Goal: Task Accomplishment & Management: Use online tool/utility

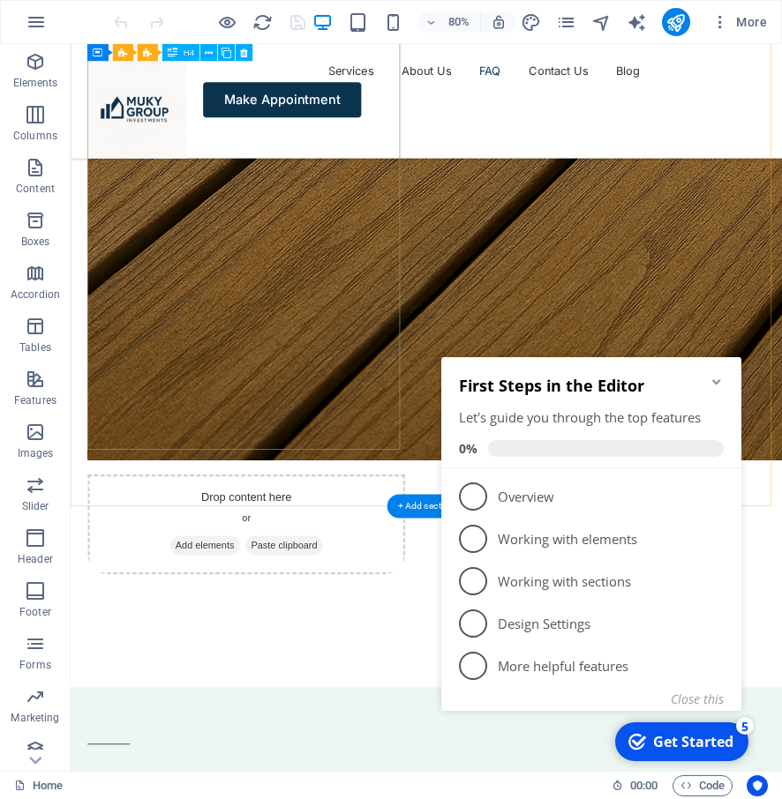
scroll to position [6086, 0]
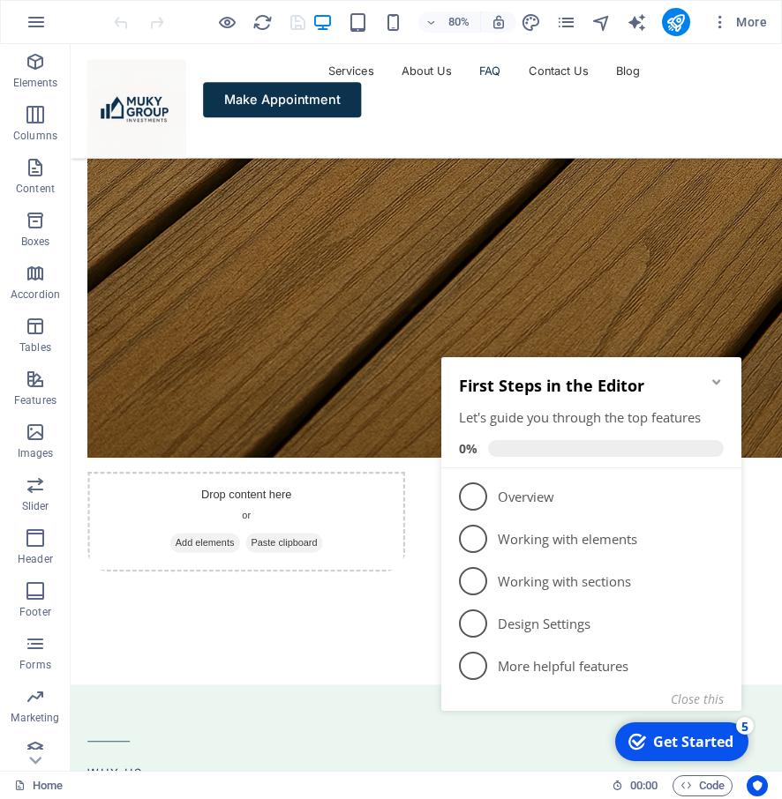
click at [719, 386] on icon "Minimize checklist" at bounding box center [716, 382] width 14 height 14
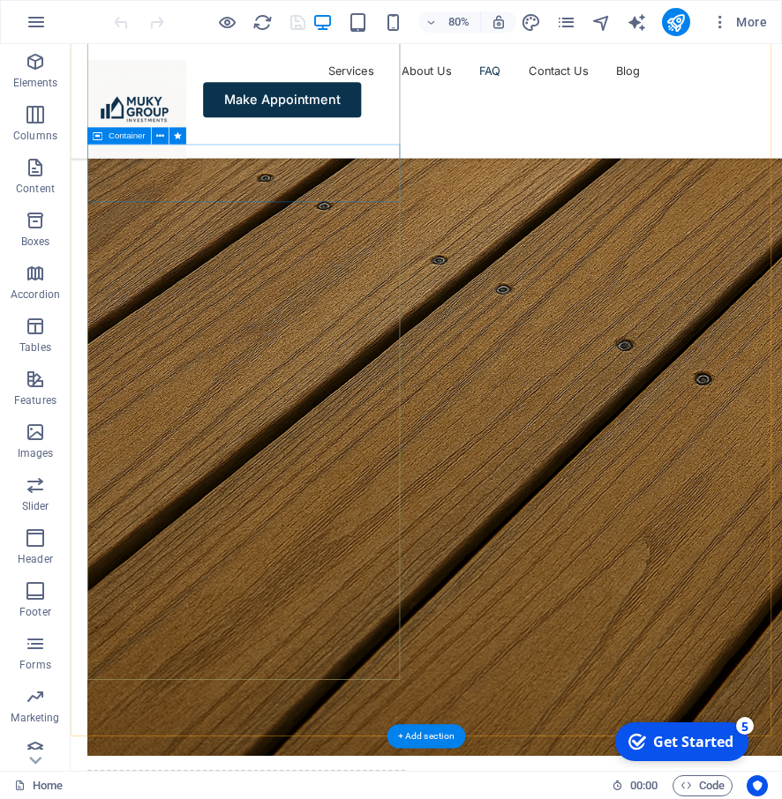
scroll to position [5639, 0]
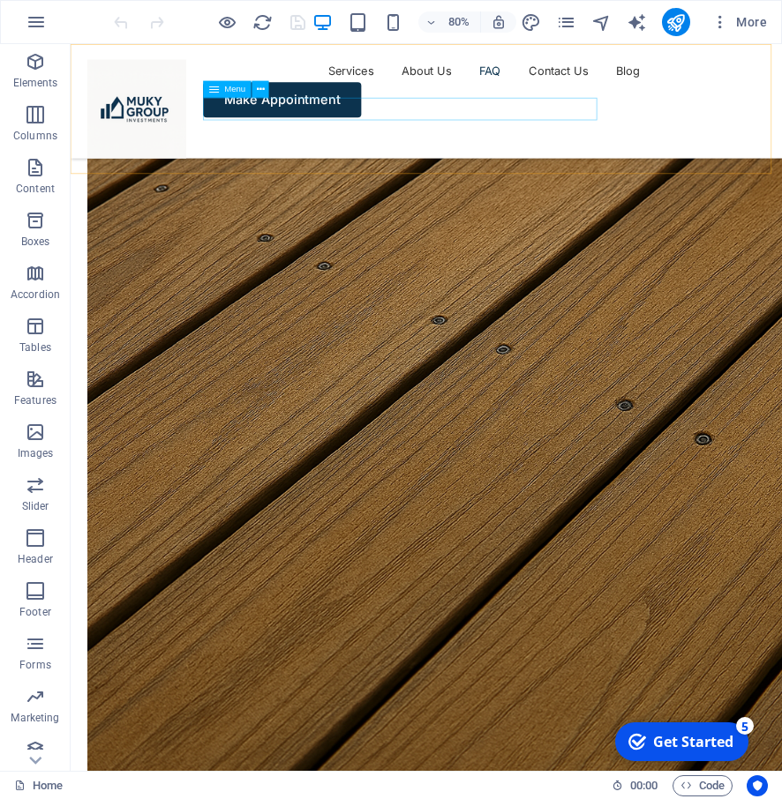
click at [663, 92] on nav "Services About Us FAQ Contact Us Blog" at bounding box center [515, 78] width 847 height 28
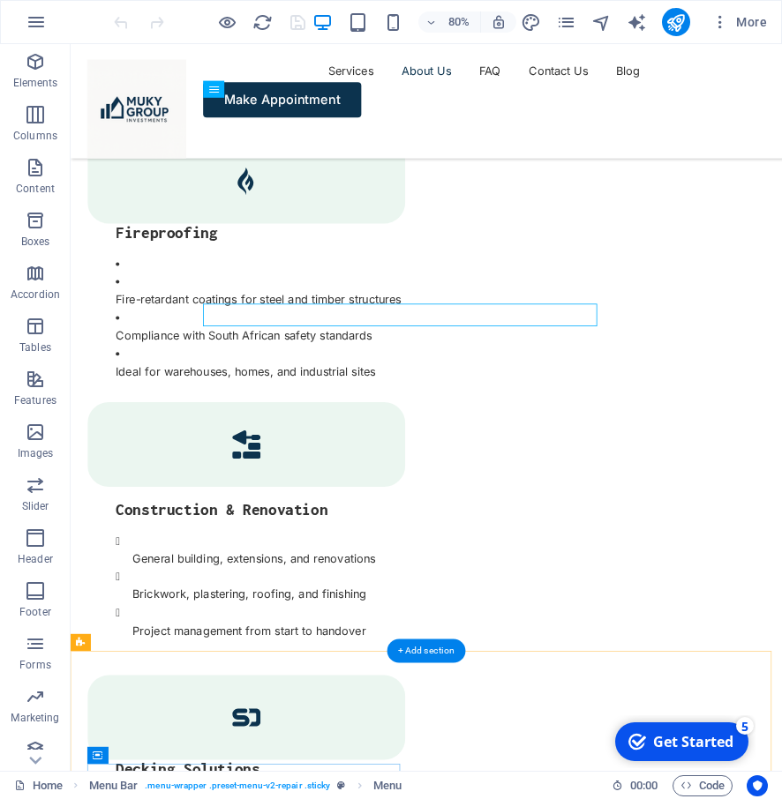
scroll to position [3522, 0]
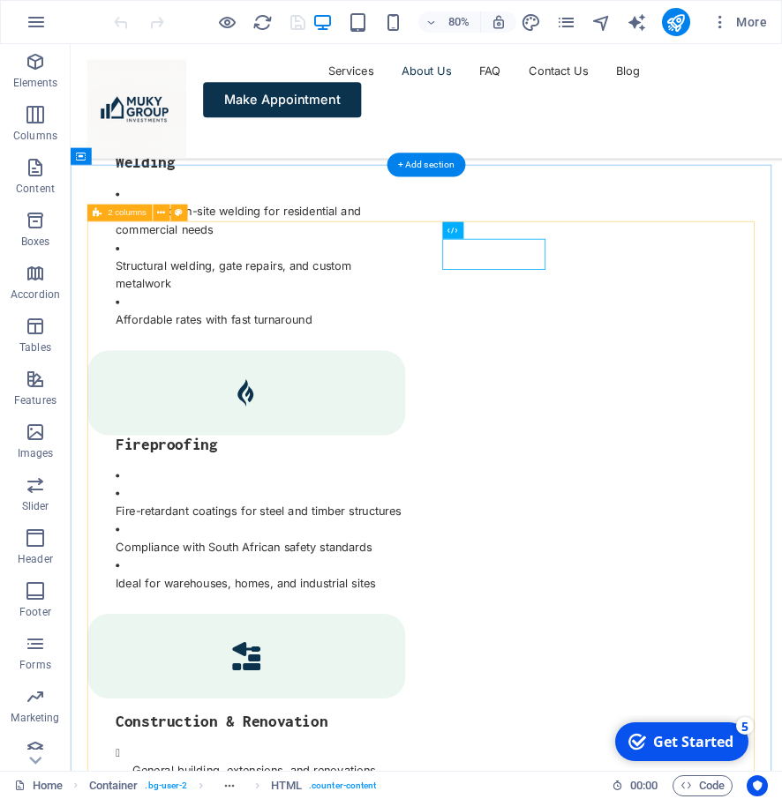
scroll to position [3346, 0]
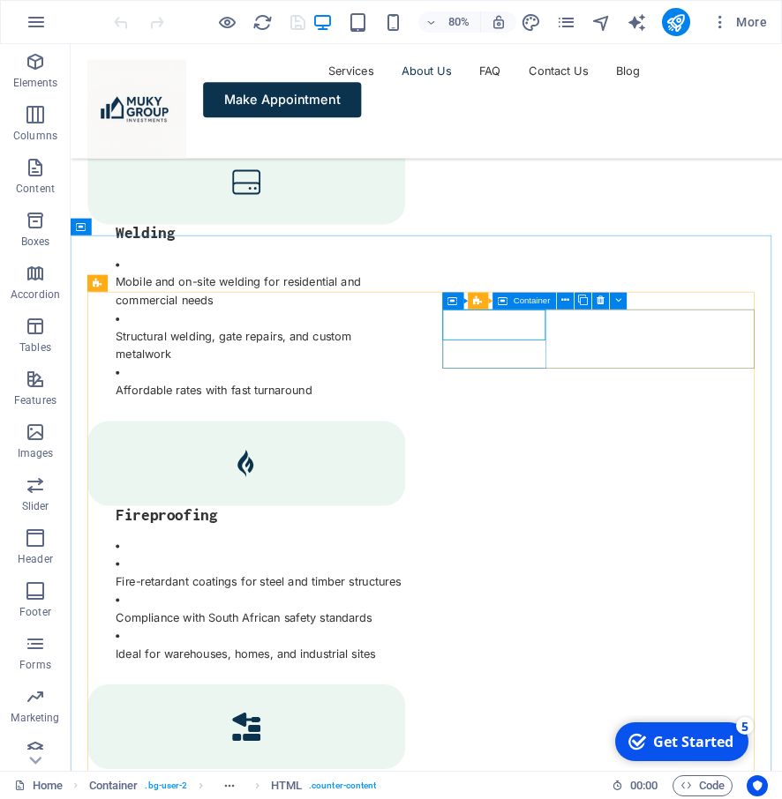
click at [535, 297] on span "Container" at bounding box center [531, 300] width 37 height 9
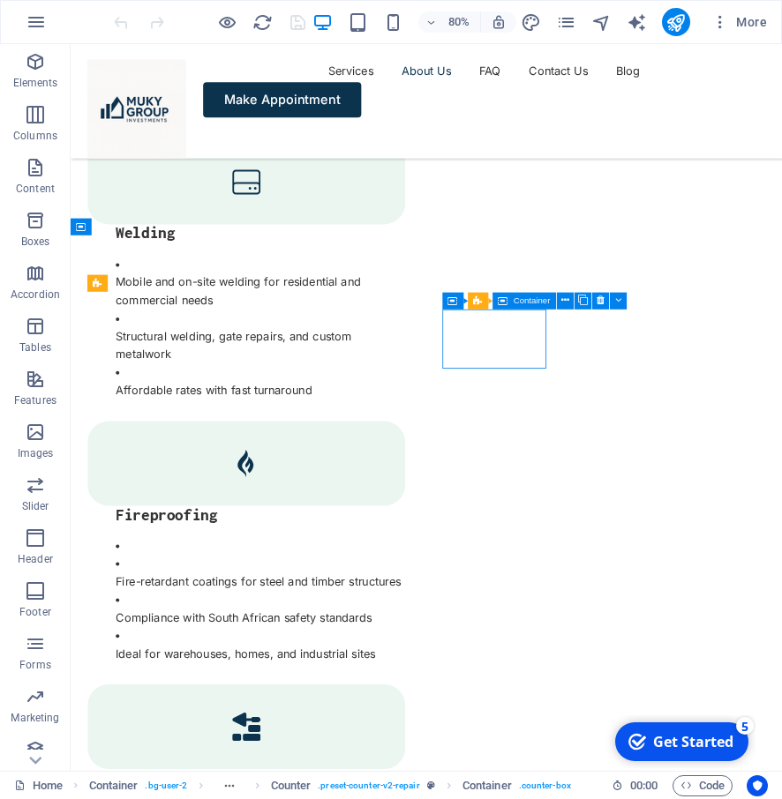
click at [516, 295] on div "Container" at bounding box center [524, 301] width 64 height 17
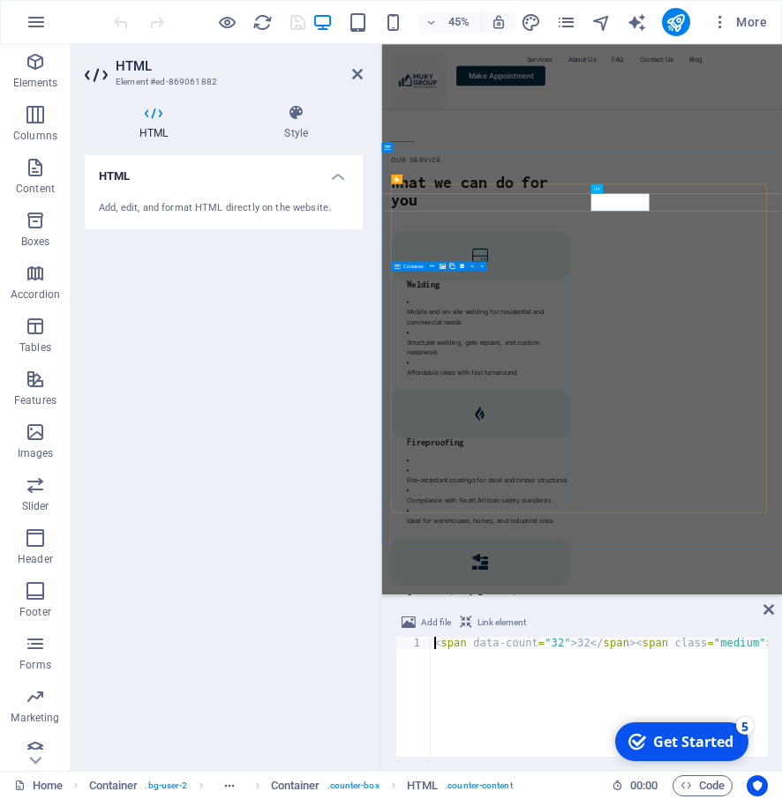
scroll to position [3643, 0]
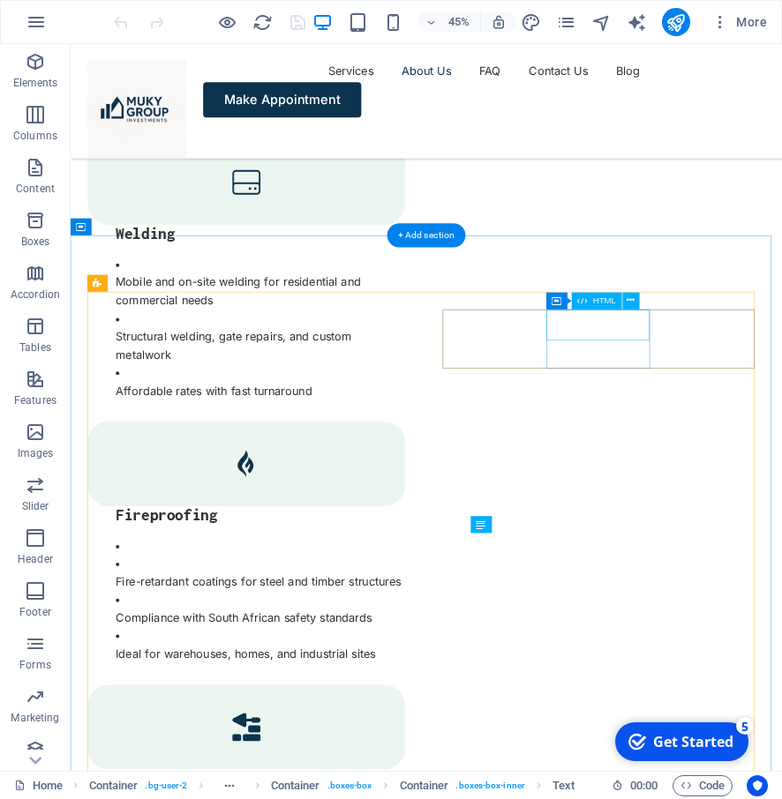
scroll to position [3346, 0]
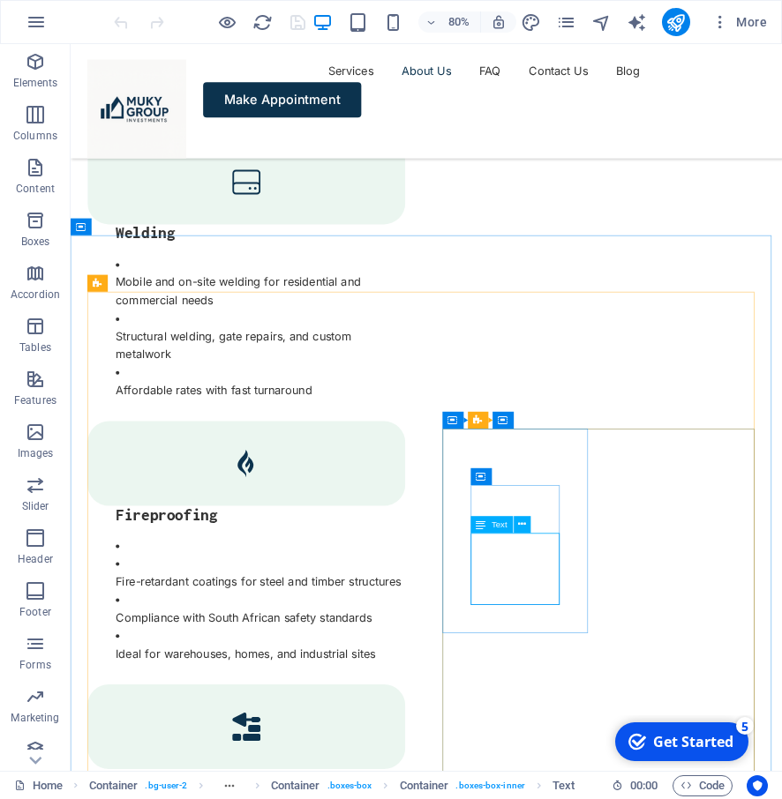
click at [500, 527] on span "Text" at bounding box center [499, 524] width 16 height 9
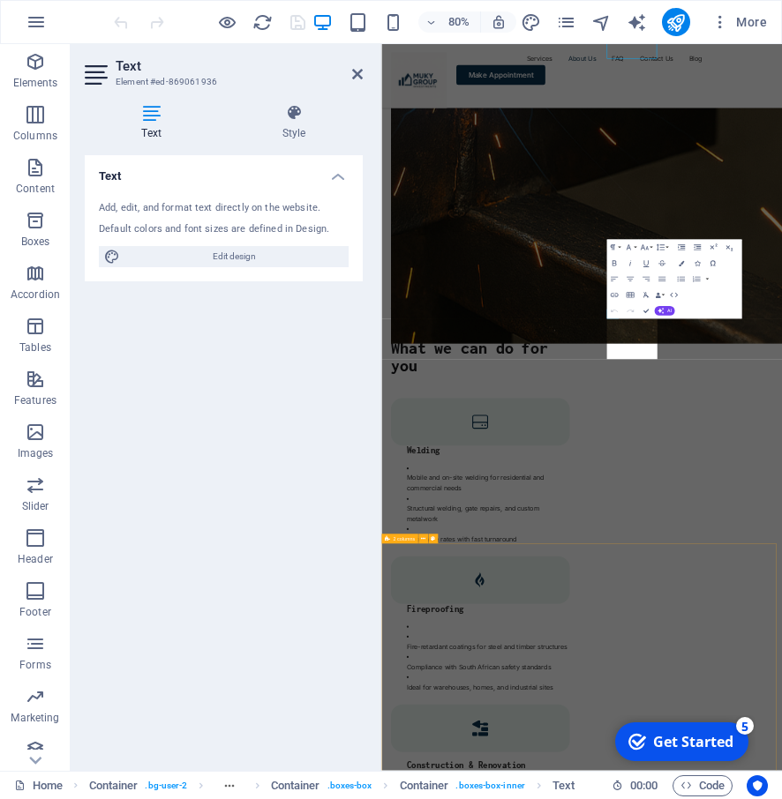
scroll to position [4013, 0]
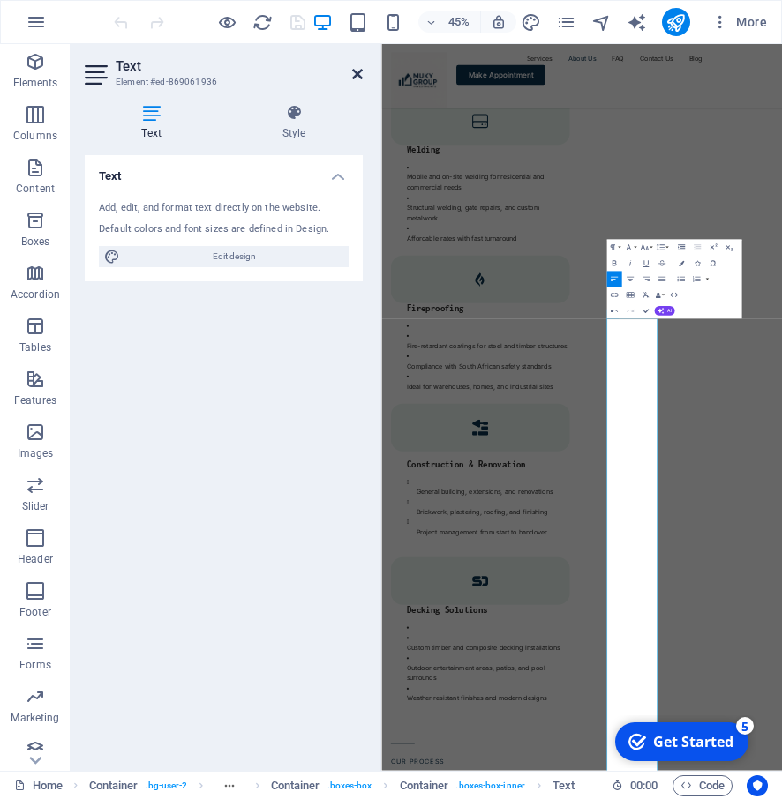
click at [360, 79] on icon at bounding box center [357, 74] width 11 height 14
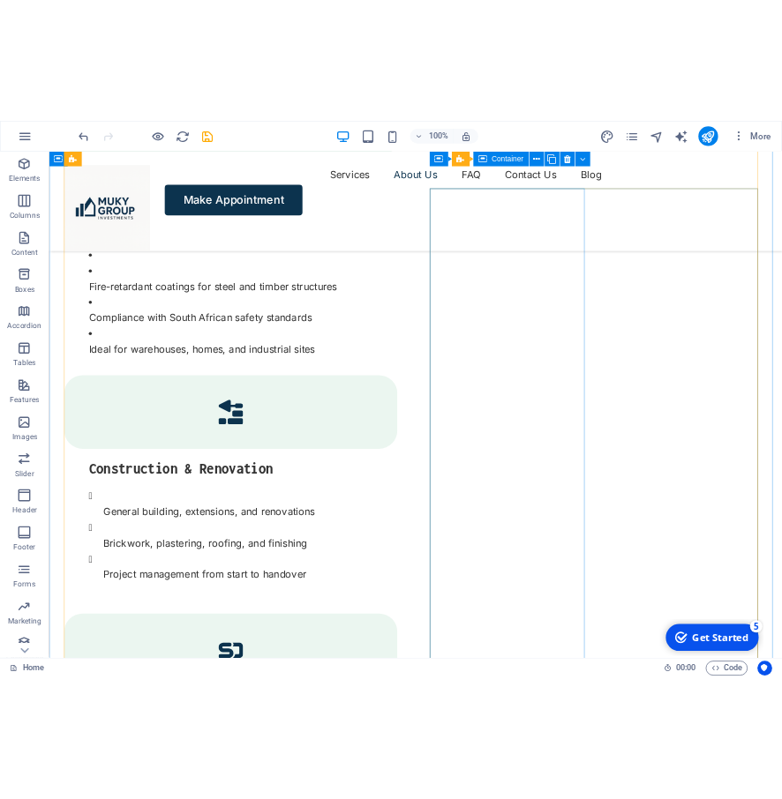
scroll to position [3440, 0]
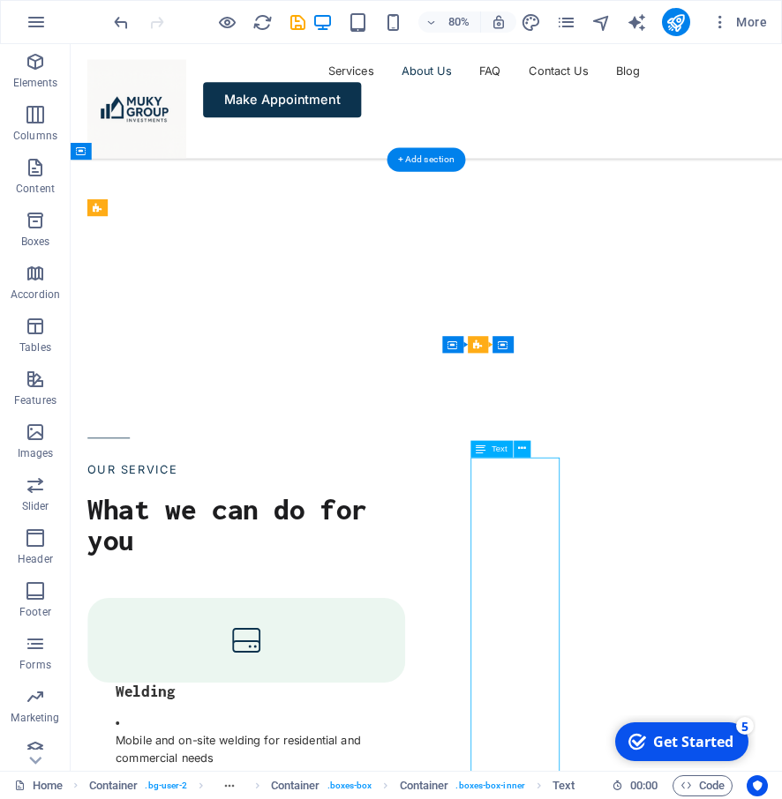
scroll to position [4108, 0]
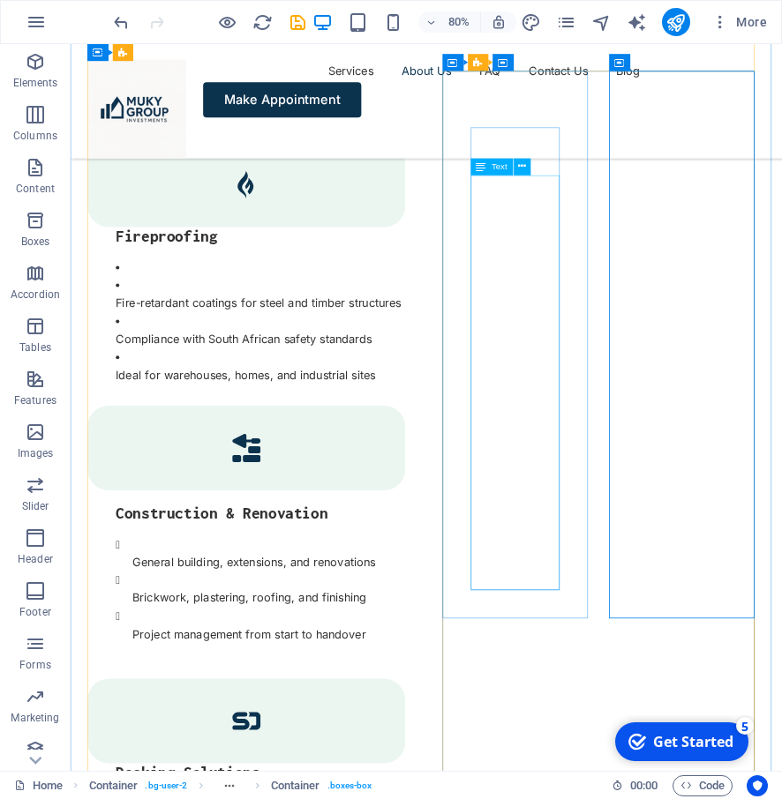
scroll to position [3616, 0]
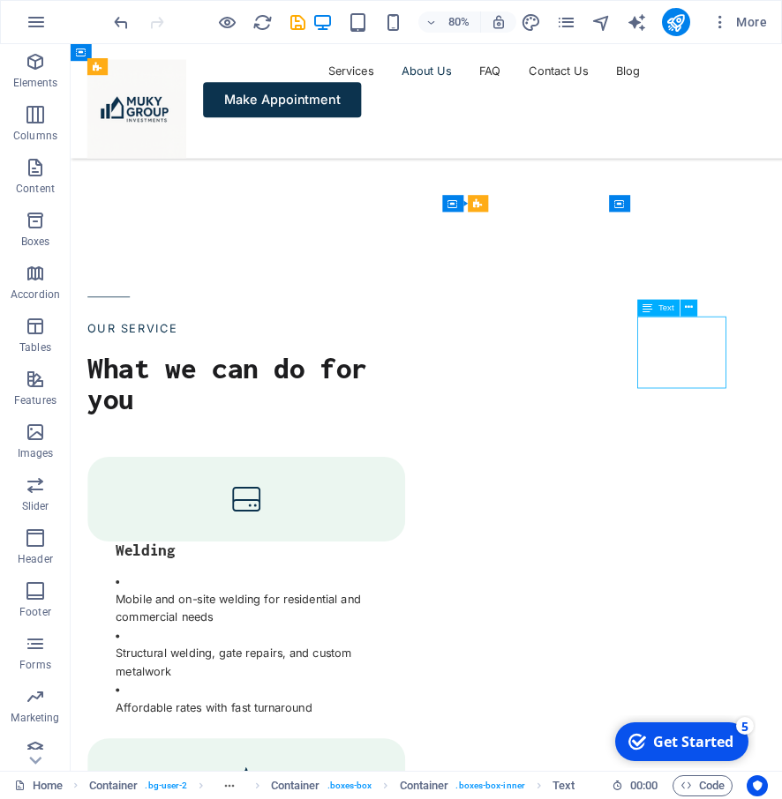
scroll to position [4284, 0]
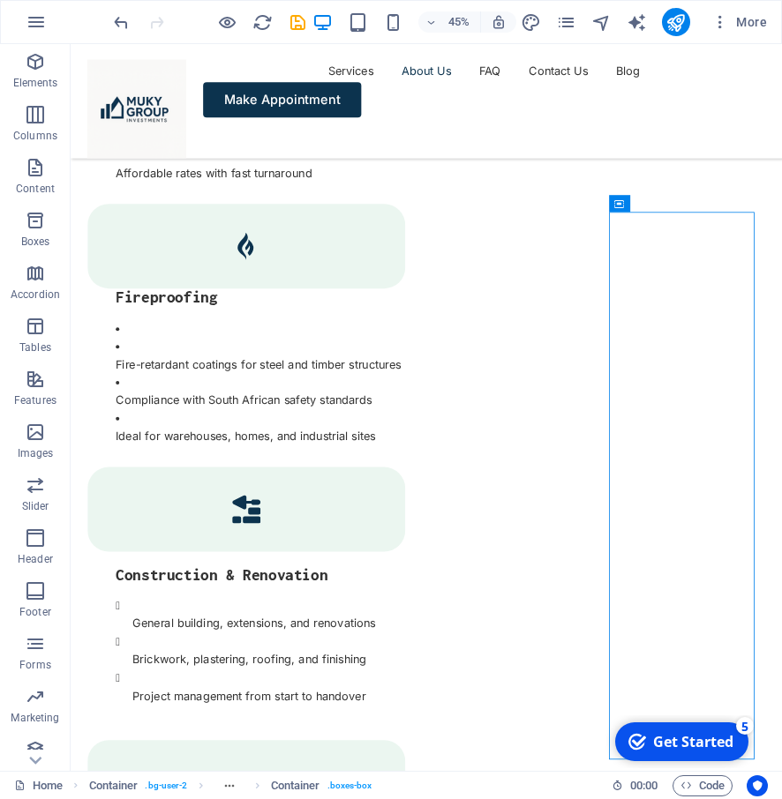
scroll to position [3616, 0]
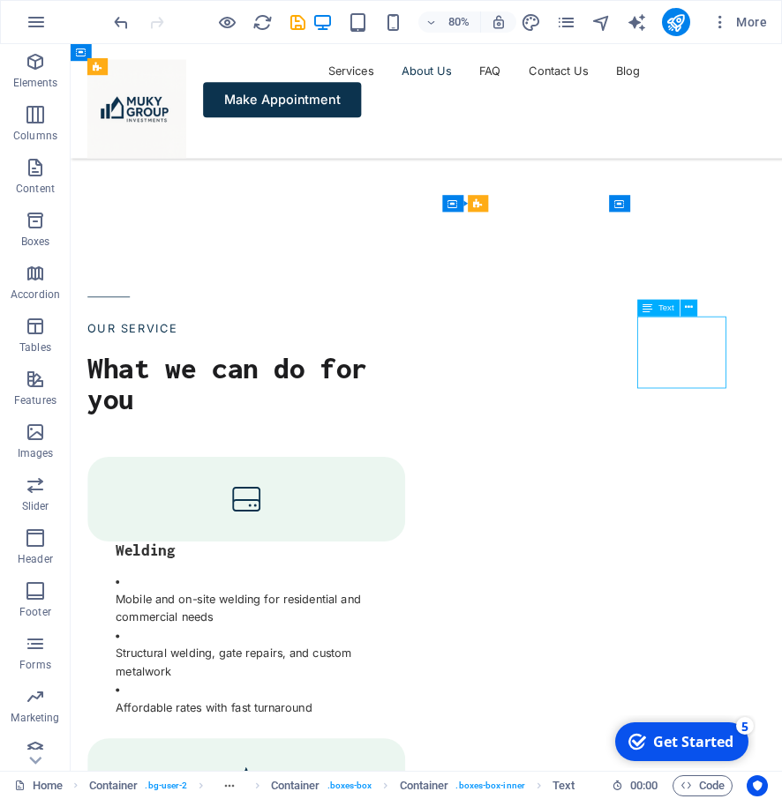
scroll to position [4284, 0]
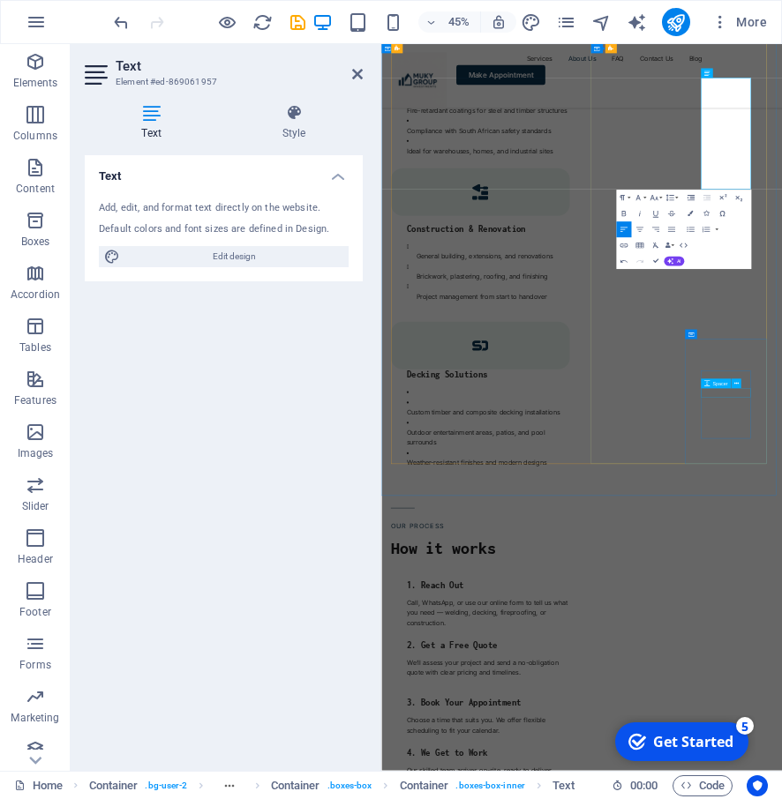
scroll to position [4549, 0]
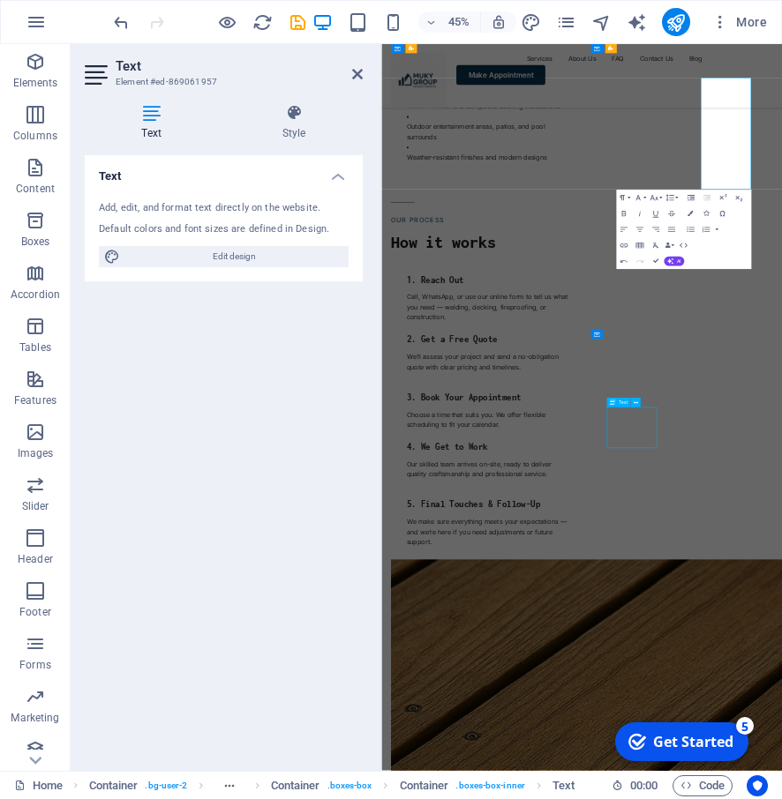
scroll to position [3881, 0]
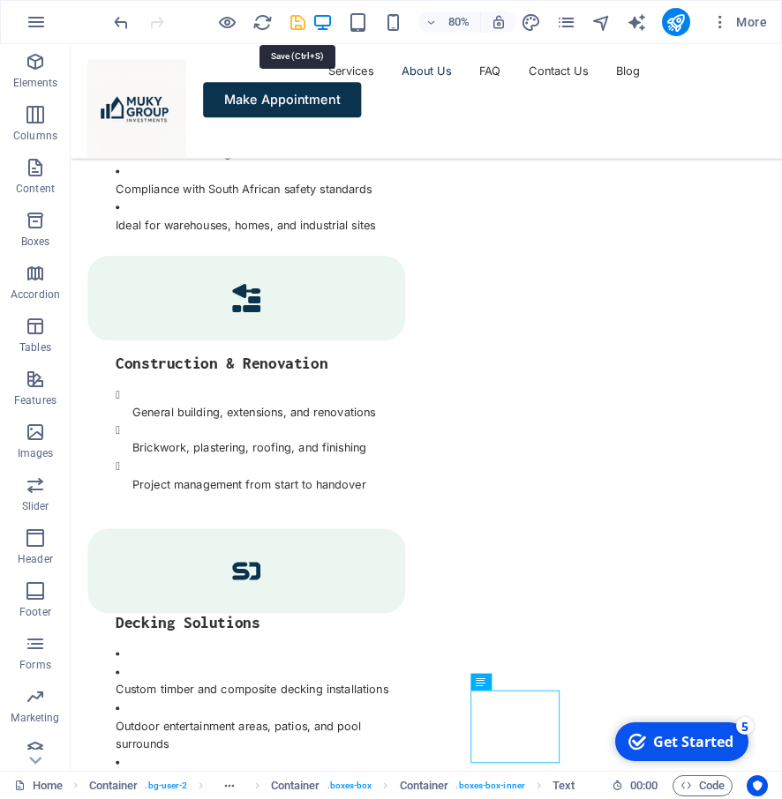
click at [301, 27] on icon "save" at bounding box center [298, 22] width 20 height 20
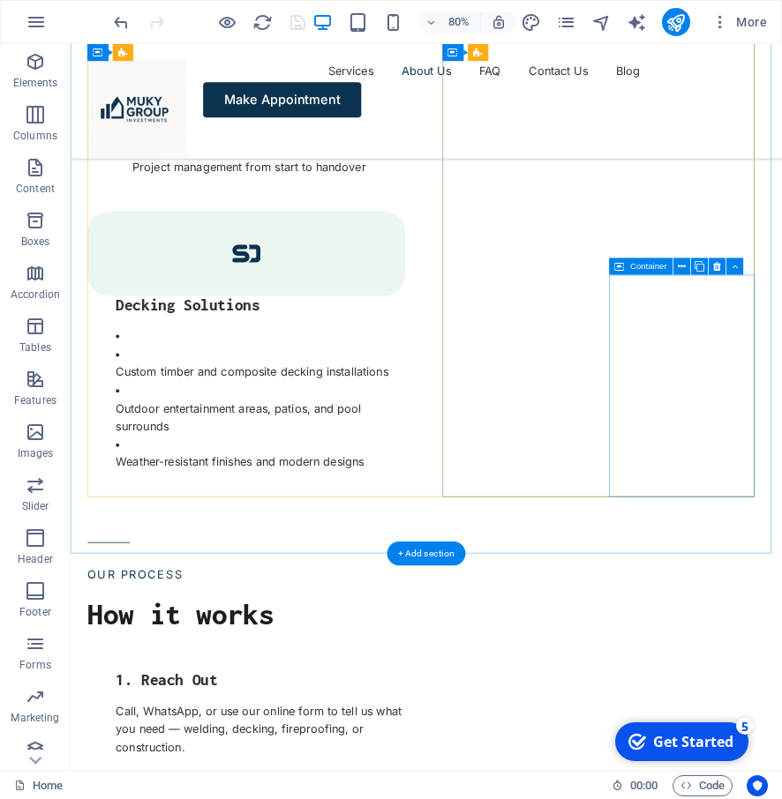
scroll to position [4322, 0]
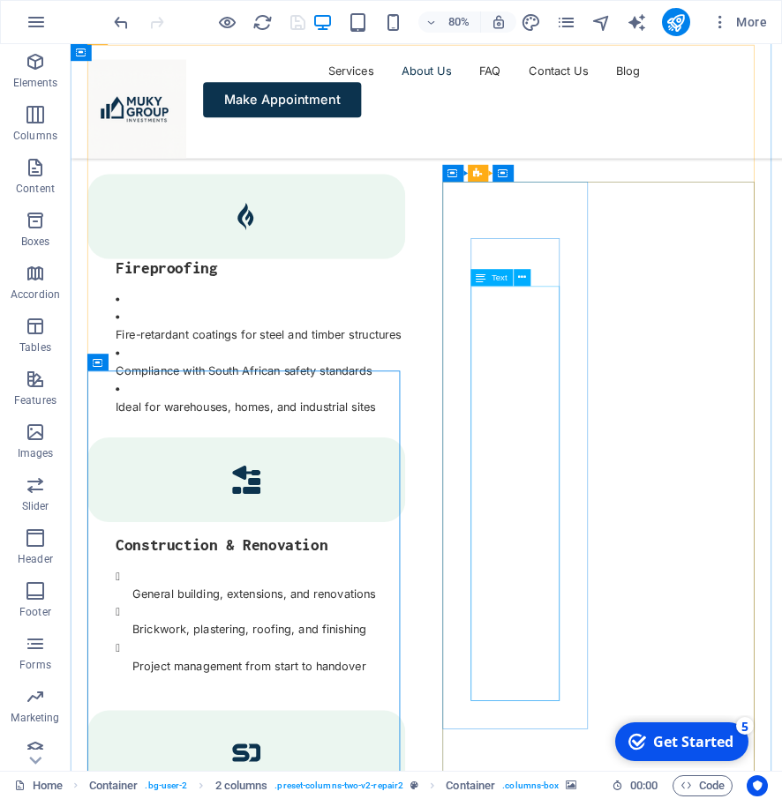
drag, startPoint x: 613, startPoint y: 442, endPoint x: 347, endPoint y: 752, distance: 408.4
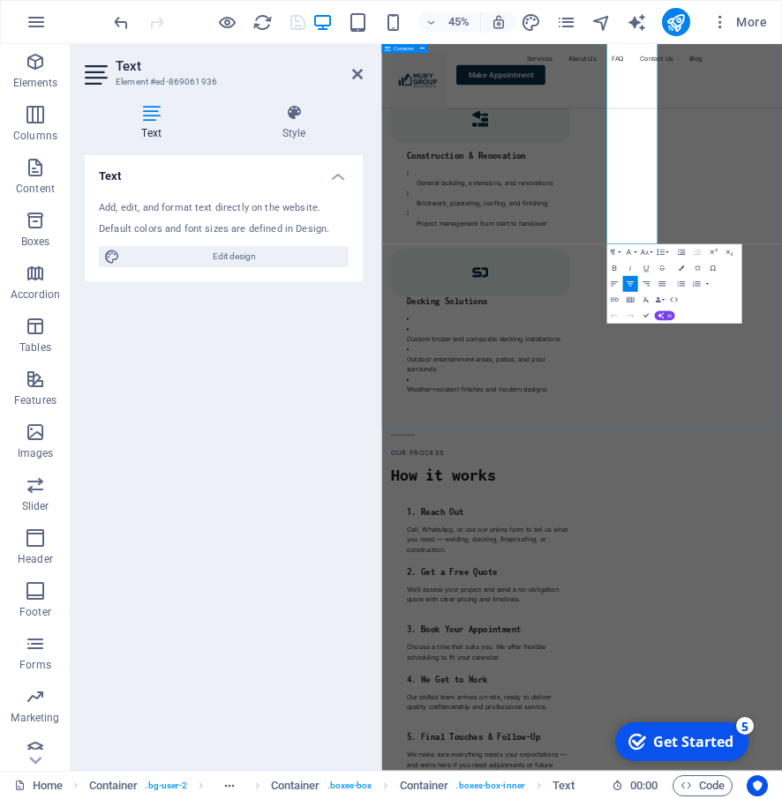
scroll to position [4763, 0]
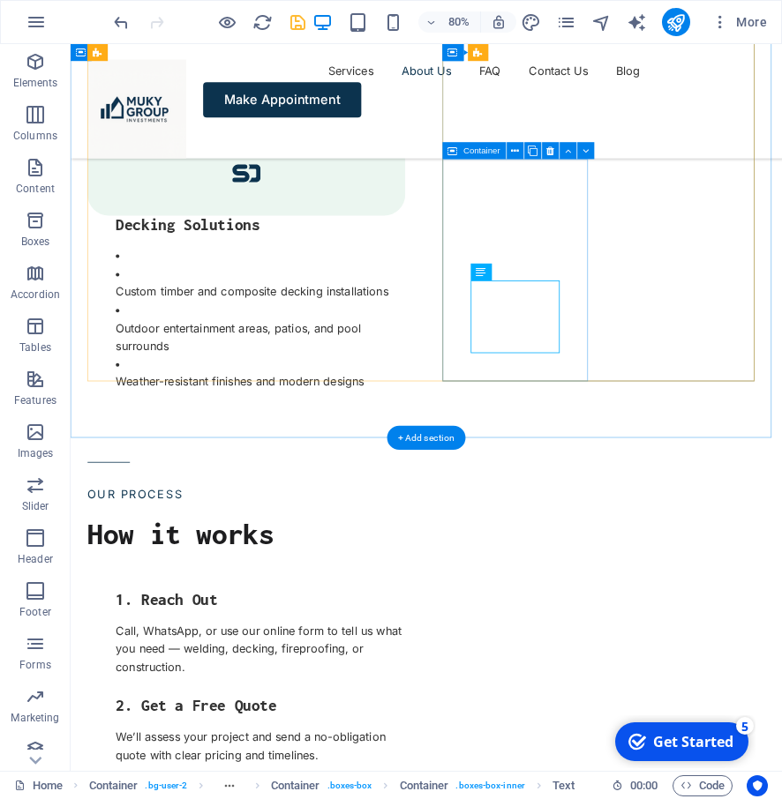
scroll to position [4368, 0]
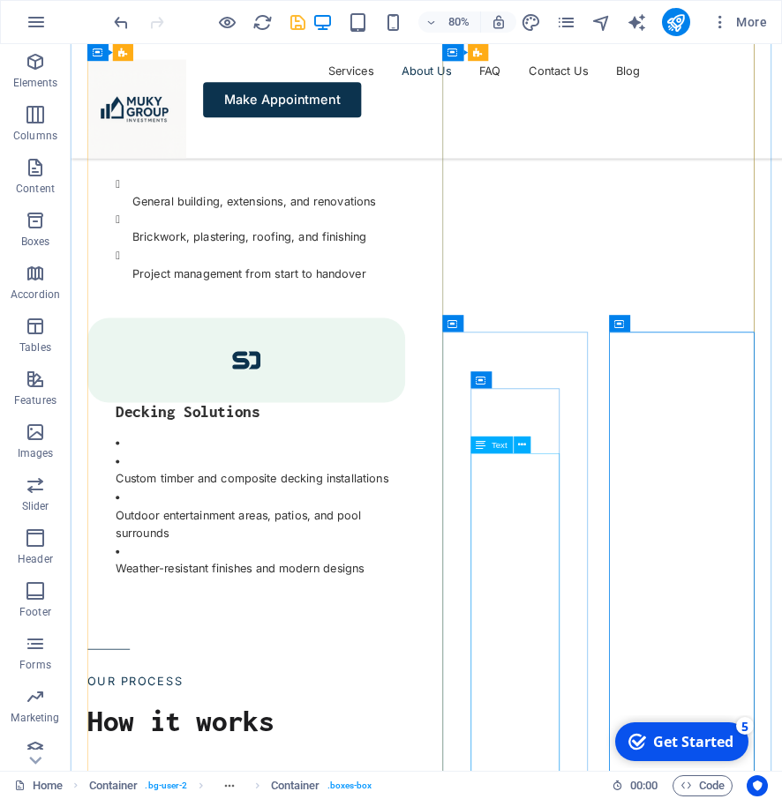
scroll to position [4082, 0]
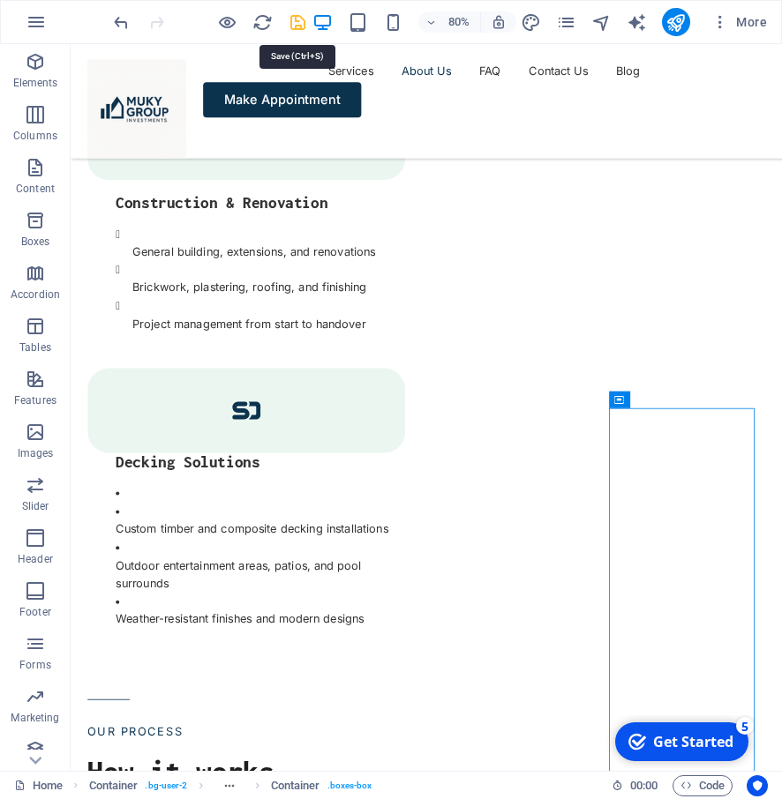
click at [295, 23] on icon "save" at bounding box center [298, 22] width 20 height 20
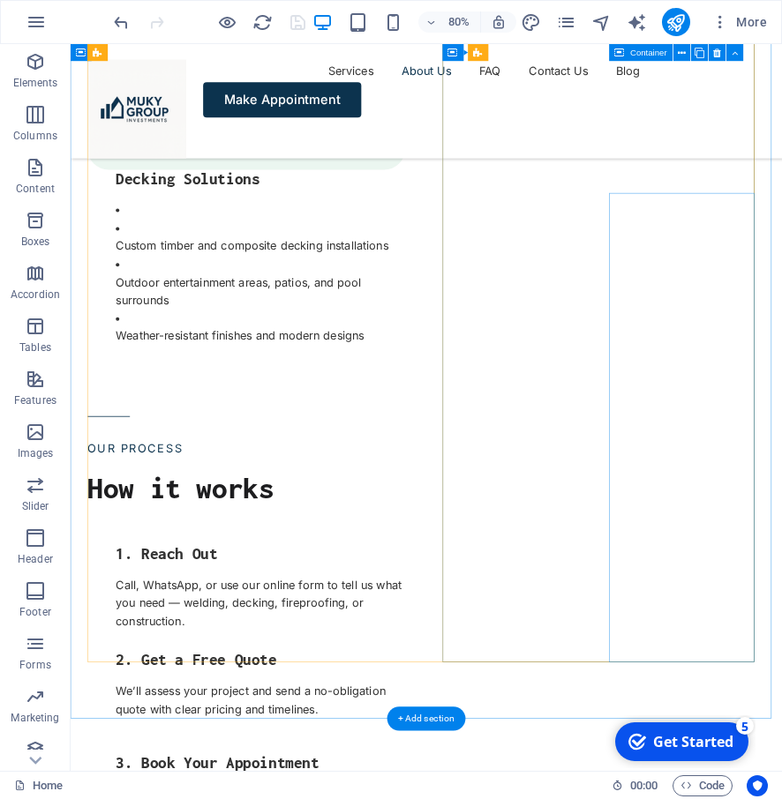
scroll to position [4347, 0]
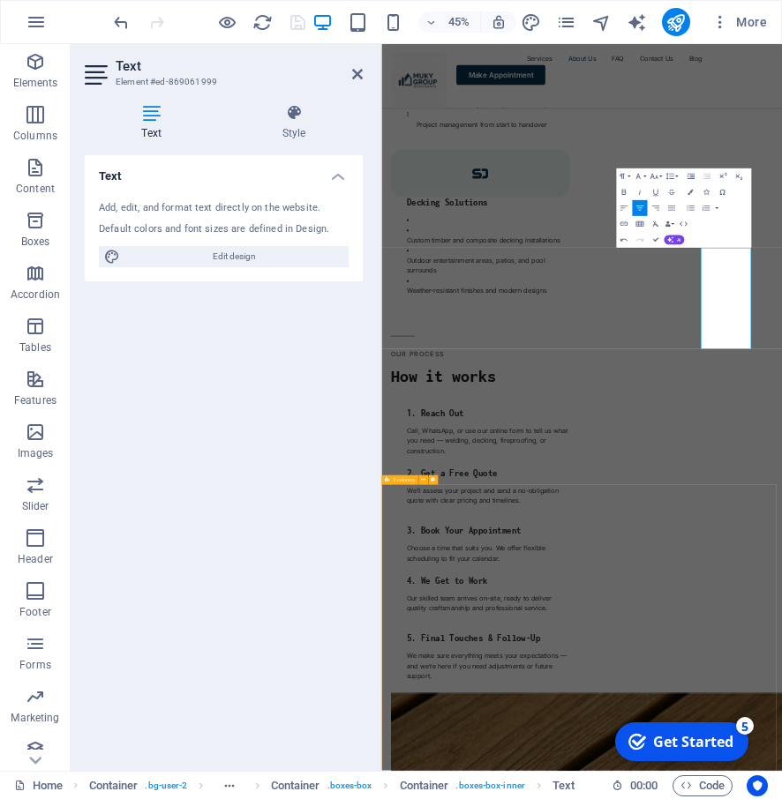
scroll to position [4876, 0]
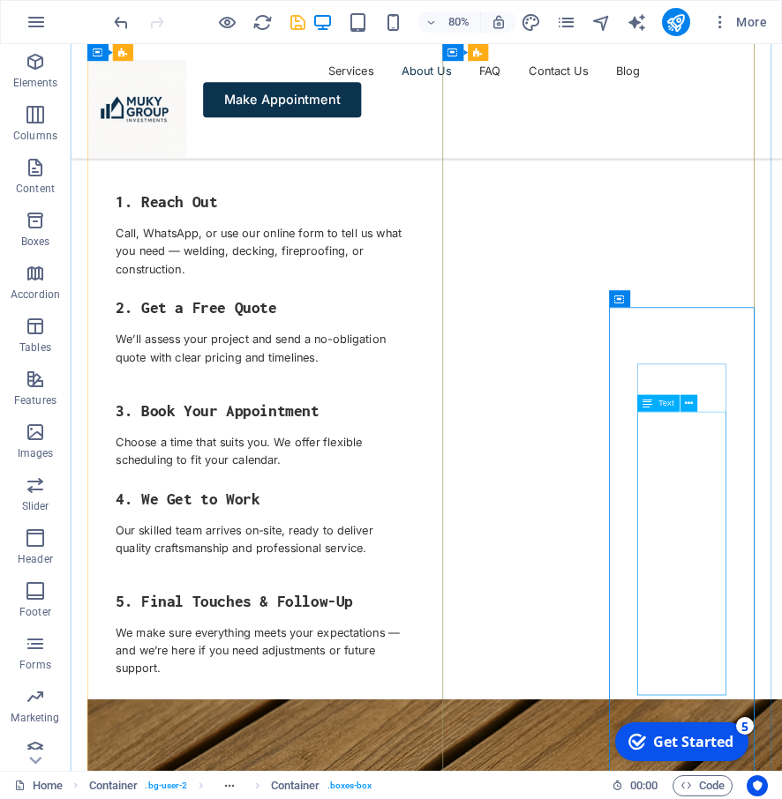
scroll to position [4208, 0]
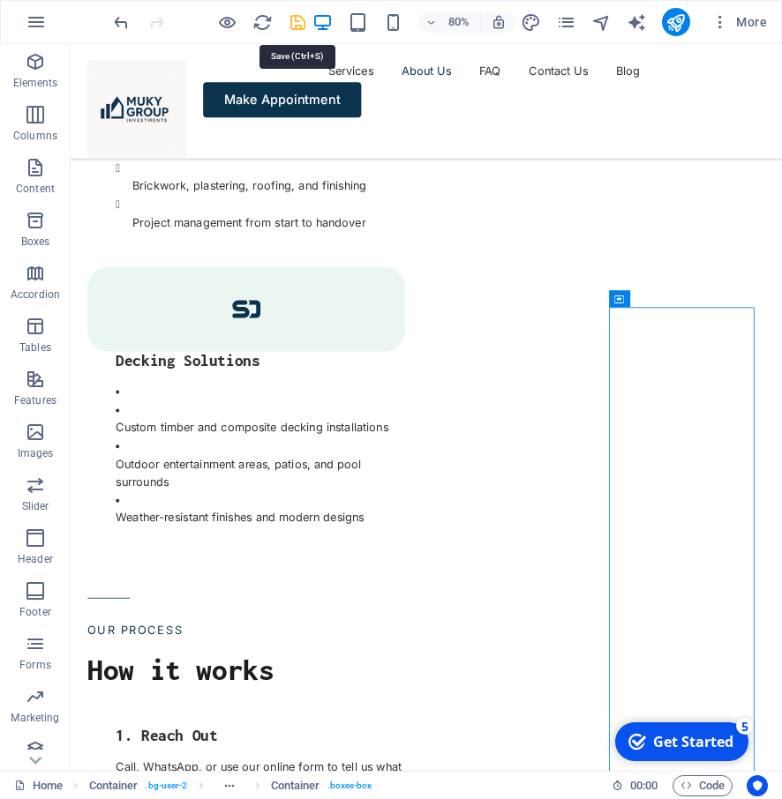
click at [300, 21] on icon "save" at bounding box center [298, 22] width 20 height 20
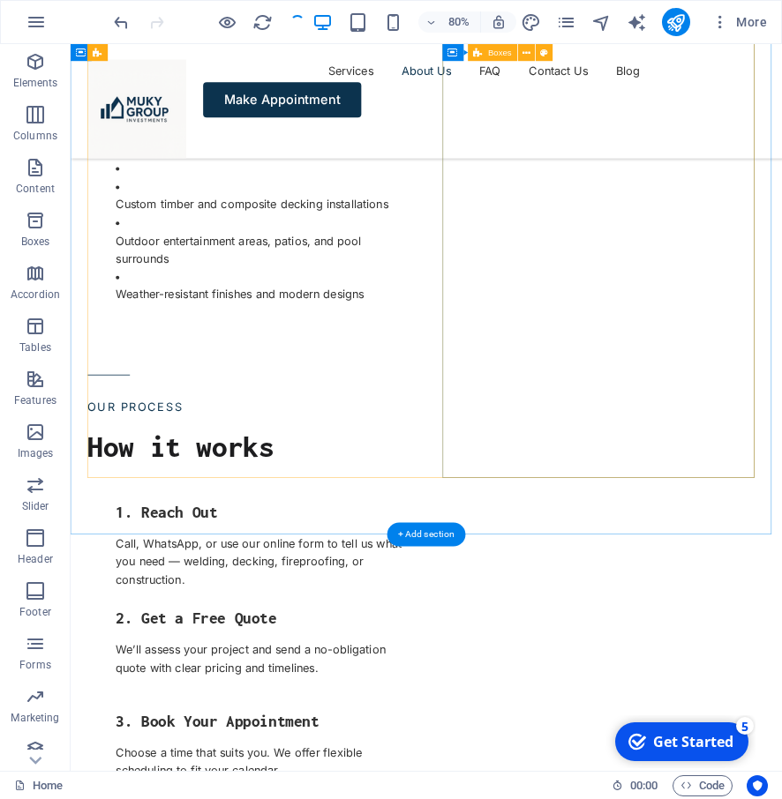
scroll to position [4473, 0]
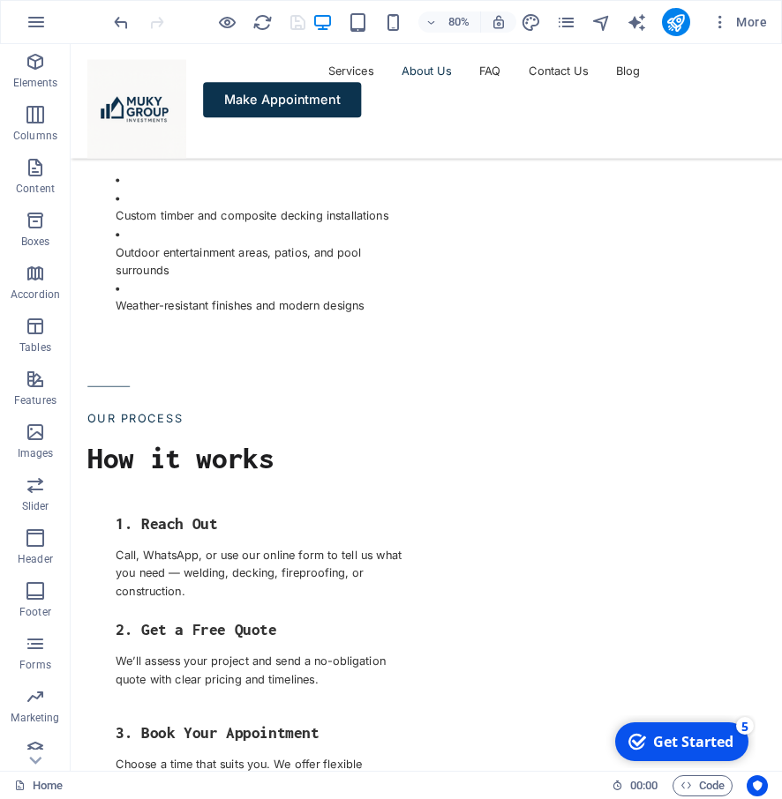
click at [347, 30] on div "80%" at bounding box center [414, 22] width 204 height 28
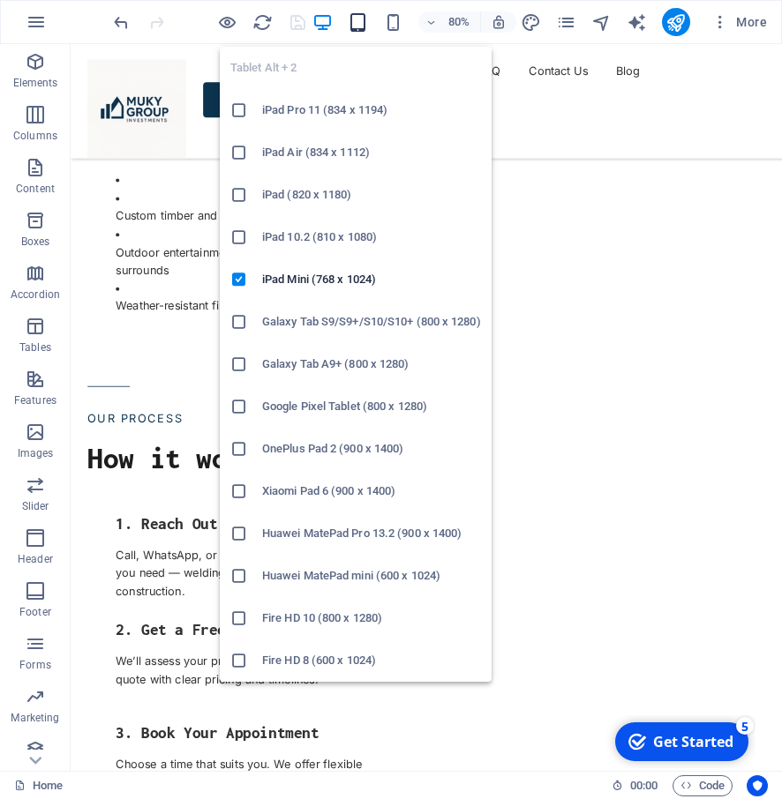
click at [356, 24] on icon "button" at bounding box center [358, 22] width 20 height 20
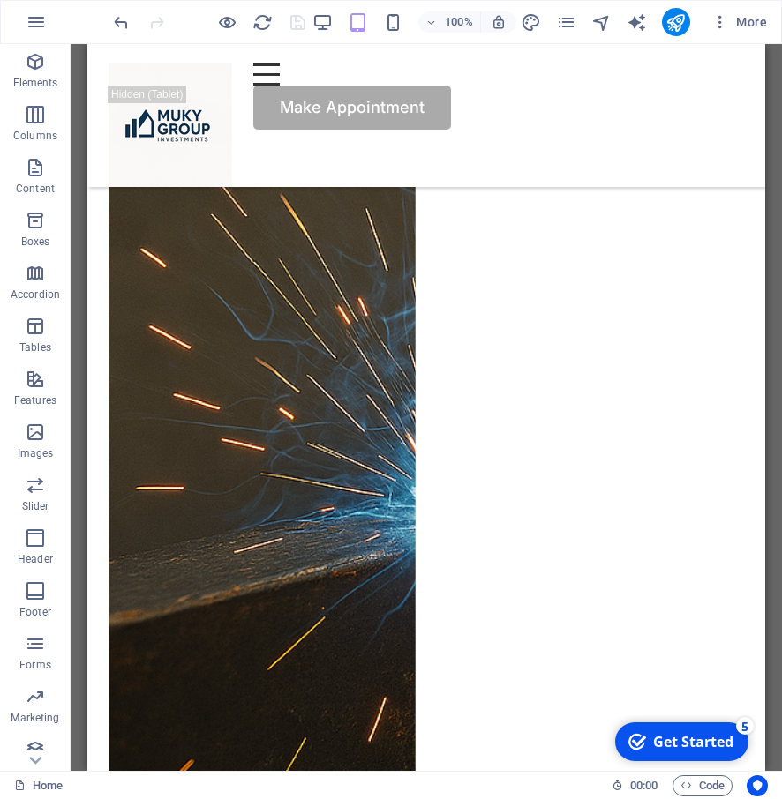
scroll to position [1653, 0]
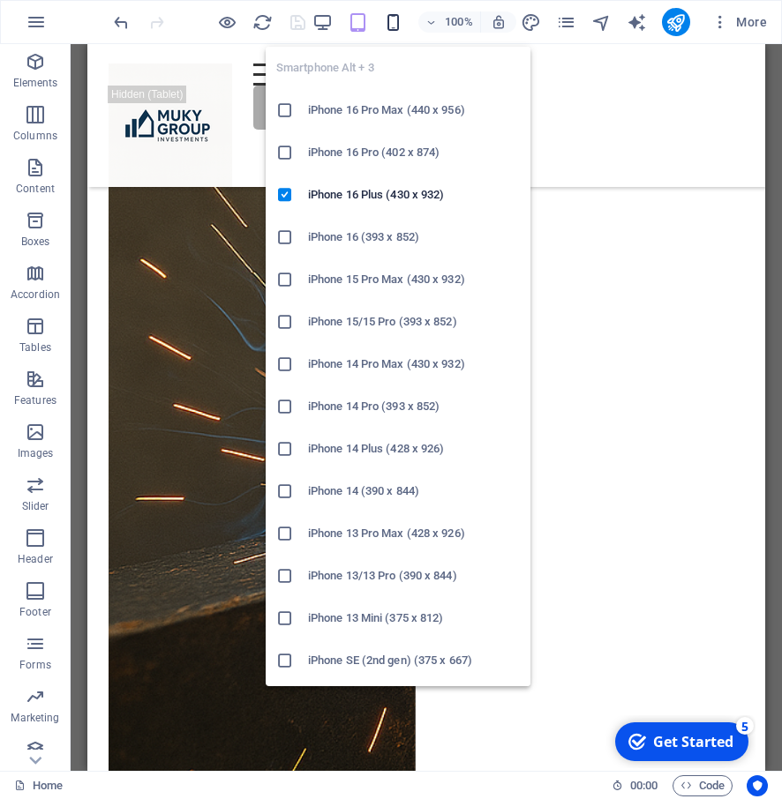
click at [399, 14] on icon "button" at bounding box center [393, 22] width 20 height 20
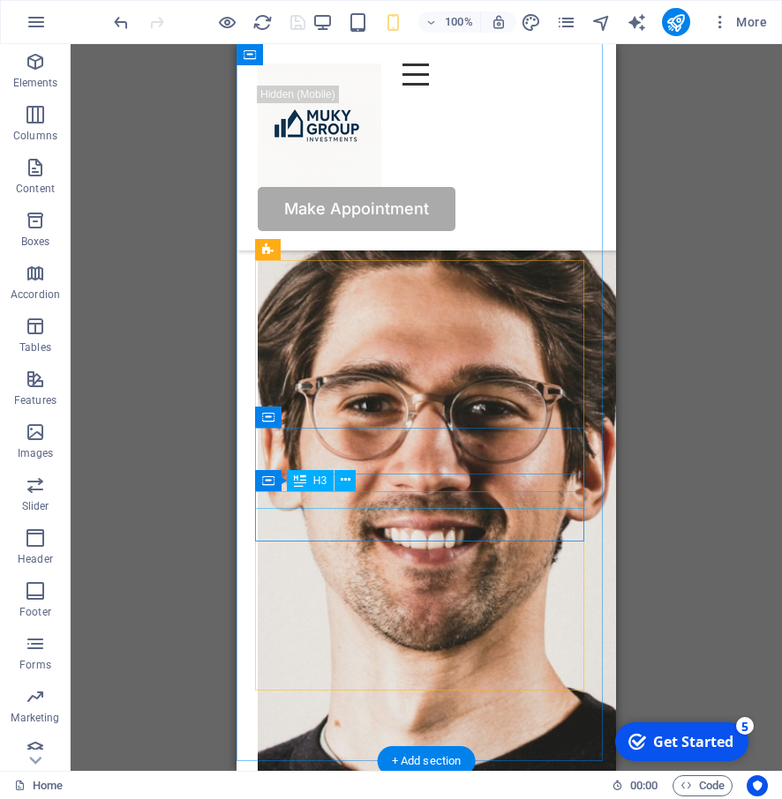
scroll to position [9240, 0]
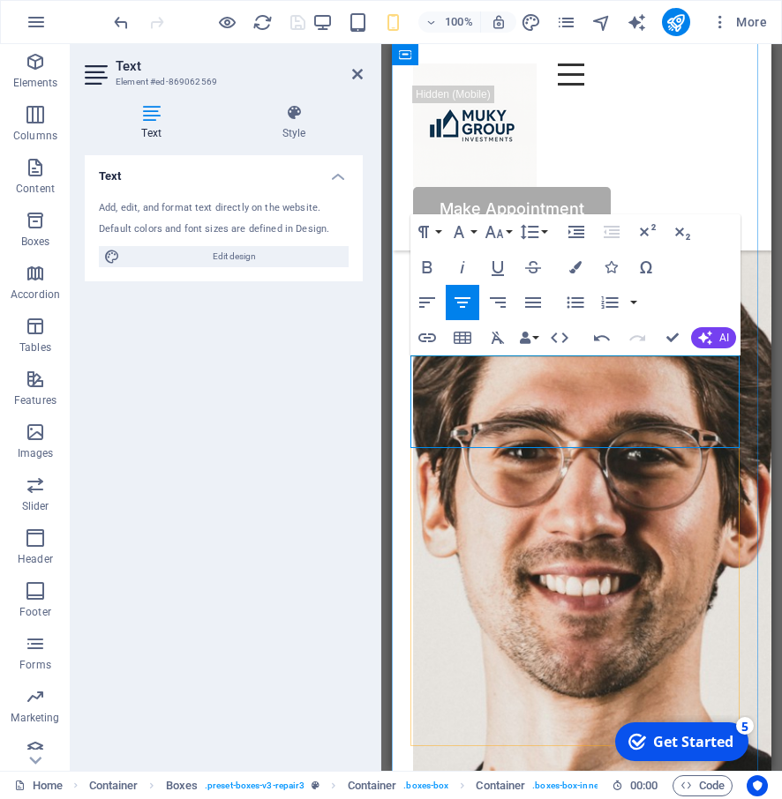
drag, startPoint x: 571, startPoint y: 363, endPoint x: 563, endPoint y: 367, distance: 9.1
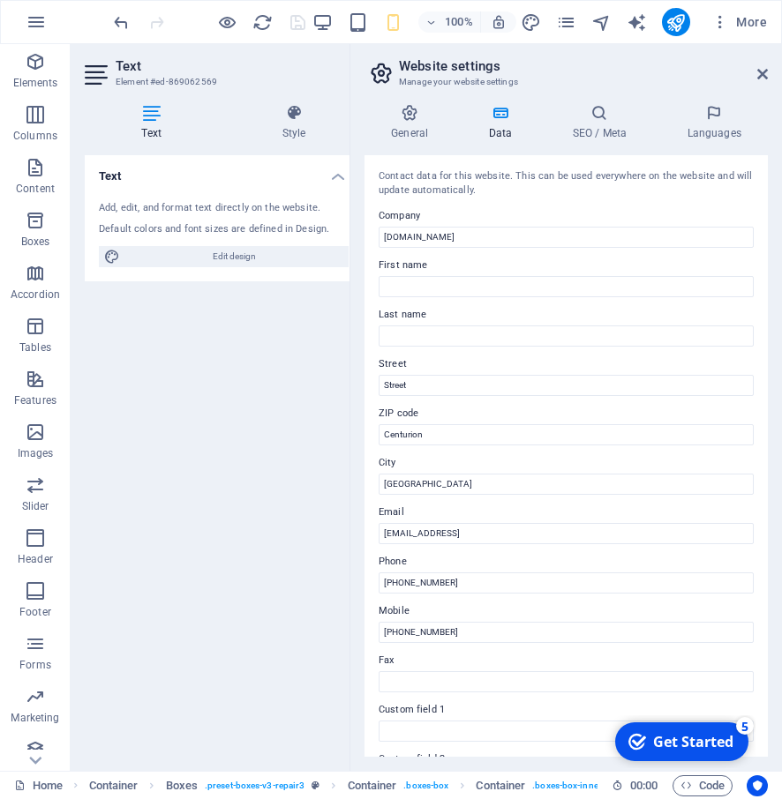
click at [563, 366] on label "Street" at bounding box center [565, 364] width 375 height 21
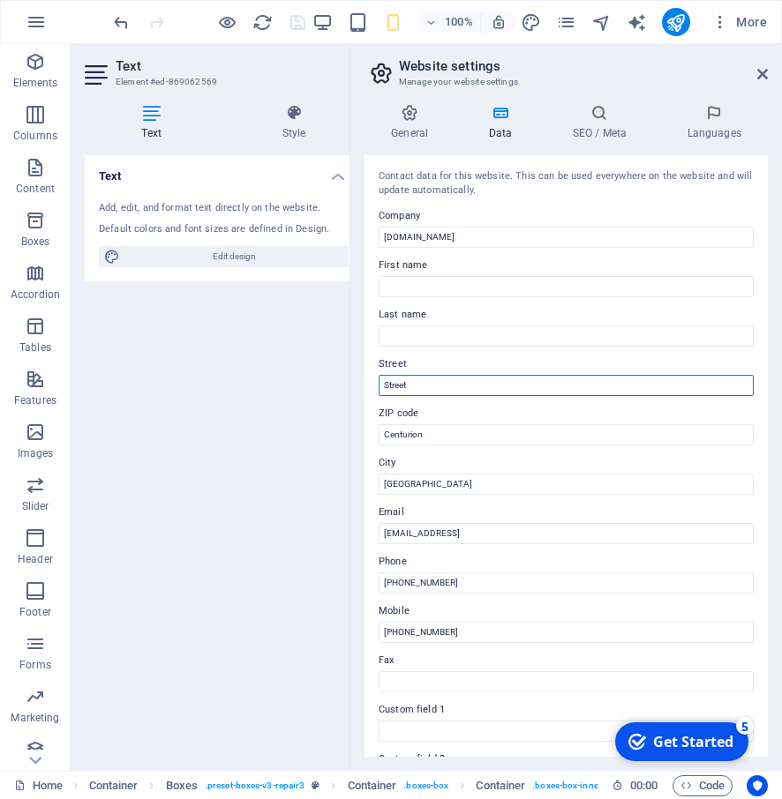
click at [563, 375] on input "Street" at bounding box center [565, 385] width 375 height 21
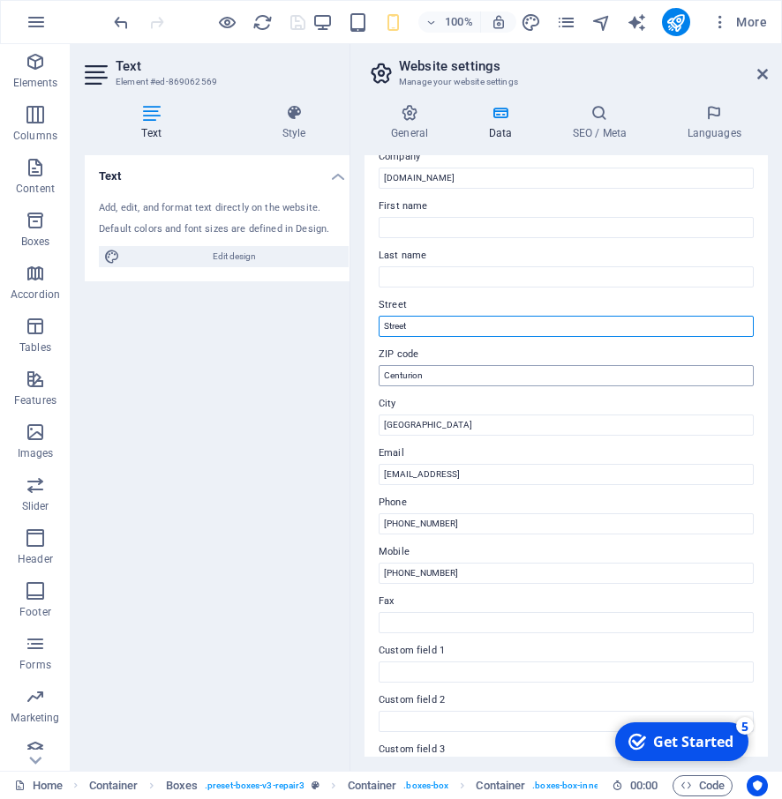
scroll to position [0, 0]
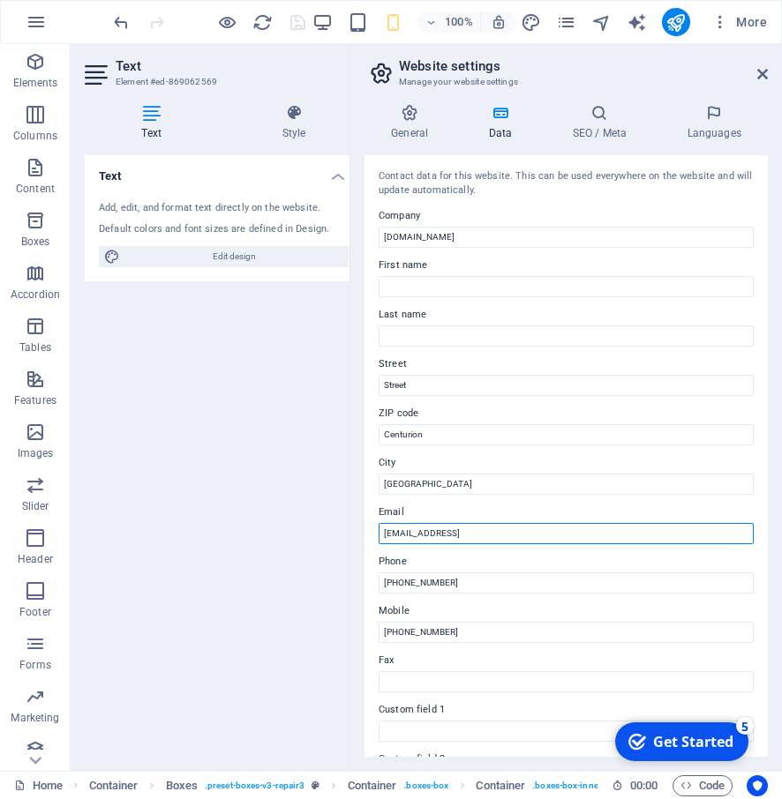
click at [475, 536] on input "[EMAIL_ADDRESS]" at bounding box center [565, 533] width 375 height 21
drag, startPoint x: 588, startPoint y: 529, endPoint x: 307, endPoint y: 533, distance: 281.4
click at [307, 533] on div "Home Elements Columns Content Boxes Accordion Tables Features Images Slider Hea…" at bounding box center [391, 407] width 782 height 727
type input "[EMAIL_ADDRESS][DOMAIN_NAME]"
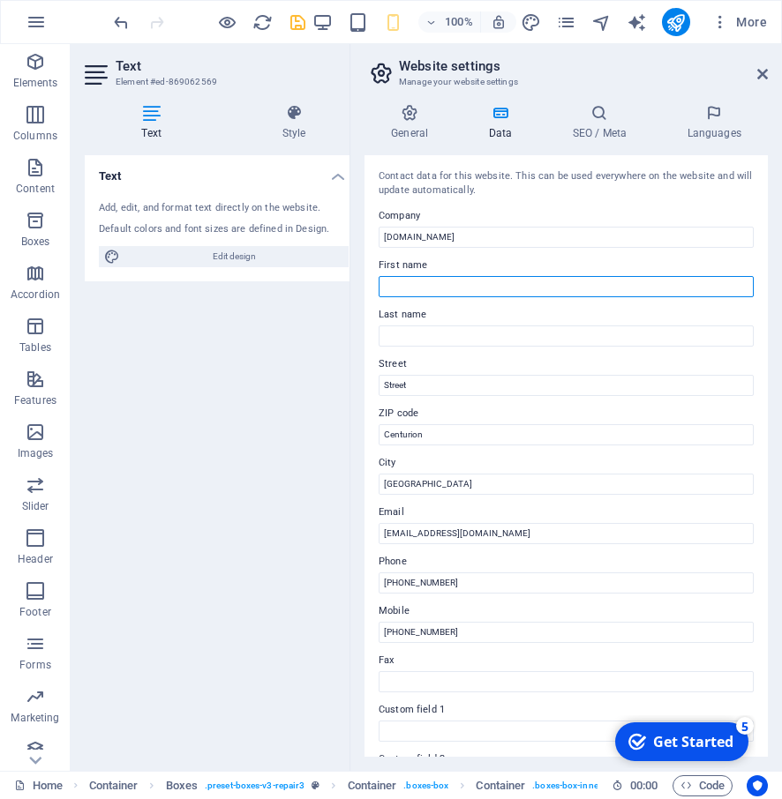
click at [414, 291] on input "First name" at bounding box center [565, 286] width 375 height 21
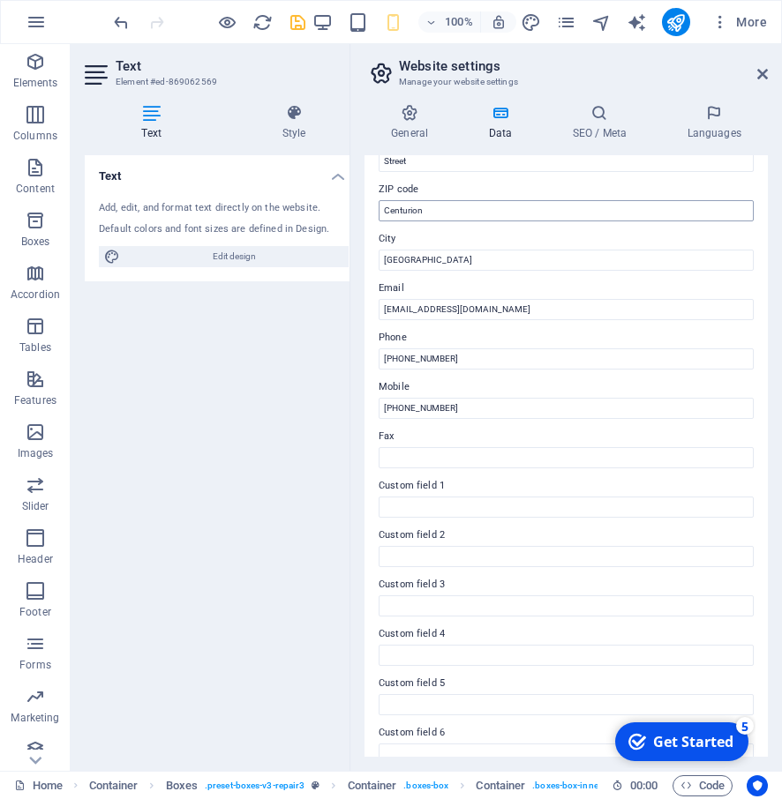
scroll to position [246, 0]
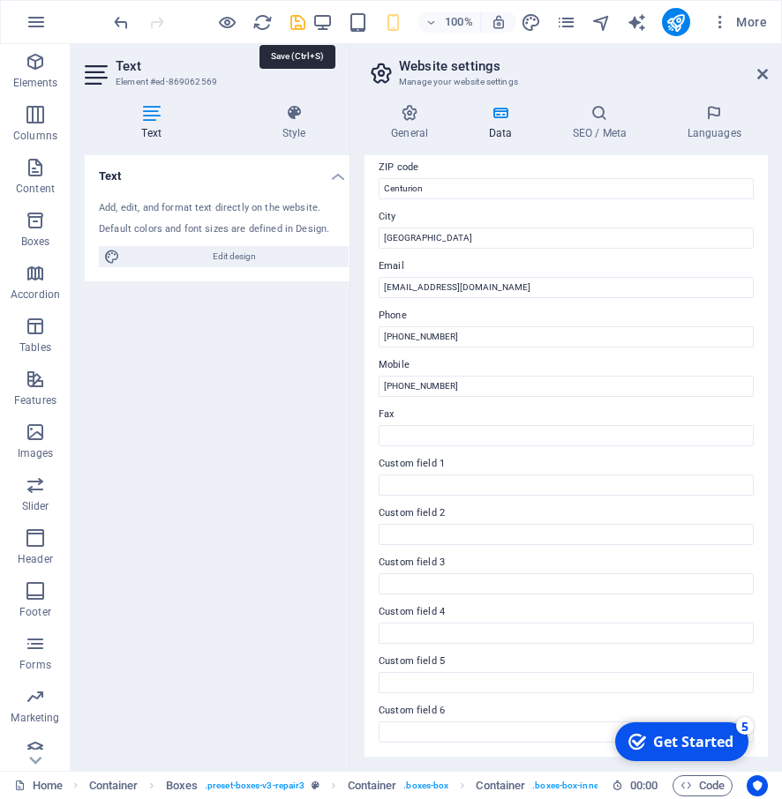
click at [298, 15] on icon "save" at bounding box center [298, 22] width 20 height 20
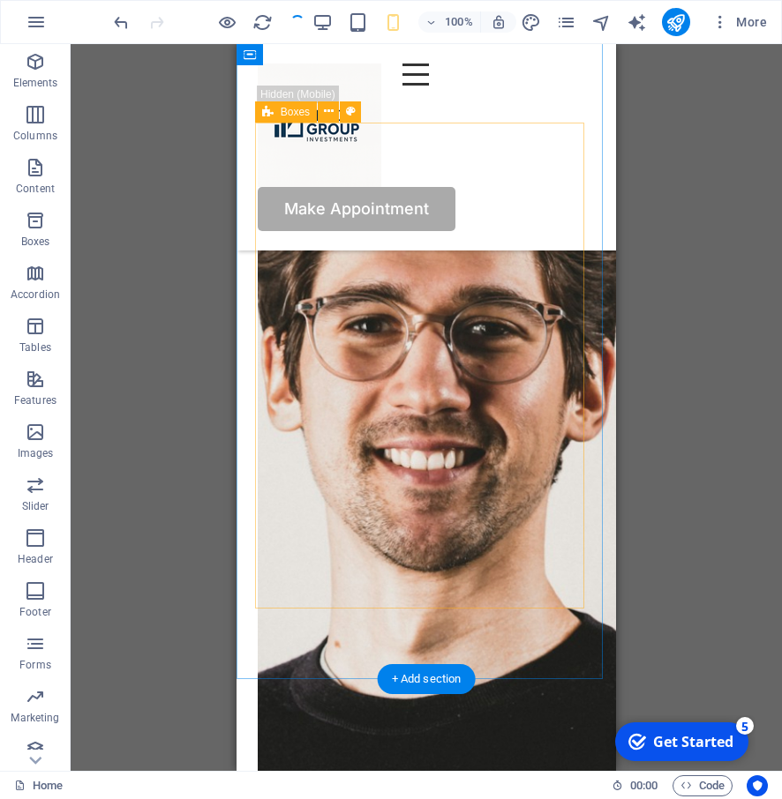
scroll to position [9260, 0]
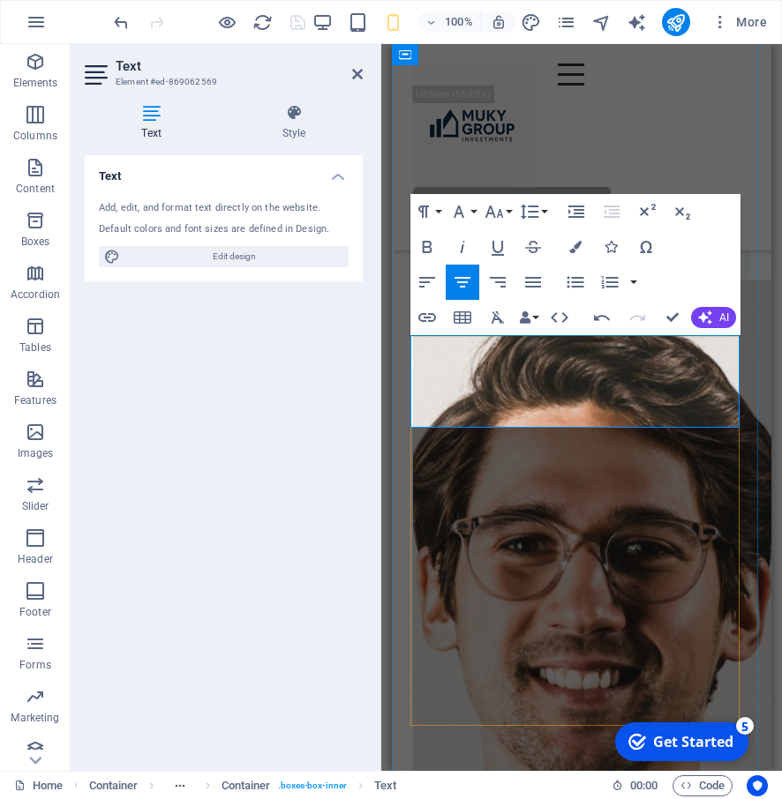
scroll to position [15684, 0]
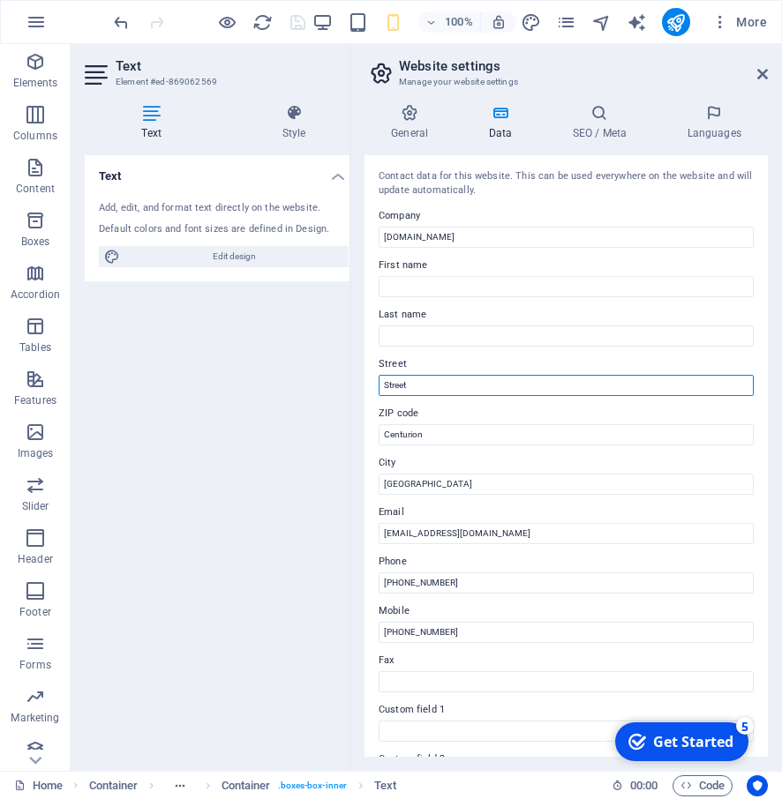
click at [413, 385] on input "Street" at bounding box center [565, 385] width 375 height 21
type input "S"
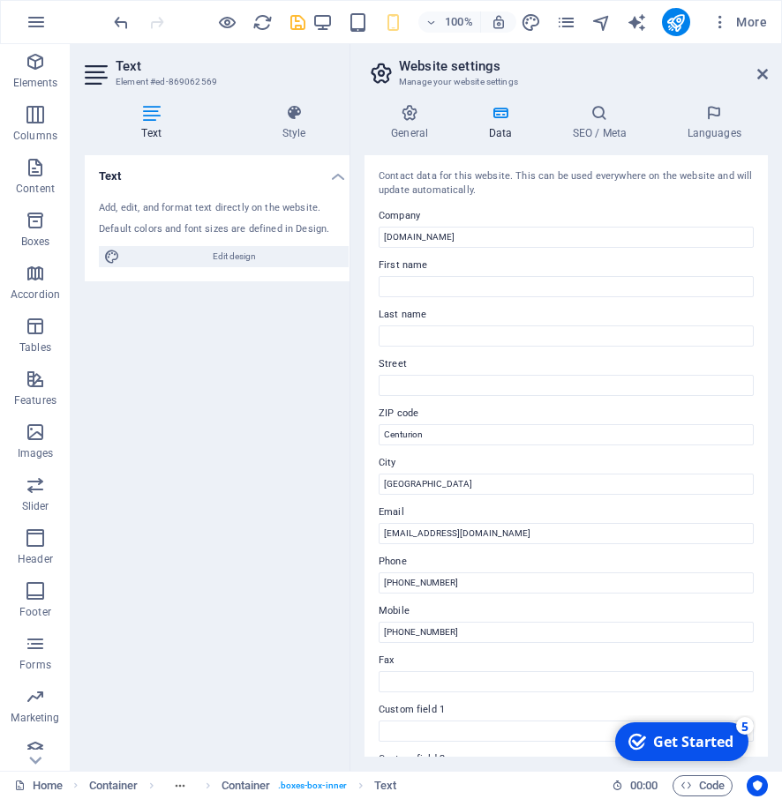
click at [285, 25] on div at bounding box center [209, 22] width 198 height 28
click at [294, 24] on icon "save" at bounding box center [298, 22] width 20 height 20
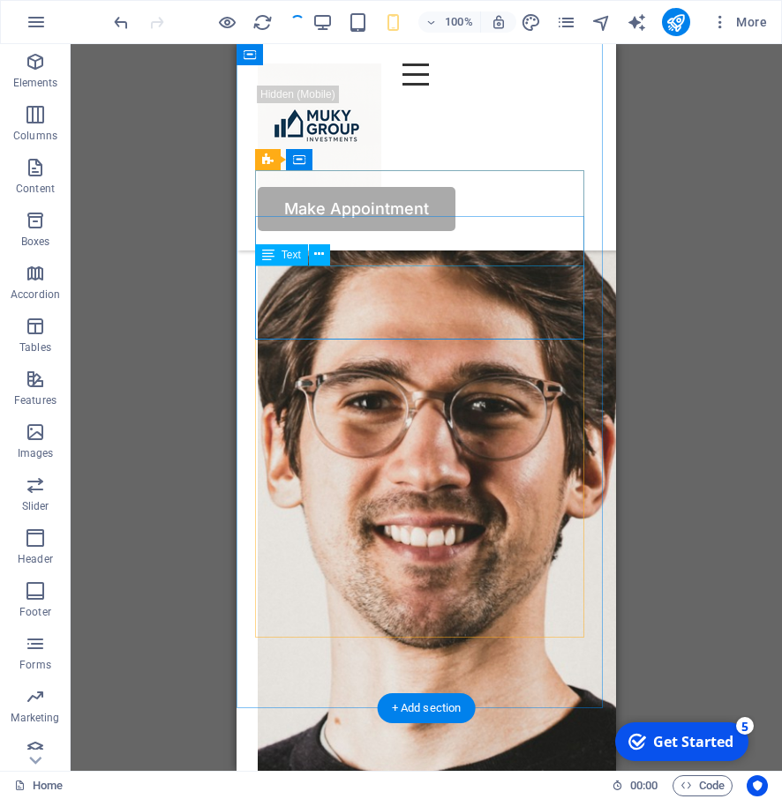
scroll to position [9241, 0]
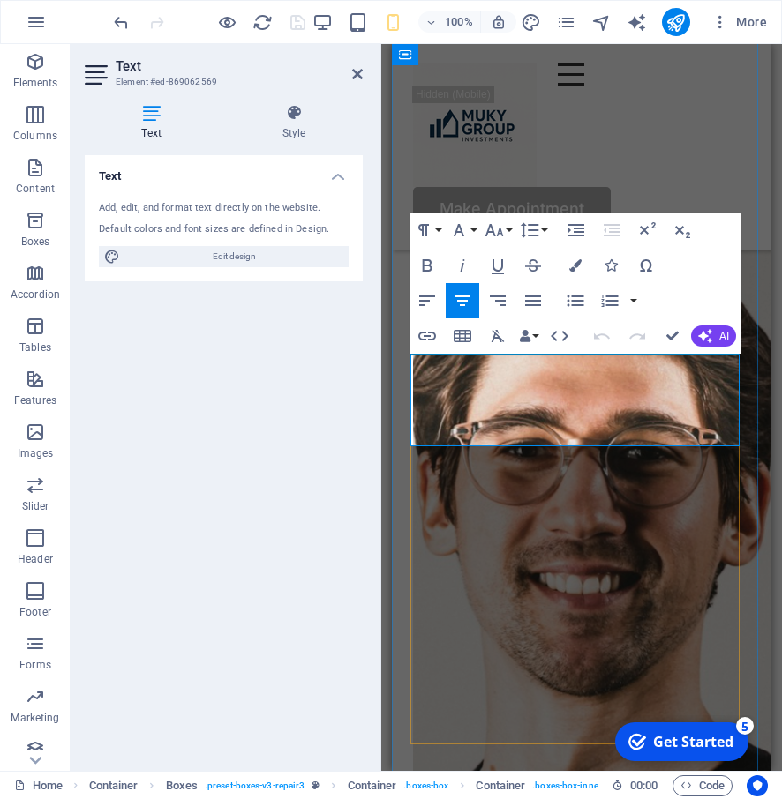
drag, startPoint x: 533, startPoint y: 384, endPoint x: 632, endPoint y: 410, distance: 103.1
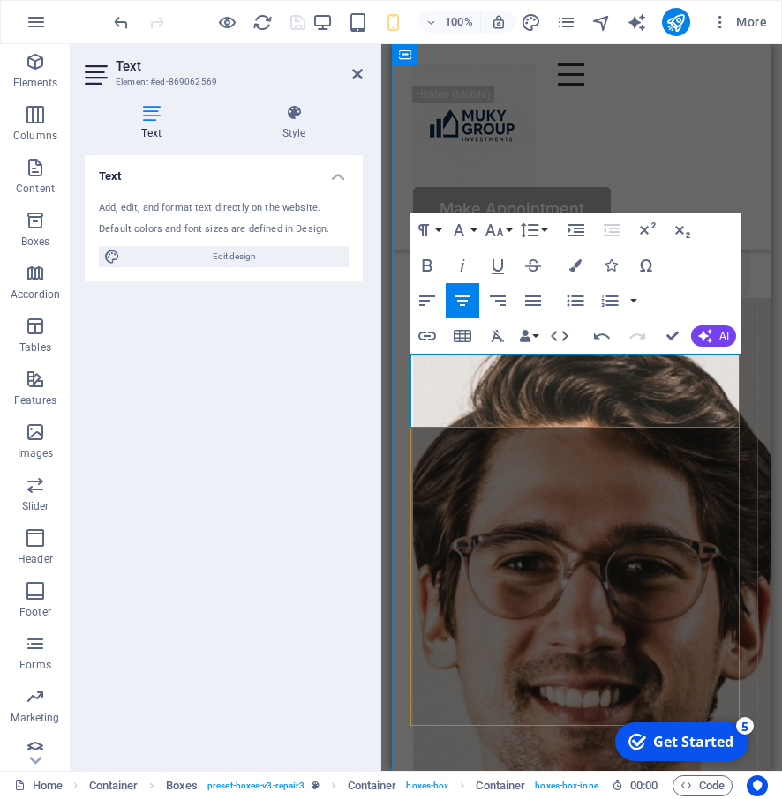
scroll to position [15666, 0]
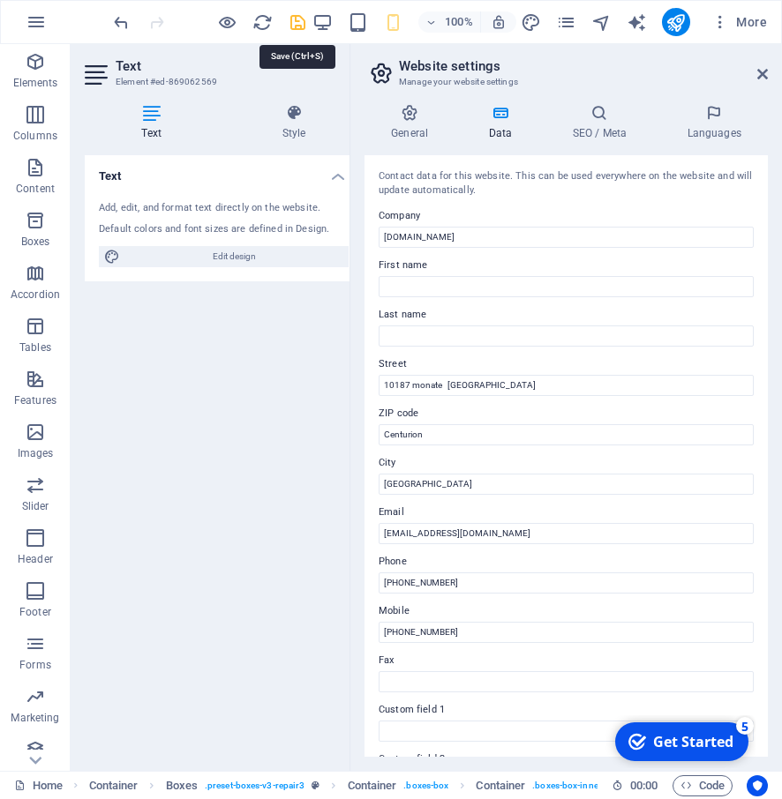
type input "10187 monate [GEOGRAPHIC_DATA]"
click at [289, 21] on icon "save" at bounding box center [298, 22] width 20 height 20
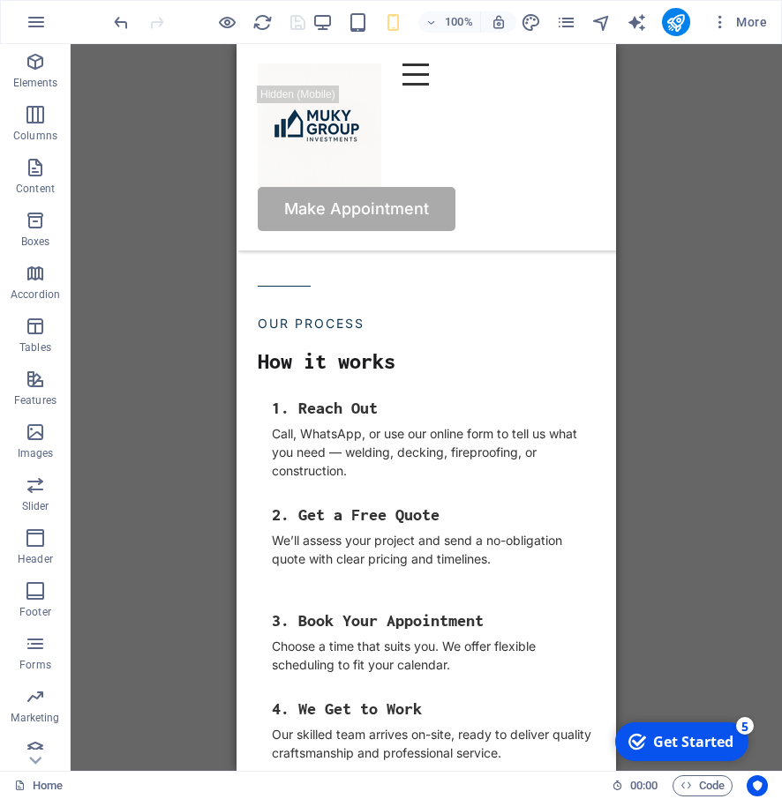
scroll to position [2308, 0]
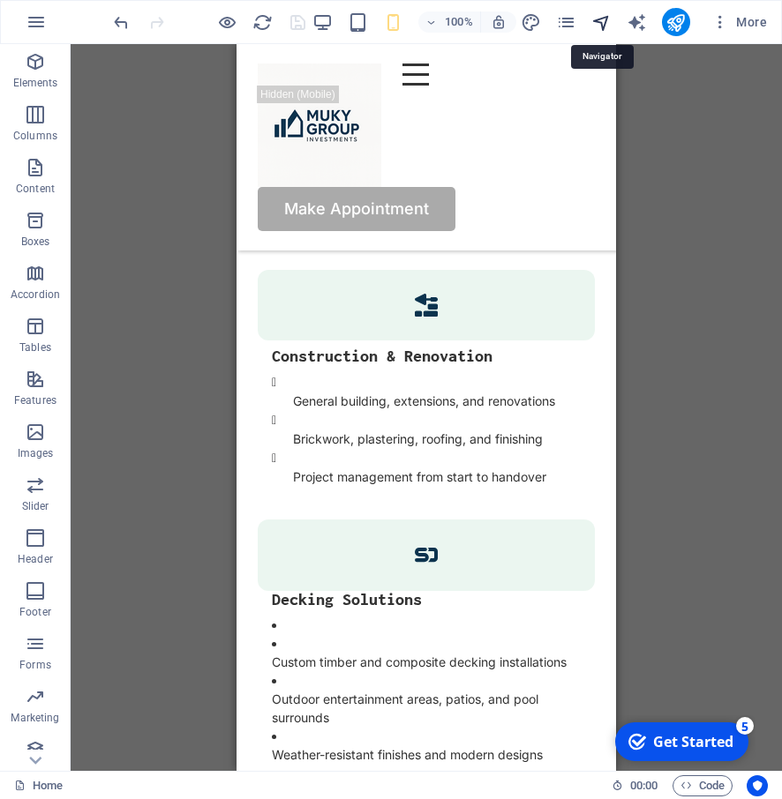
click at [595, 19] on icon "navigator" at bounding box center [601, 22] width 20 height 20
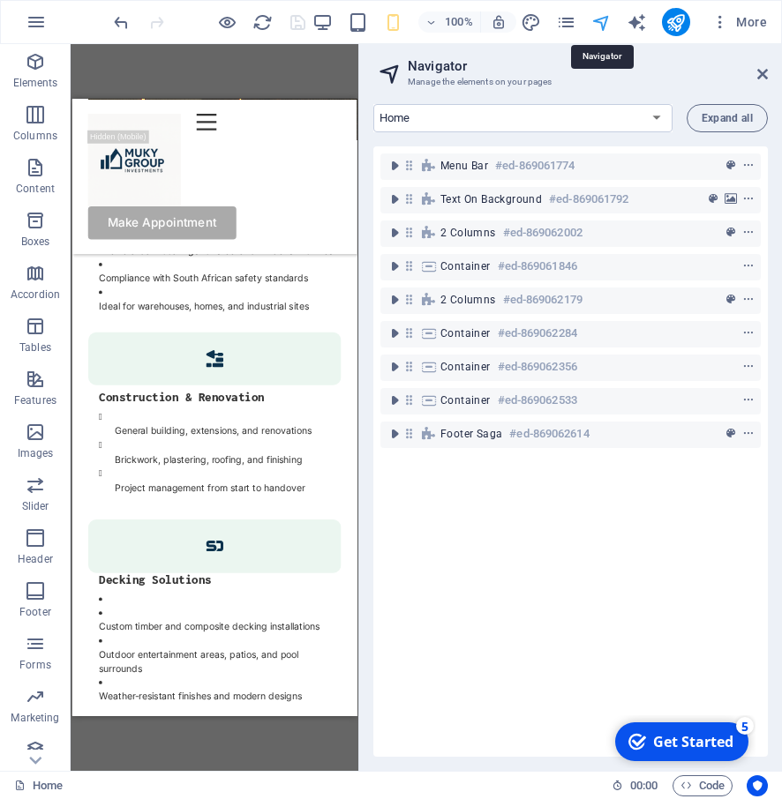
scroll to position [2393, 0]
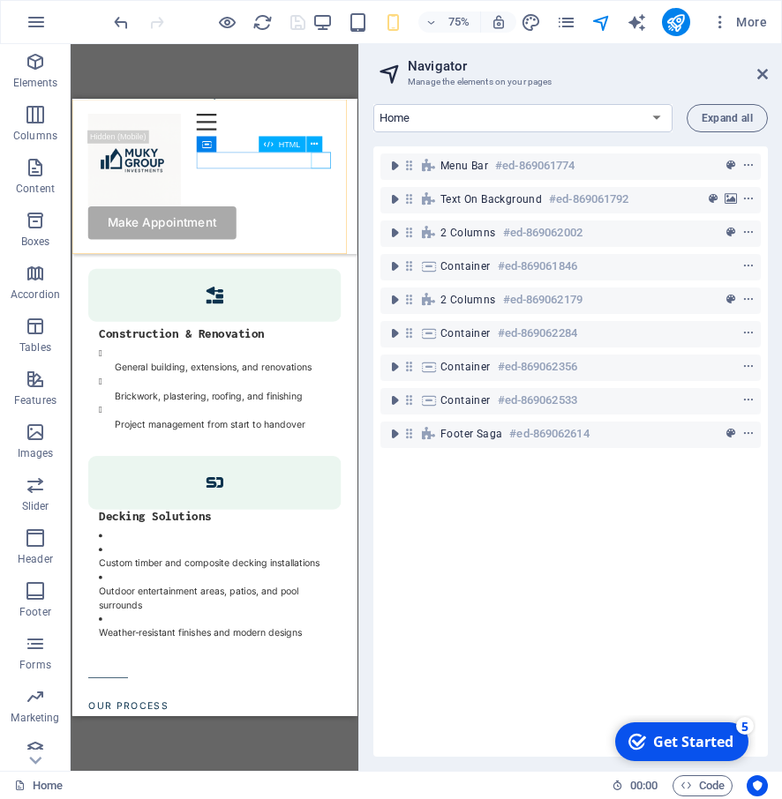
click at [400, 140] on div at bounding box center [333, 129] width 192 height 22
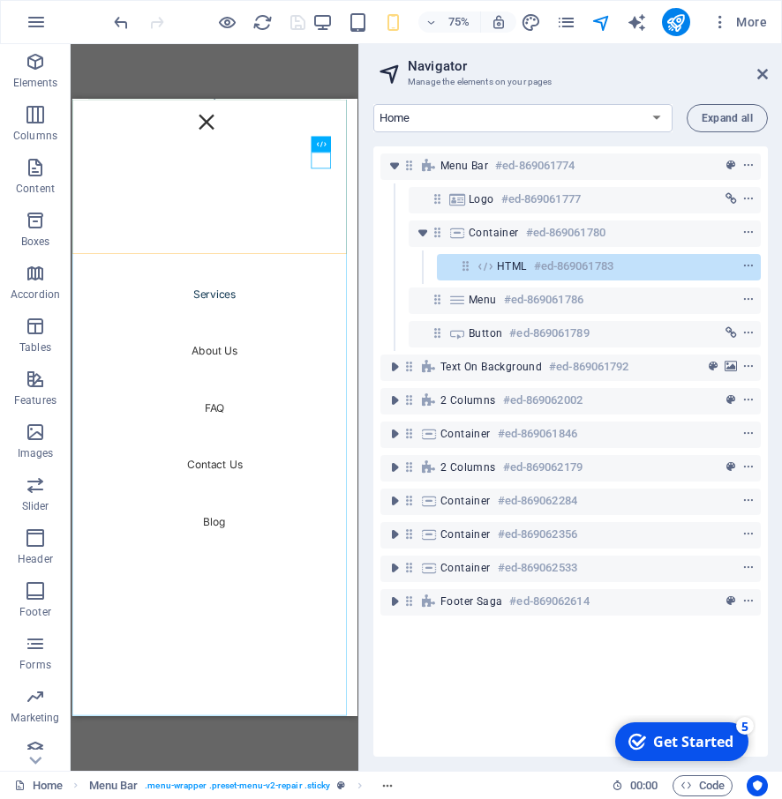
click at [259, 660] on nav "Services About Us FAQ Contact Us Blog" at bounding box center [260, 510] width 379 height 822
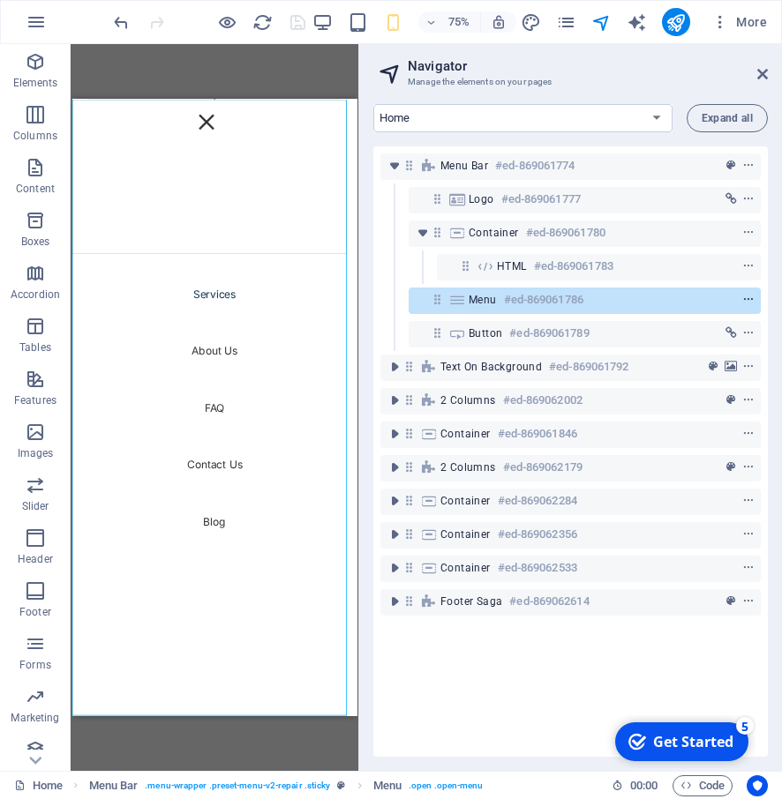
click at [745, 296] on icon "context-menu" at bounding box center [748, 300] width 12 height 12
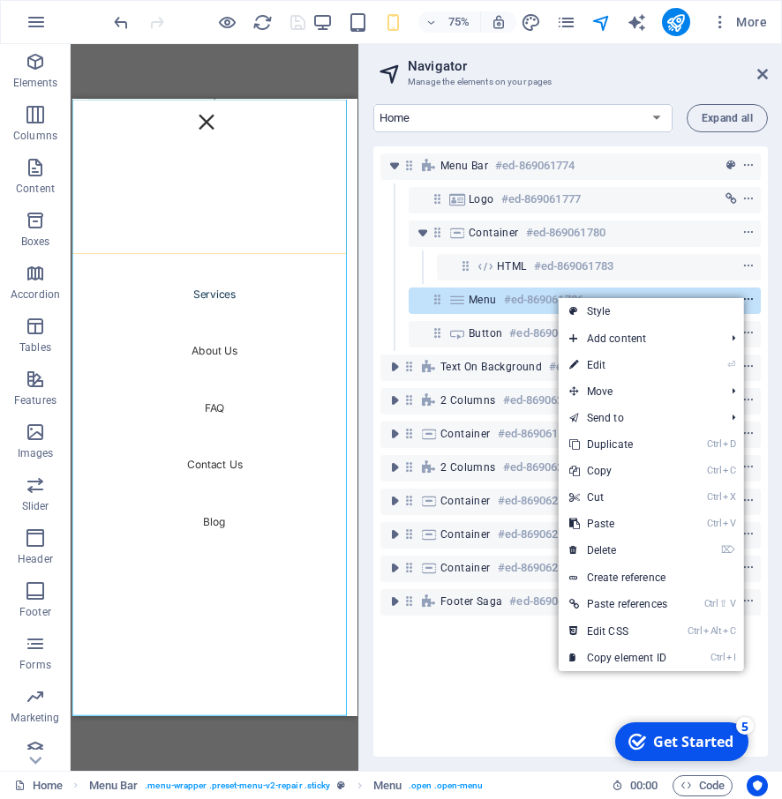
click at [745, 296] on icon "context-menu" at bounding box center [748, 300] width 12 height 12
click at [581, 546] on link "⌦ Delete" at bounding box center [617, 550] width 119 height 26
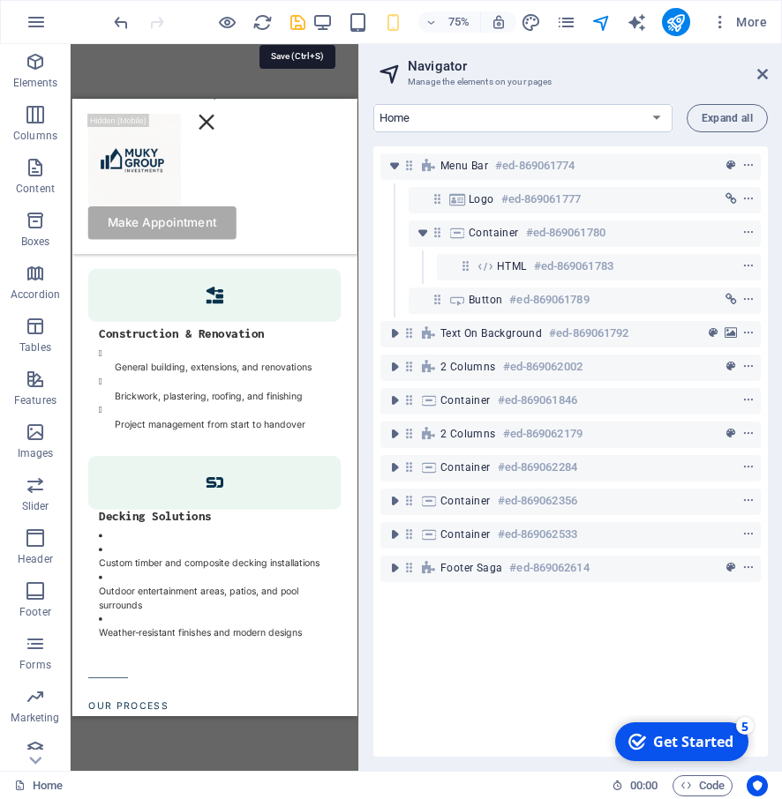
click at [300, 22] on icon "save" at bounding box center [298, 22] width 20 height 20
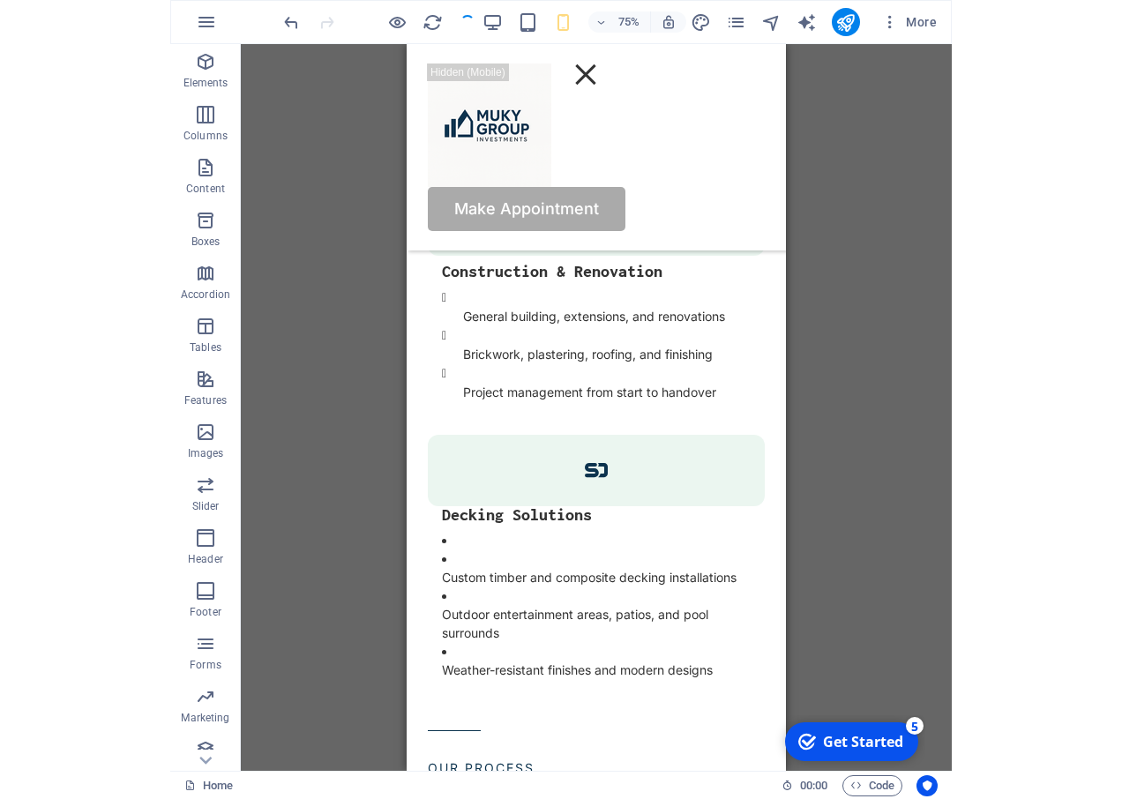
scroll to position [2308, 0]
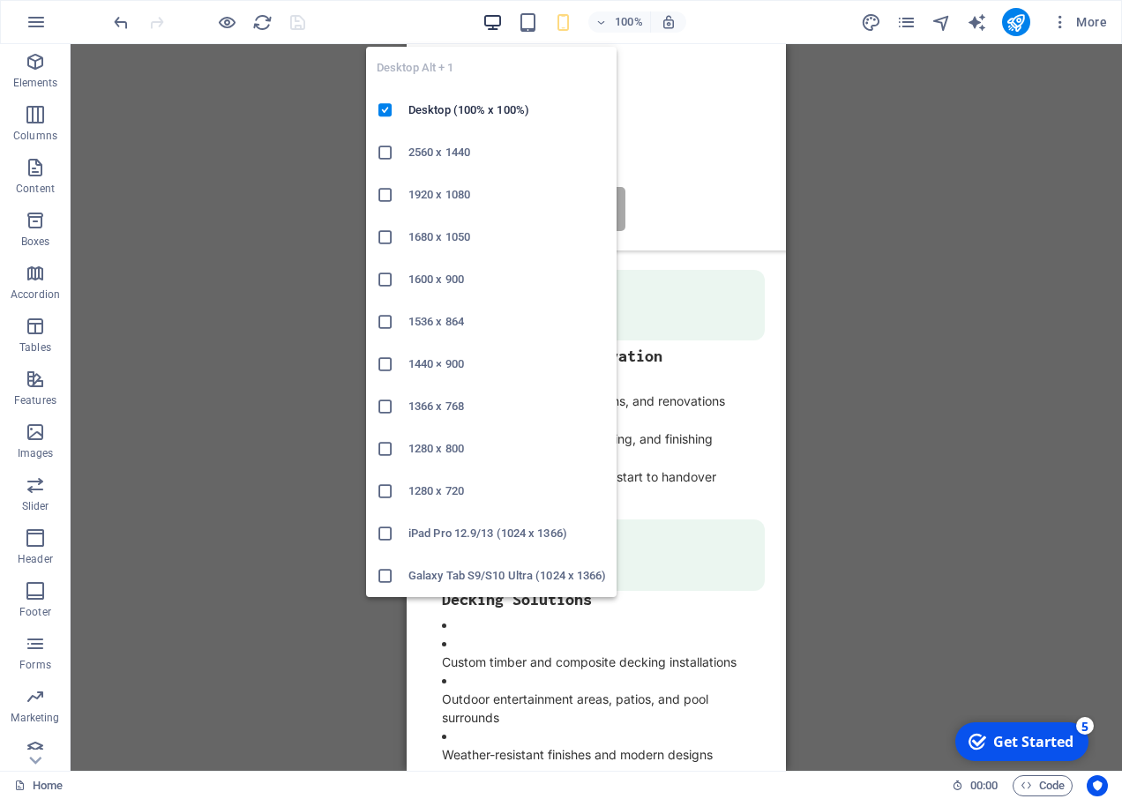
click at [484, 16] on icon "button" at bounding box center [492, 22] width 20 height 20
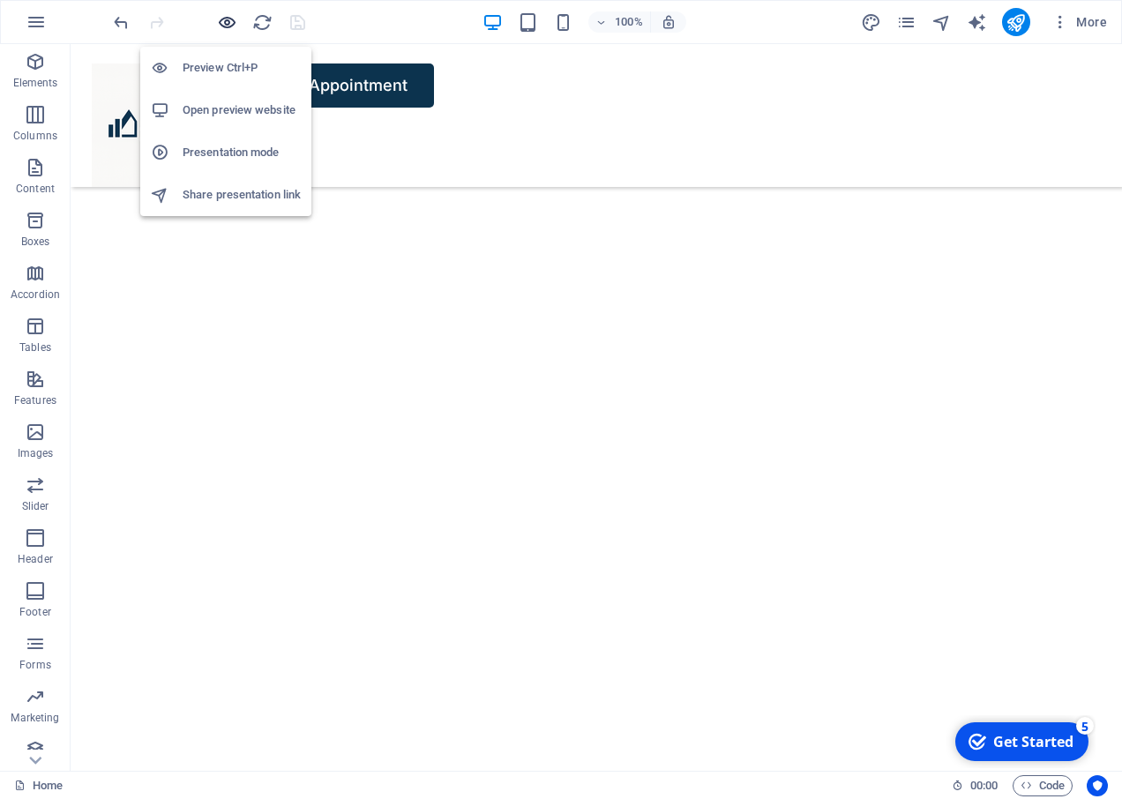
click at [233, 26] on icon "button" at bounding box center [227, 22] width 20 height 20
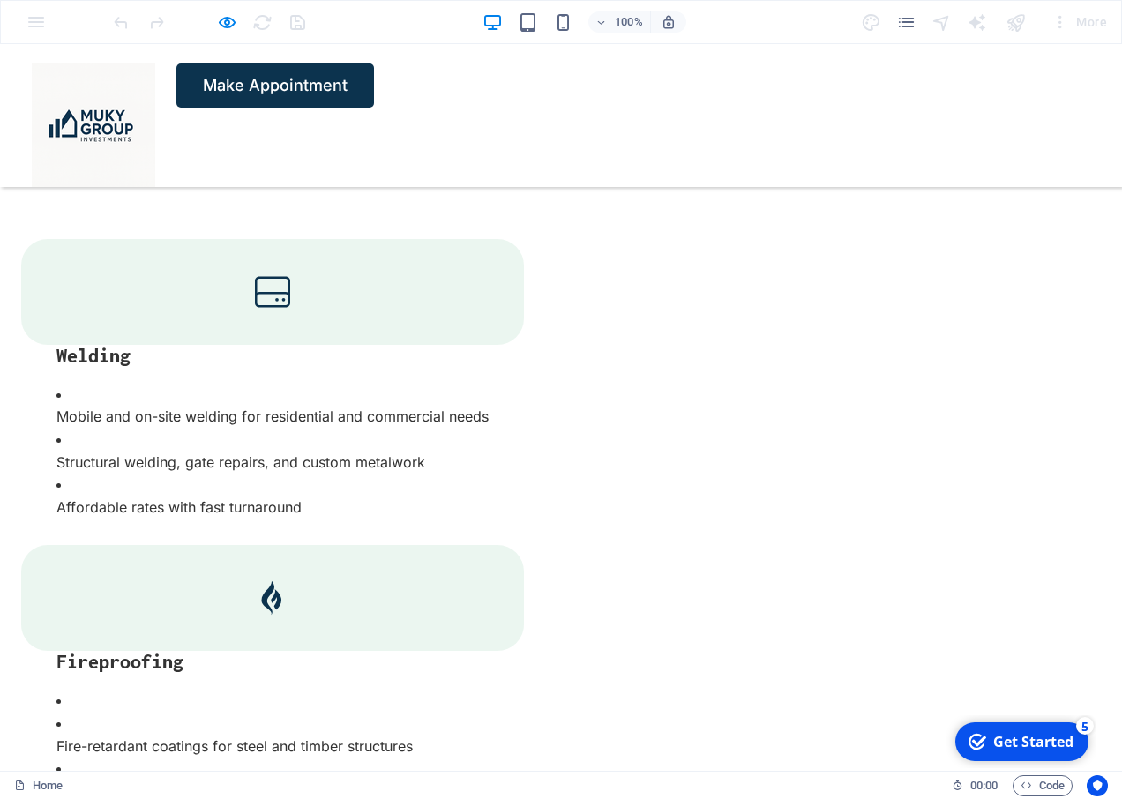
scroll to position [2994, 0]
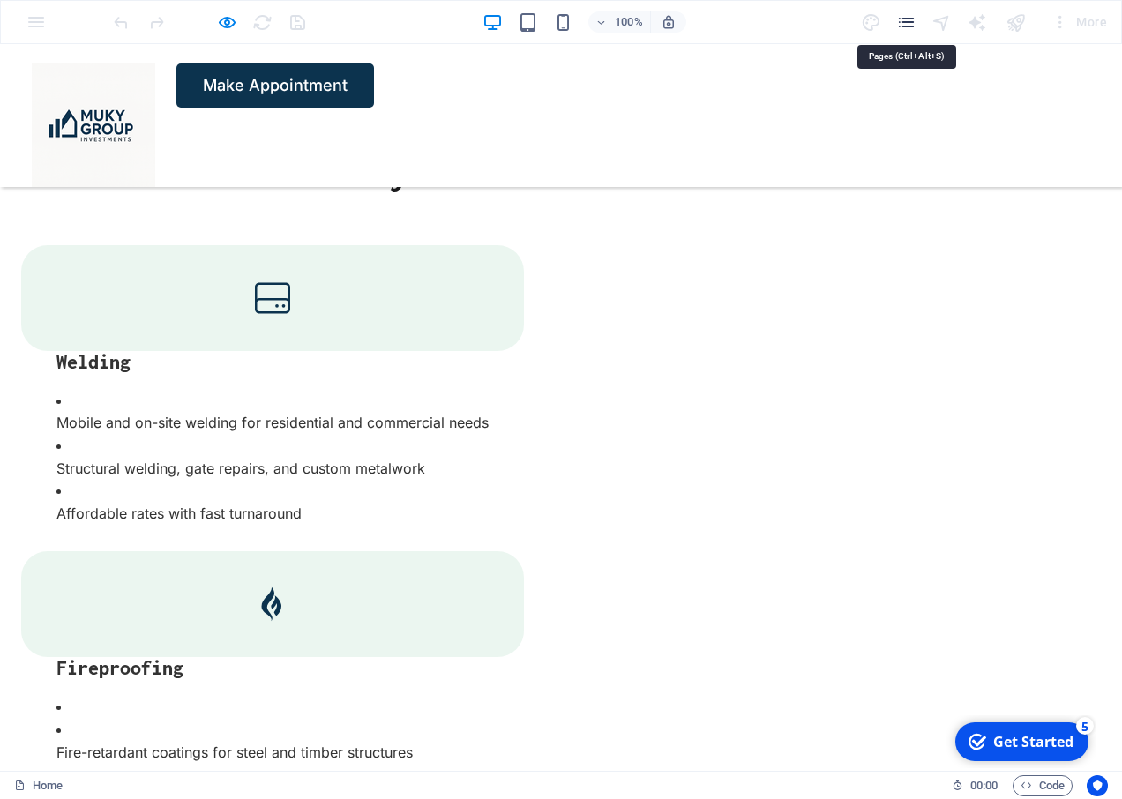
click at [916, 20] on icon "pages" at bounding box center [906, 22] width 20 height 20
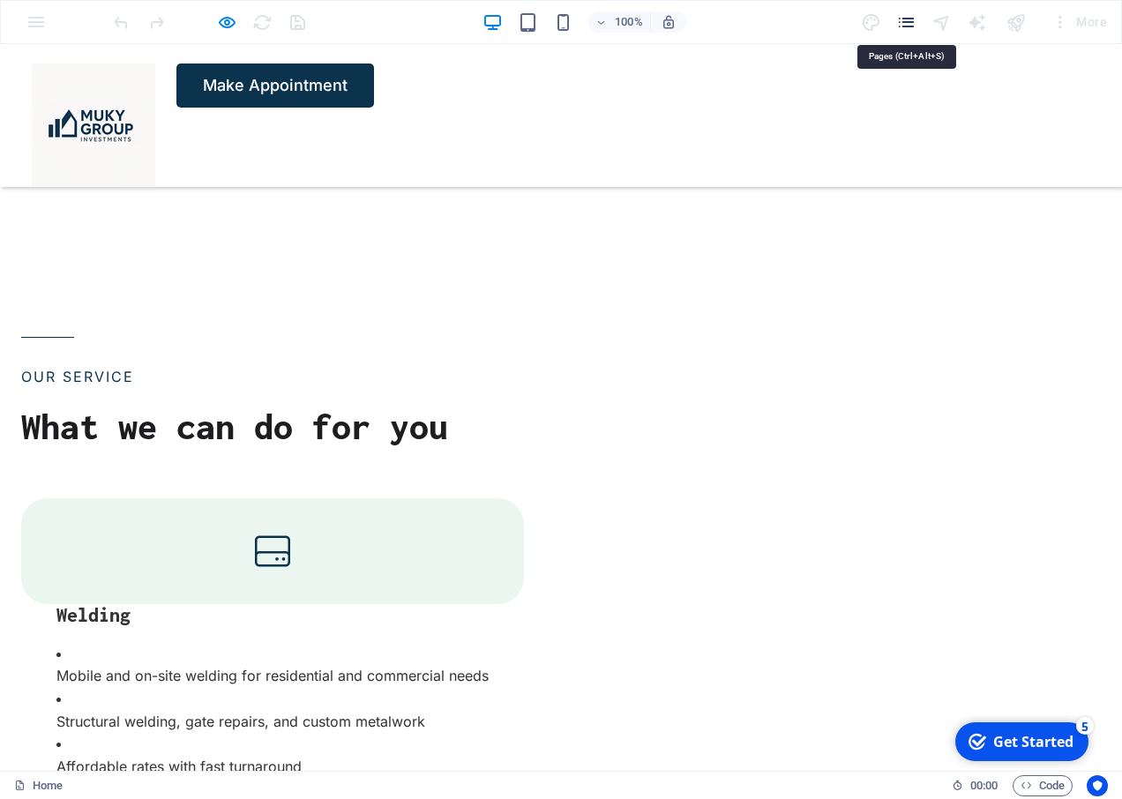
scroll to position [3248, 0]
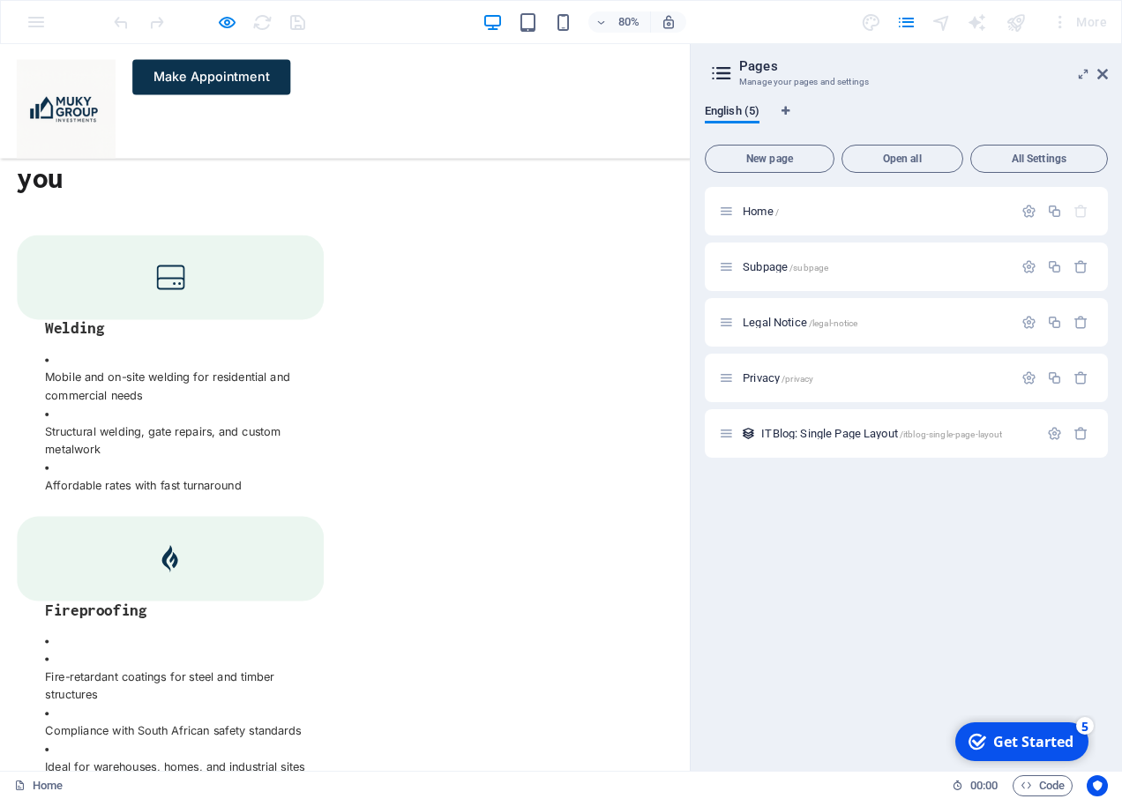
click at [324, 156] on div "Make Appointment" at bounding box center [431, 115] width 863 height 143
click at [80, 102] on img at bounding box center [82, 125] width 123 height 123
click at [363, 108] on link "Make Appointment" at bounding box center [265, 86] width 198 height 44
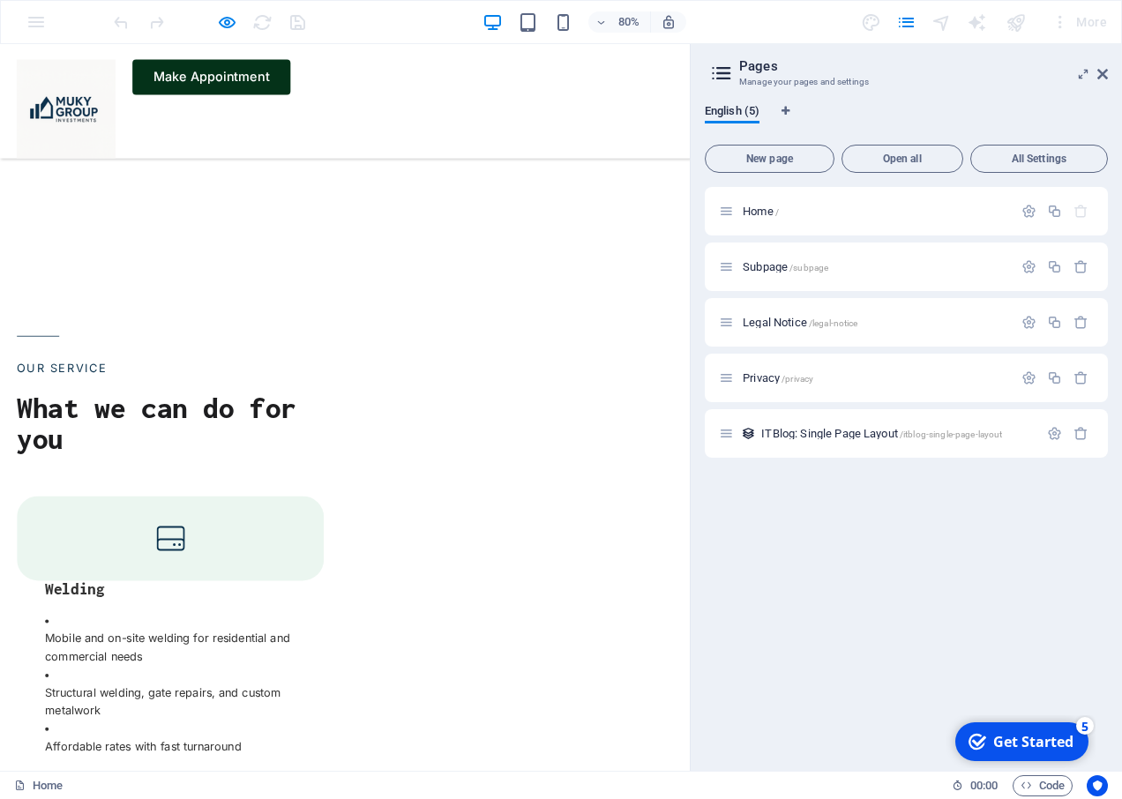
scroll to position [2807, 0]
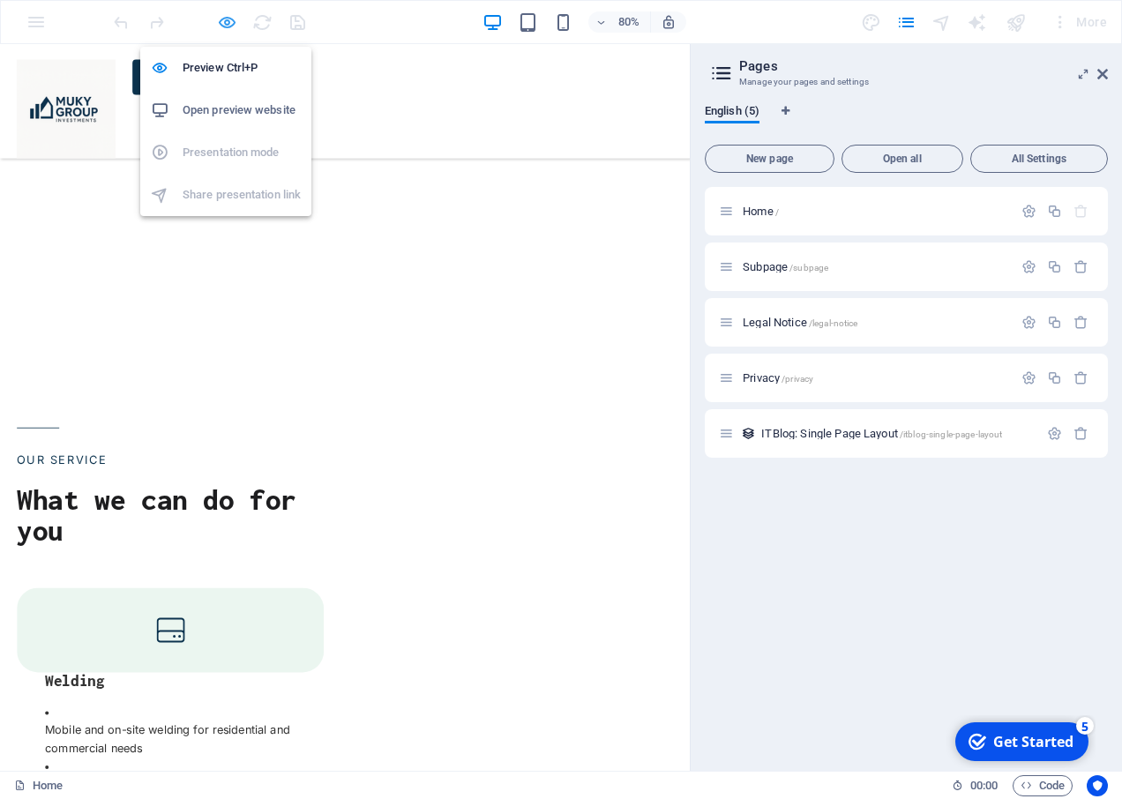
click at [235, 22] on icon "button" at bounding box center [227, 22] width 20 height 20
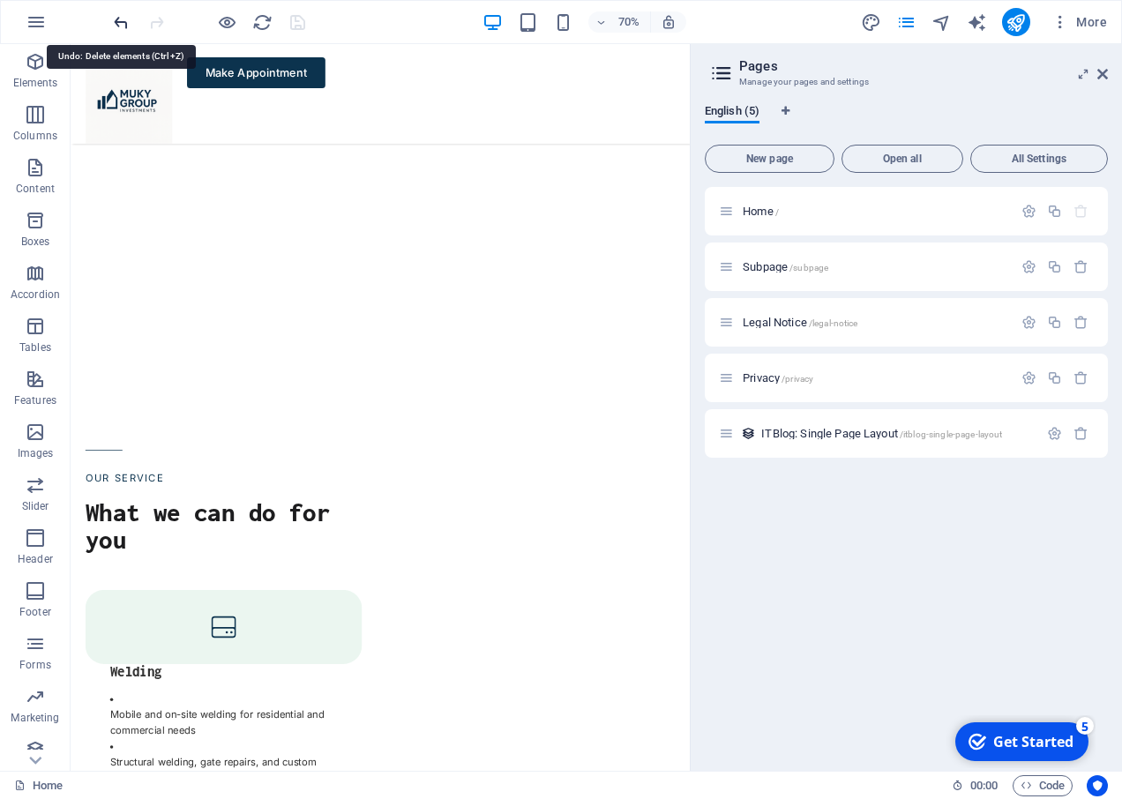
click at [123, 27] on icon "undo" at bounding box center [121, 22] width 20 height 20
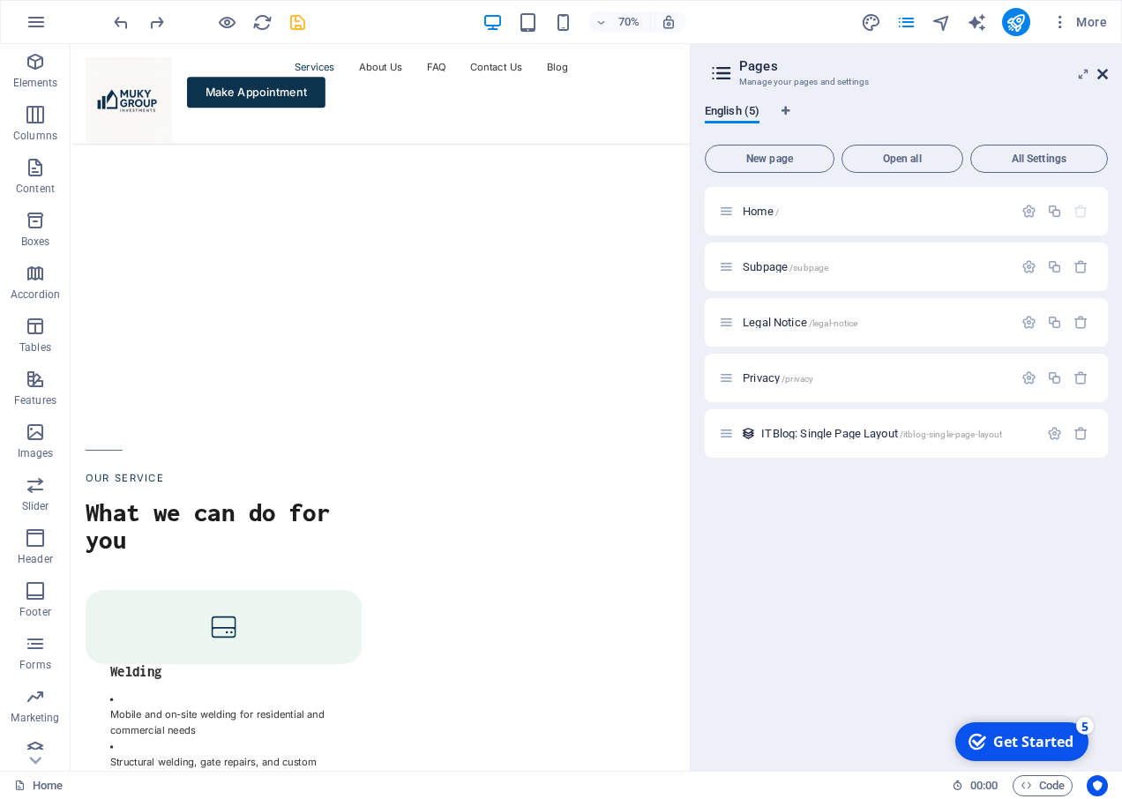
click at [1097, 71] on icon at bounding box center [1102, 74] width 11 height 14
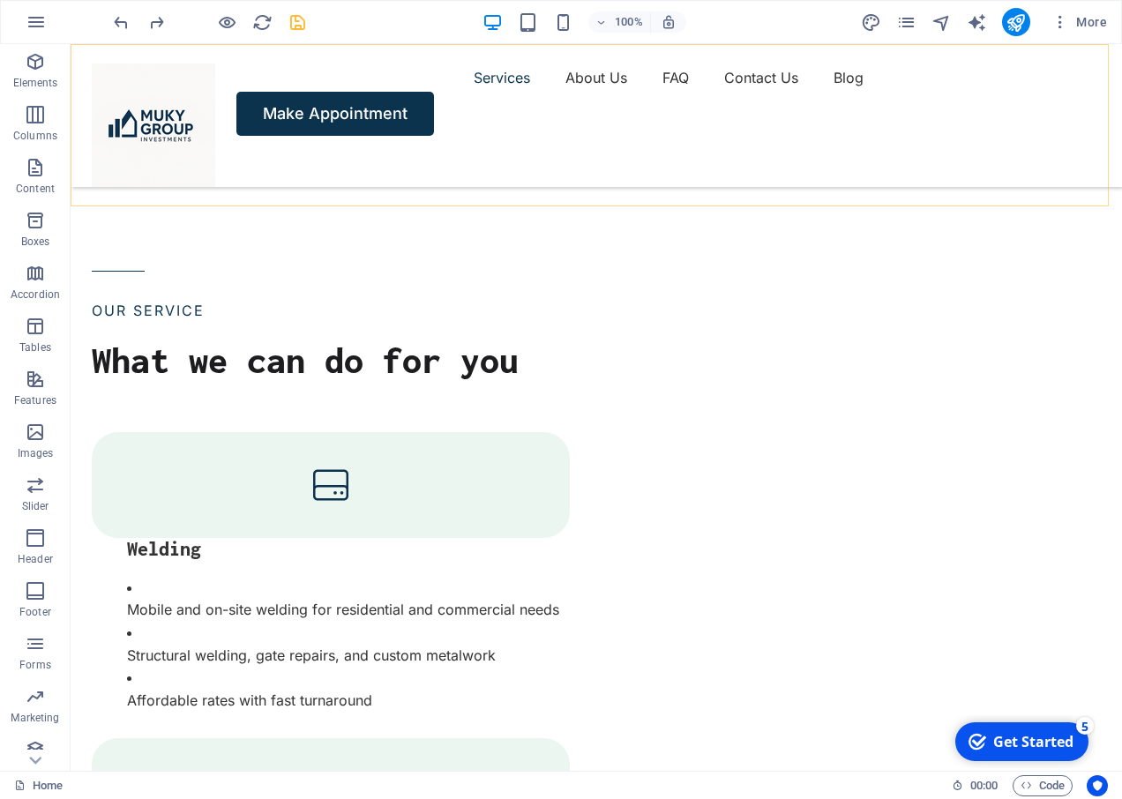
scroll to position [2453, 0]
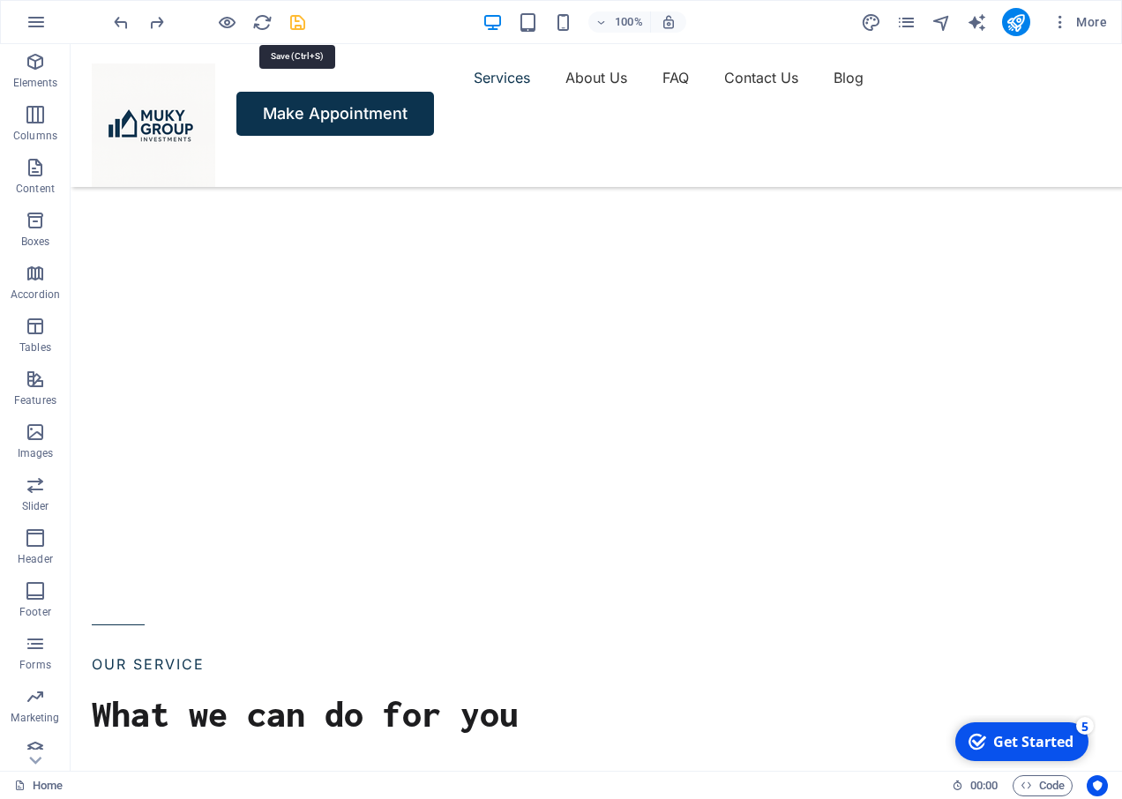
click at [293, 26] on icon "save" at bounding box center [298, 22] width 20 height 20
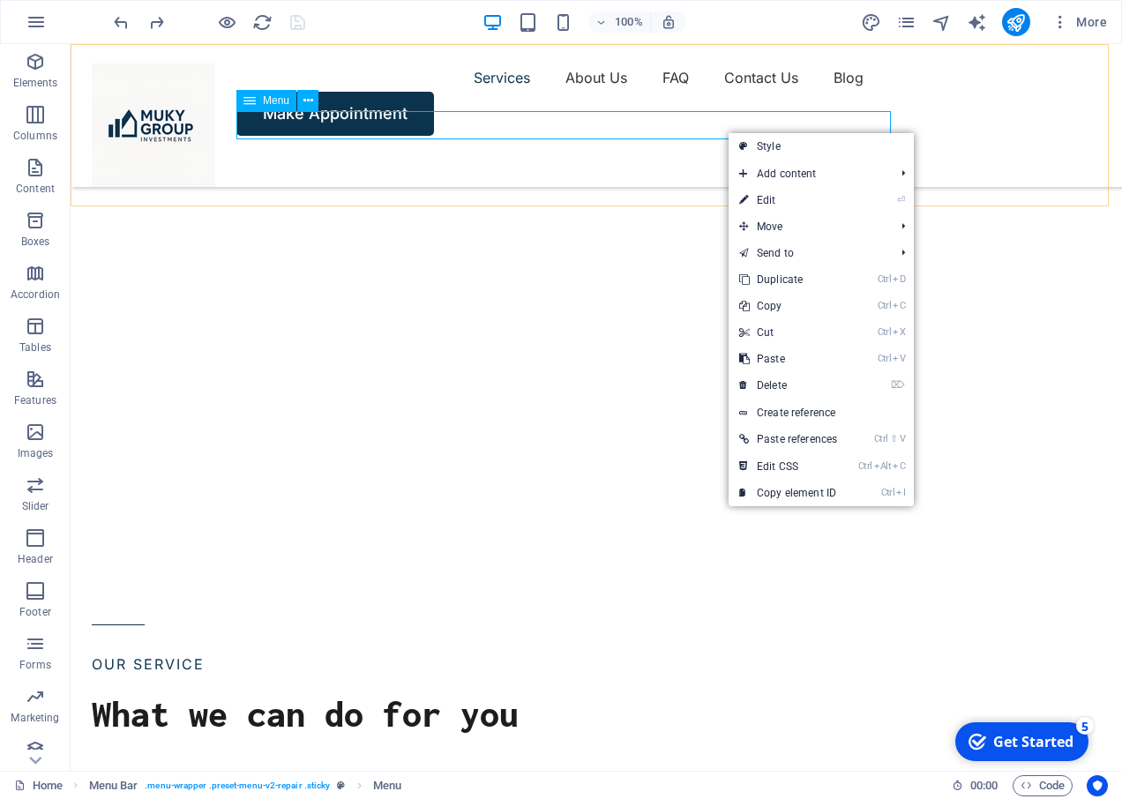
click at [272, 102] on span "Menu" at bounding box center [276, 100] width 26 height 11
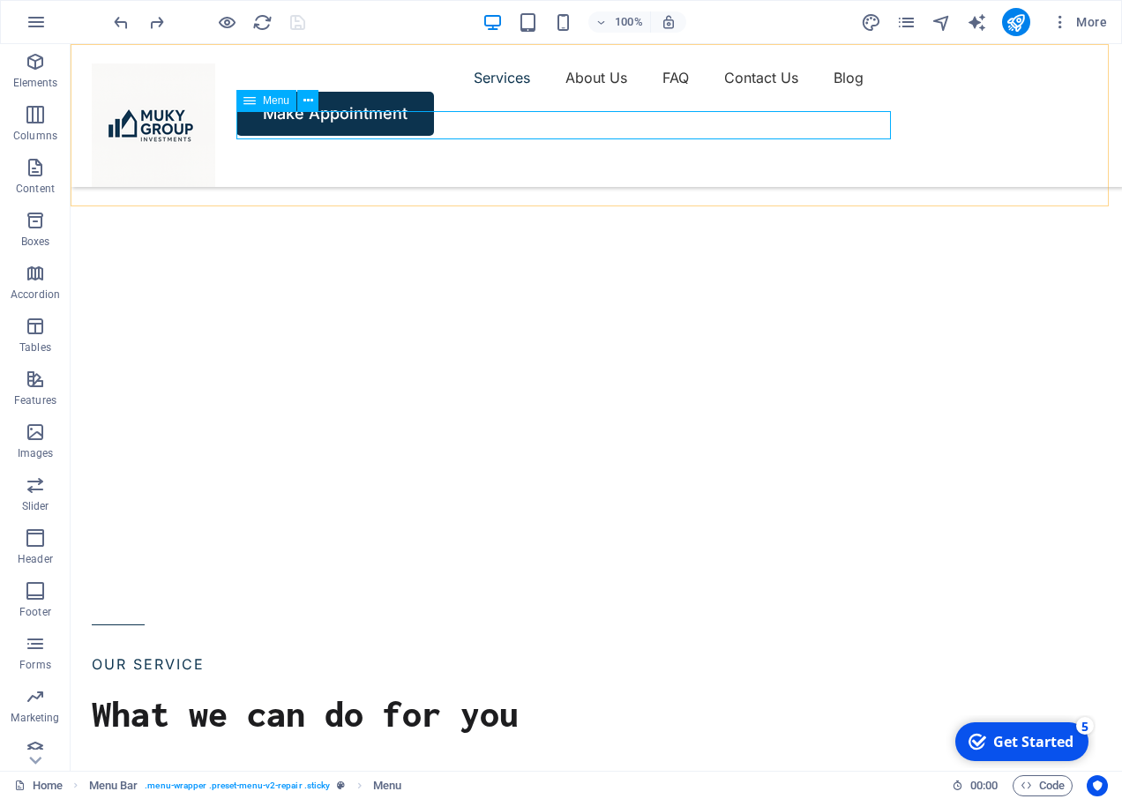
click at [278, 102] on span "Menu" at bounding box center [276, 100] width 26 height 11
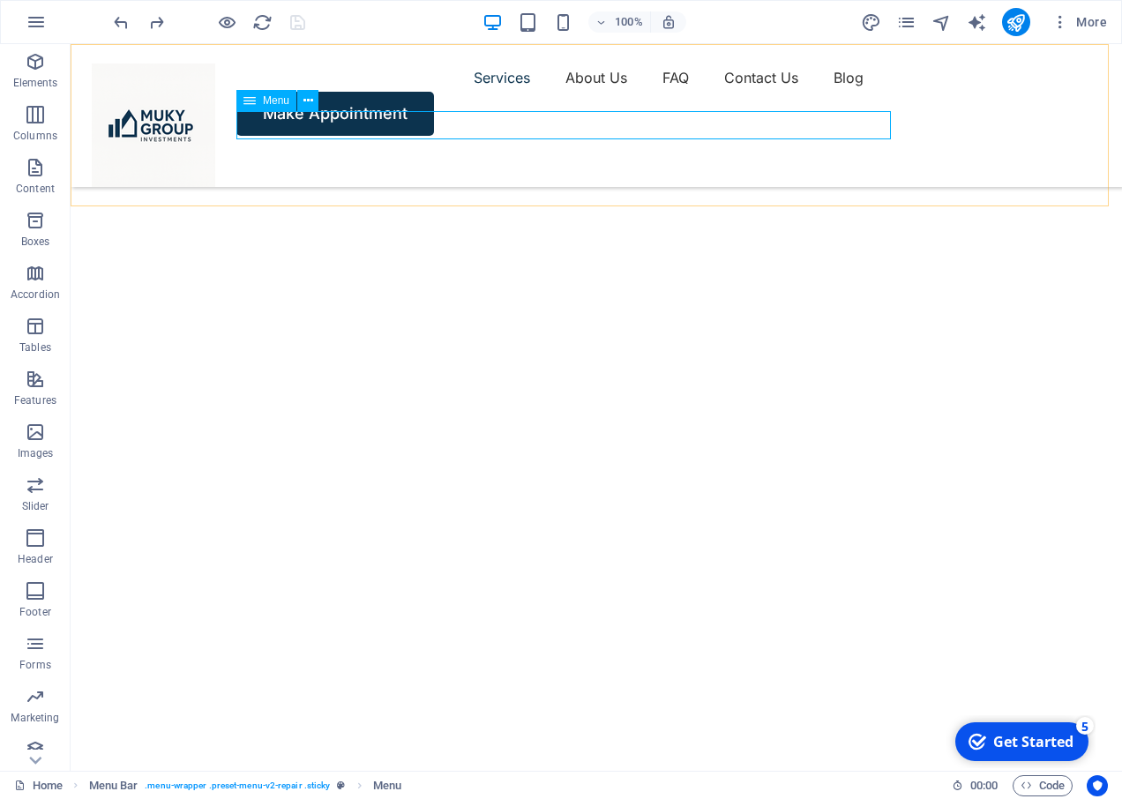
select select
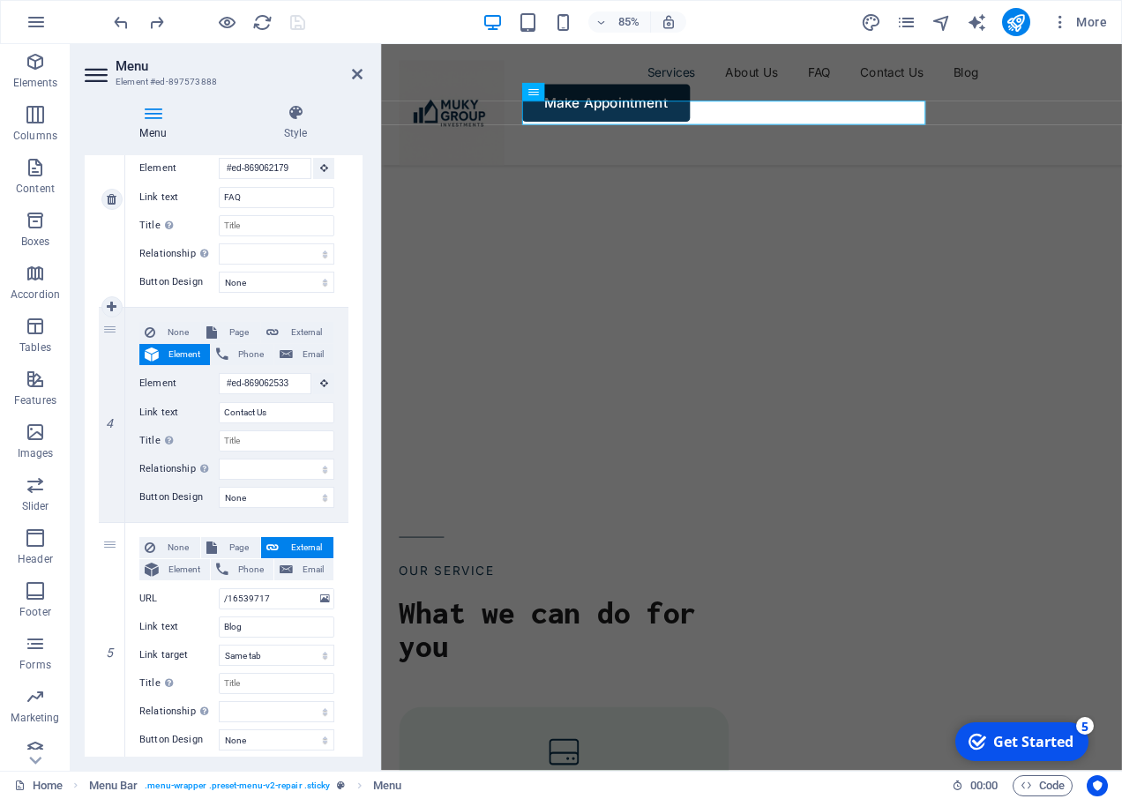
scroll to position [718, 0]
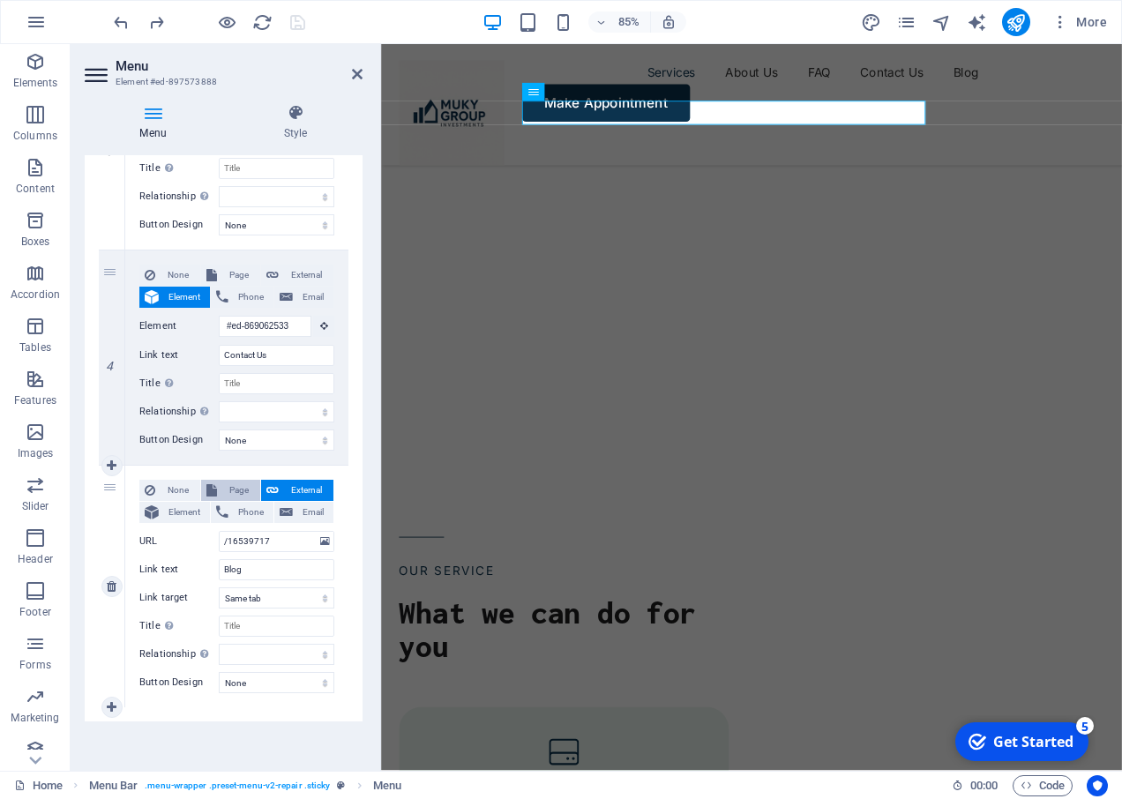
click at [228, 485] on span "Page" at bounding box center [238, 490] width 33 height 21
select select
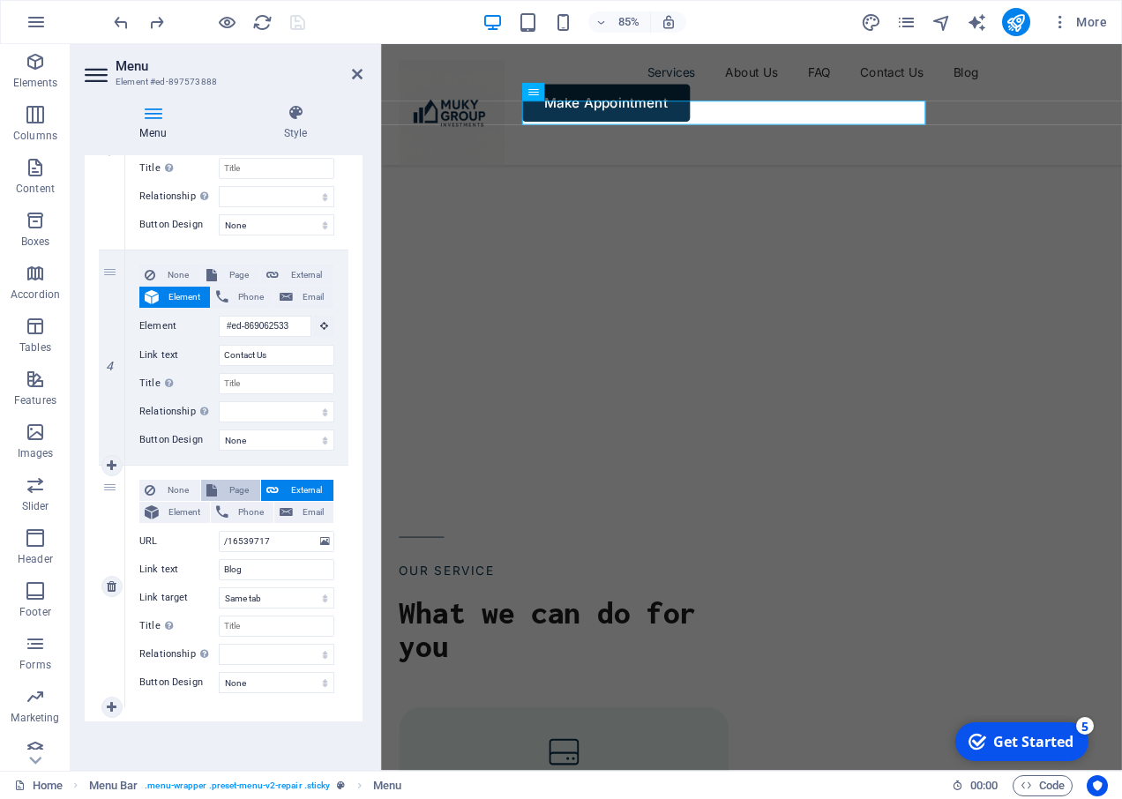
select select
click at [112, 587] on icon at bounding box center [112, 586] width 10 height 12
select select
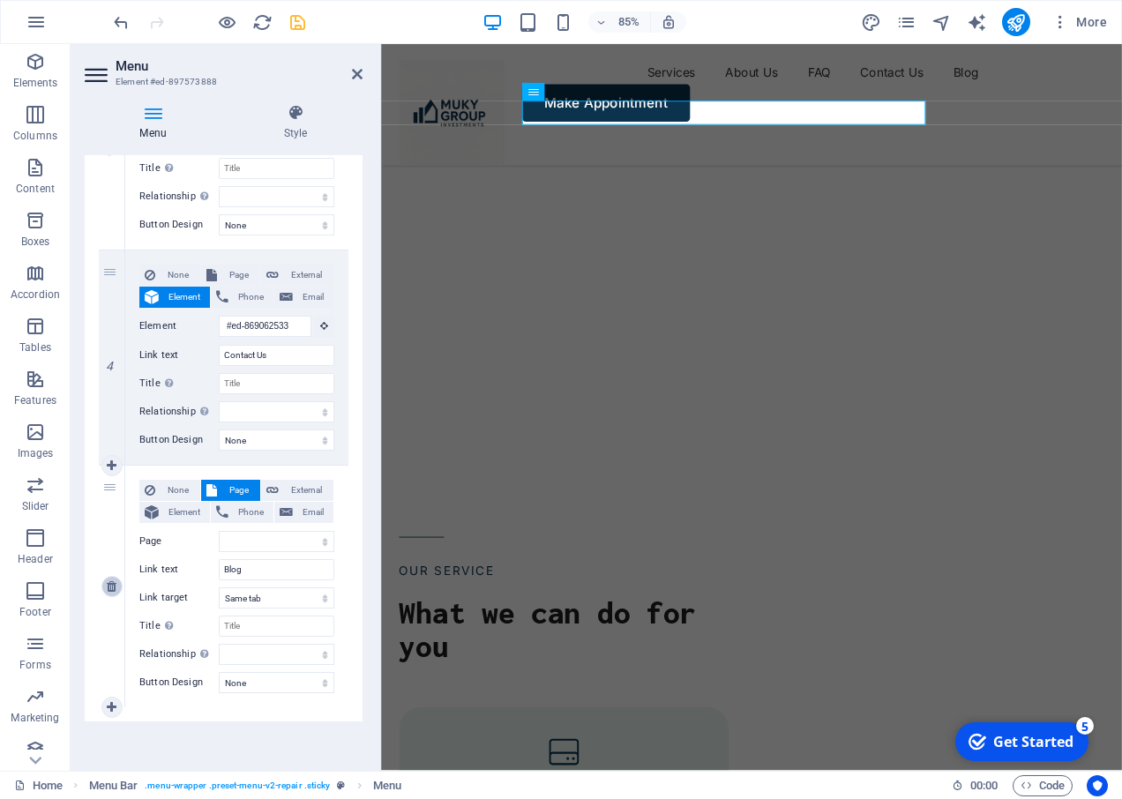
select select
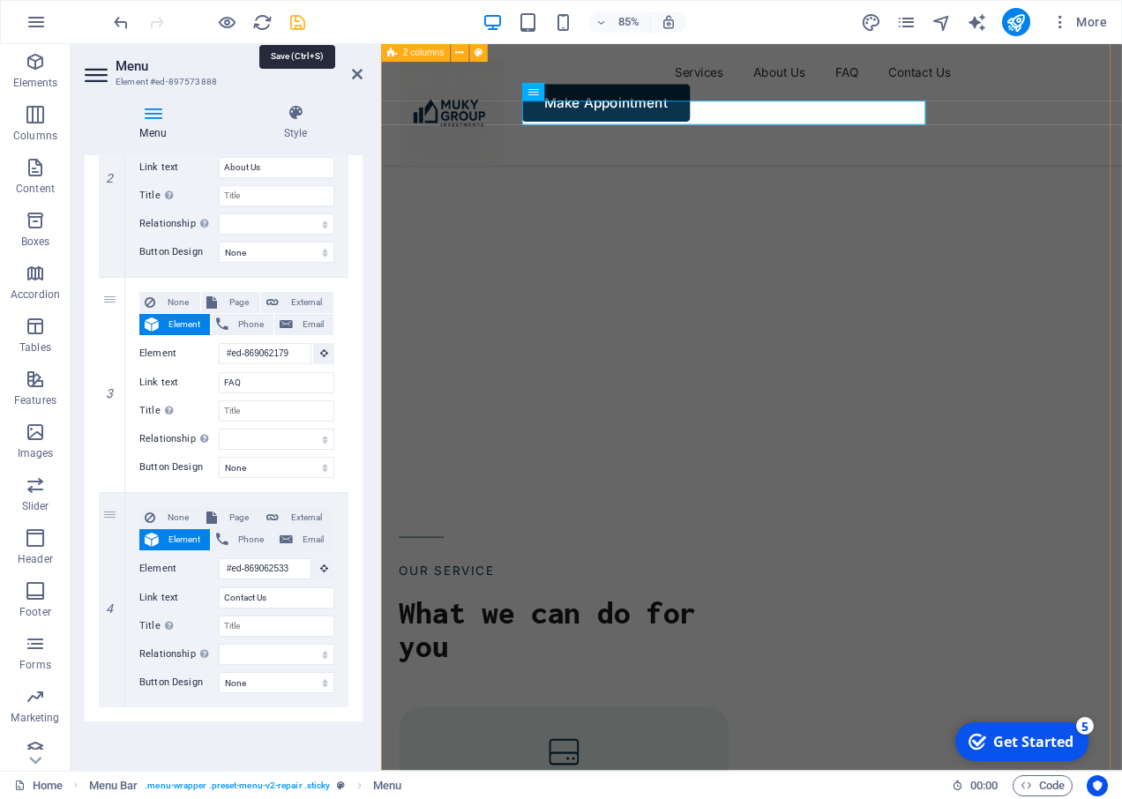
click at [292, 22] on icon "save" at bounding box center [298, 22] width 20 height 20
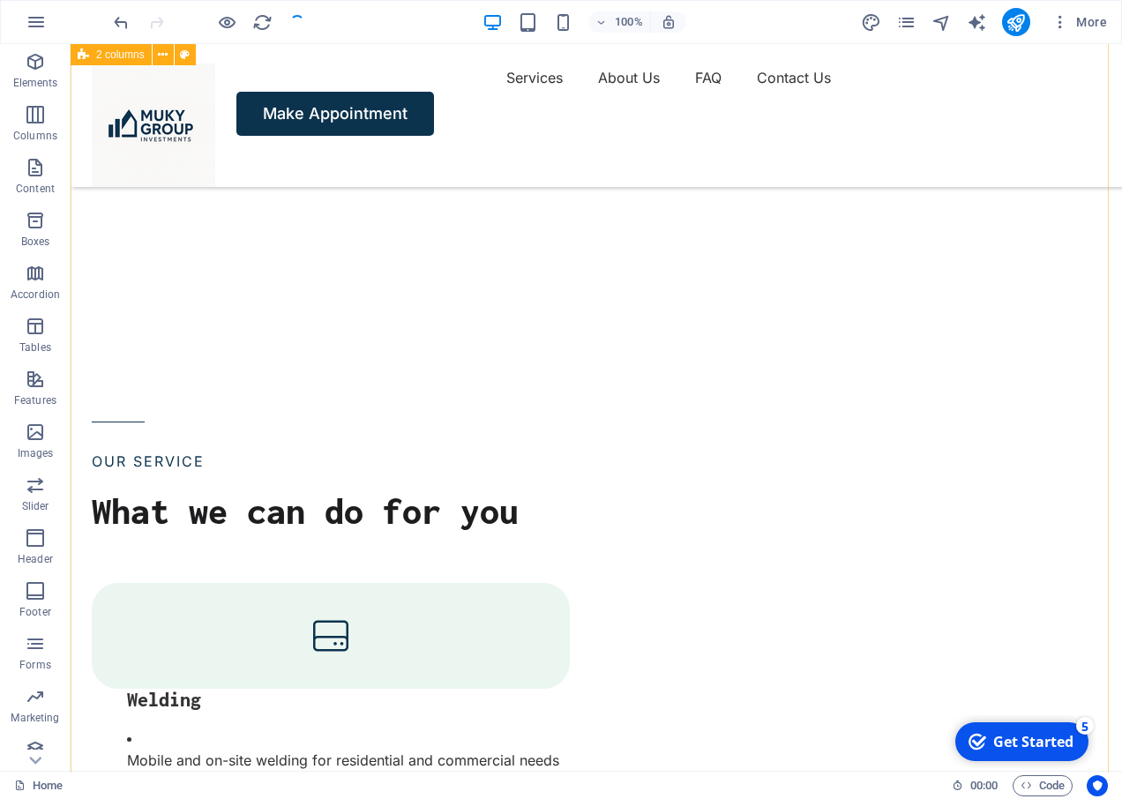
scroll to position [2453, 0]
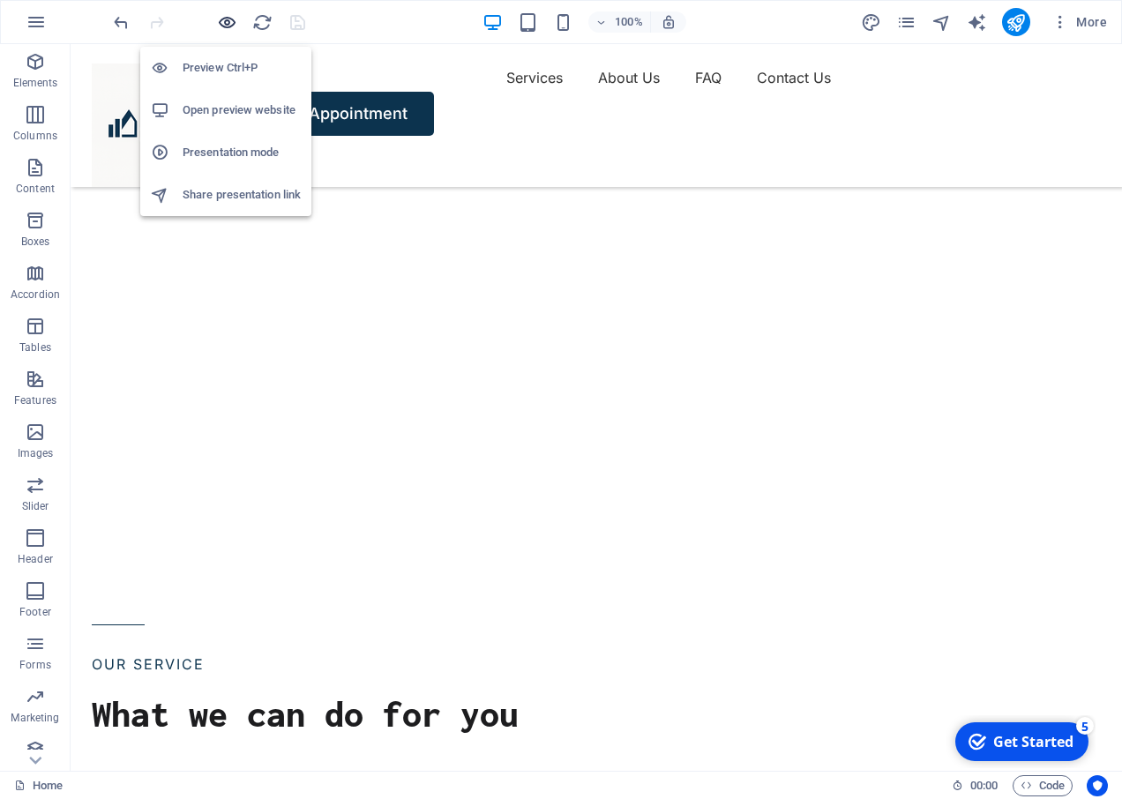
click at [228, 19] on icon "button" at bounding box center [227, 22] width 20 height 20
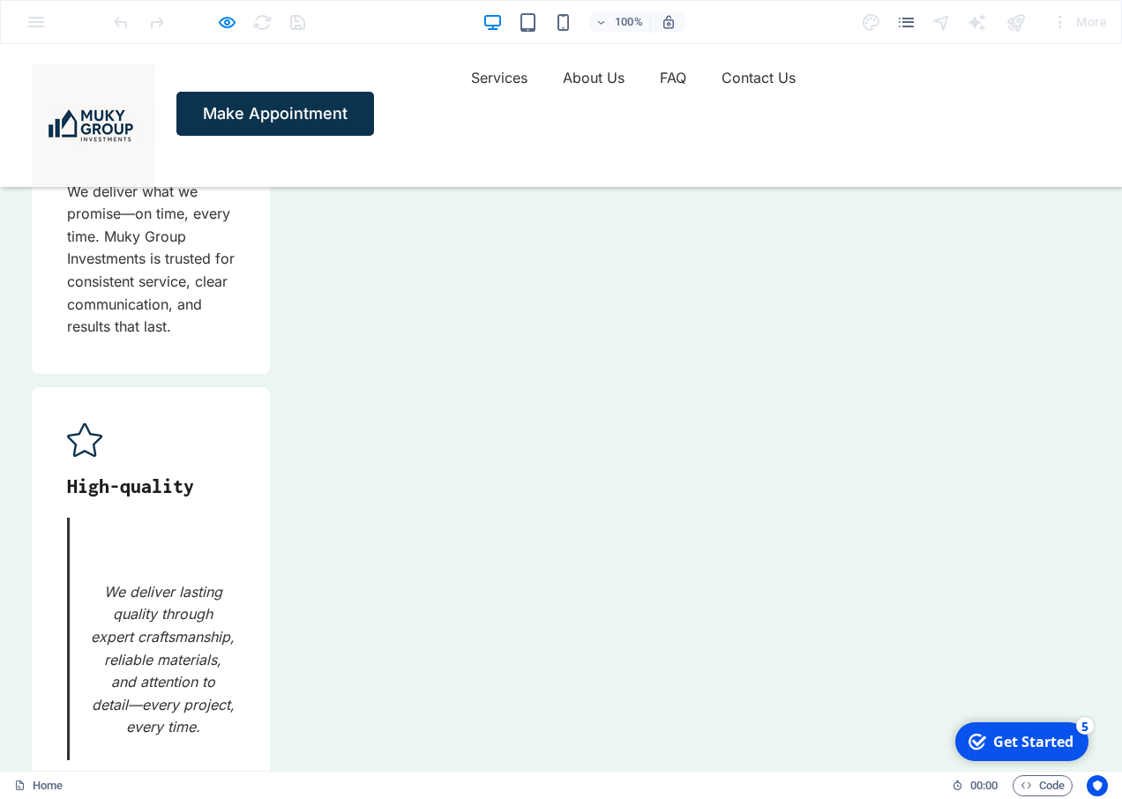
scroll to position [7866, 0]
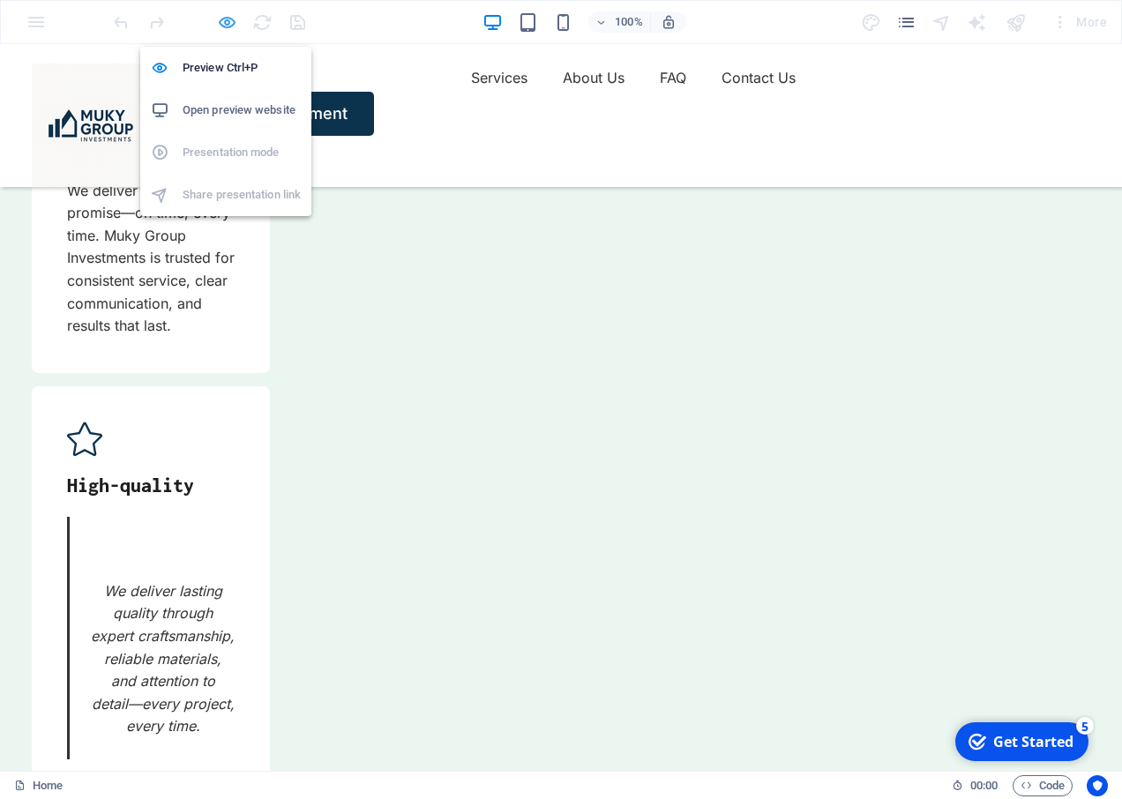
click at [222, 20] on icon "button" at bounding box center [227, 22] width 20 height 20
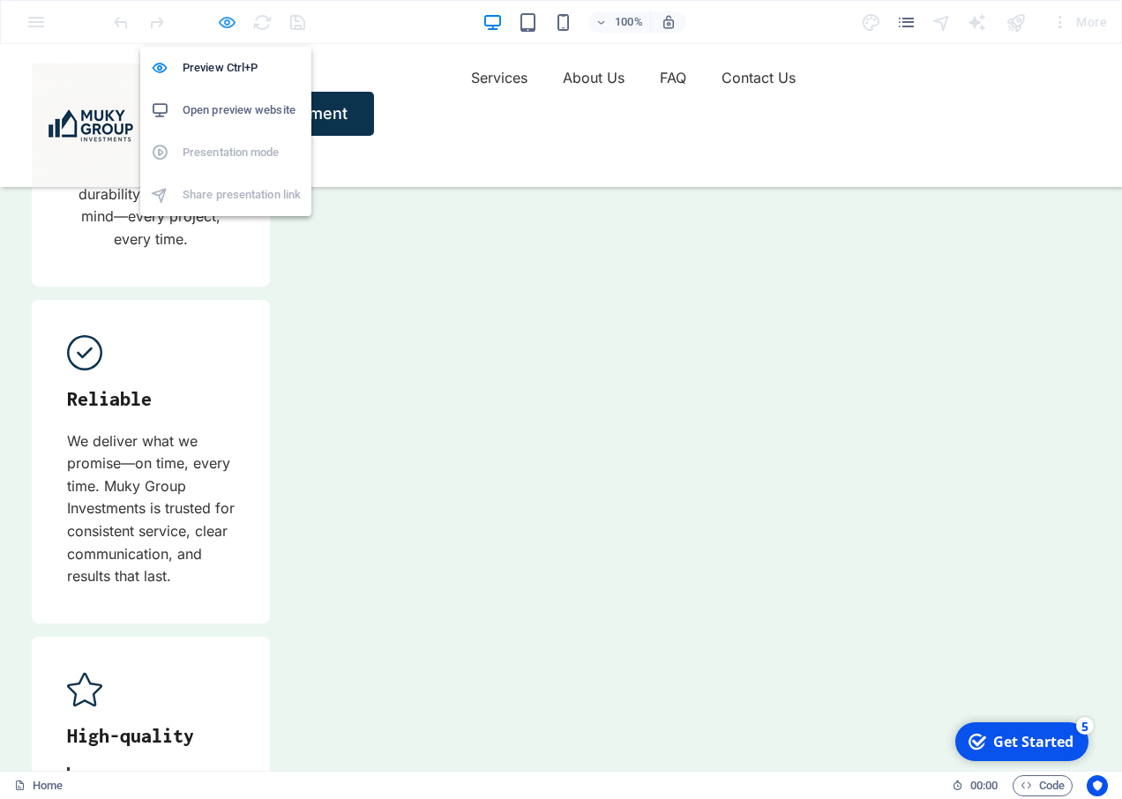
scroll to position [8485, 0]
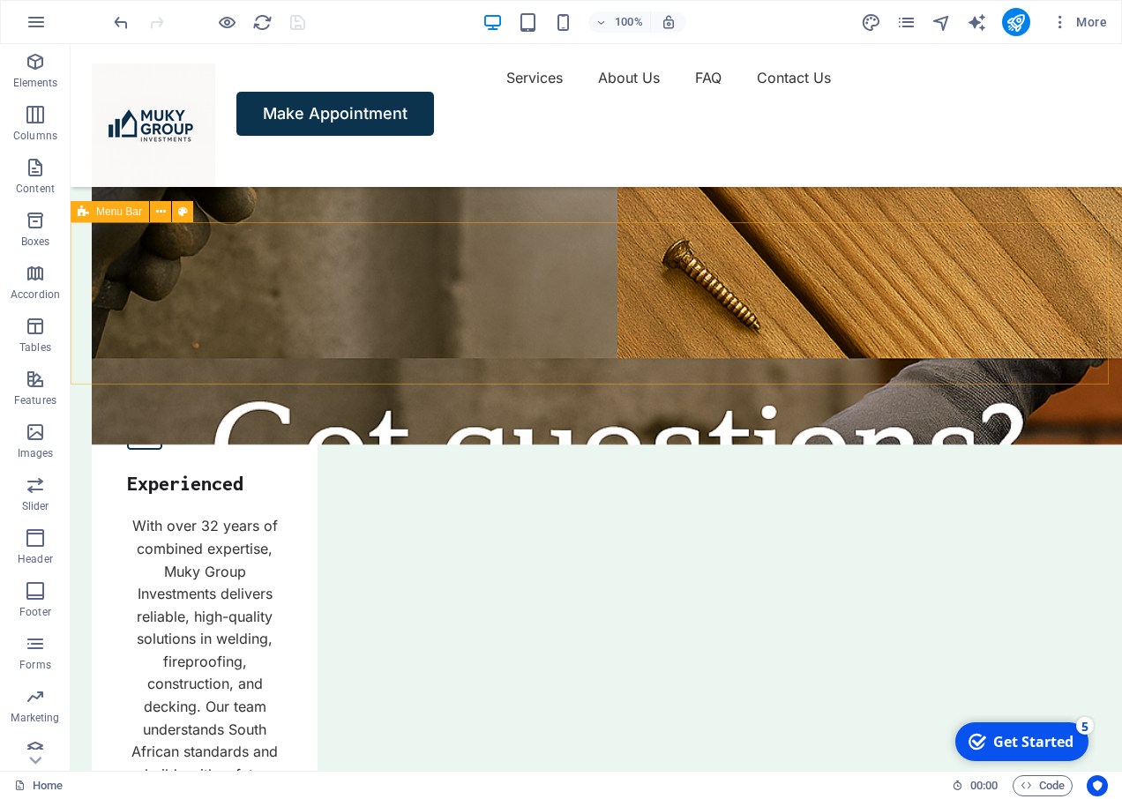
scroll to position [7162, 0]
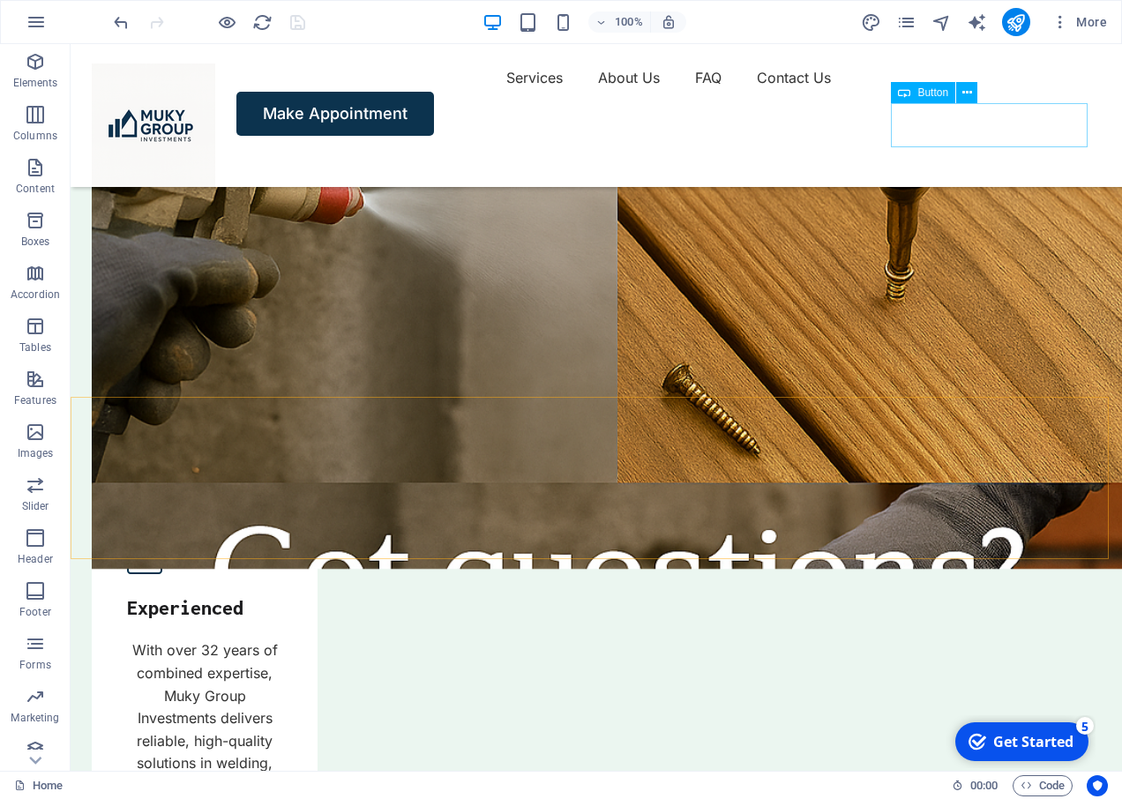
click at [946, 123] on div "Make Appointment" at bounding box center [596, 114] width 1009 height 44
click at [918, 96] on span "Button" at bounding box center [932, 92] width 31 height 11
click at [968, 94] on icon at bounding box center [967, 93] width 10 height 19
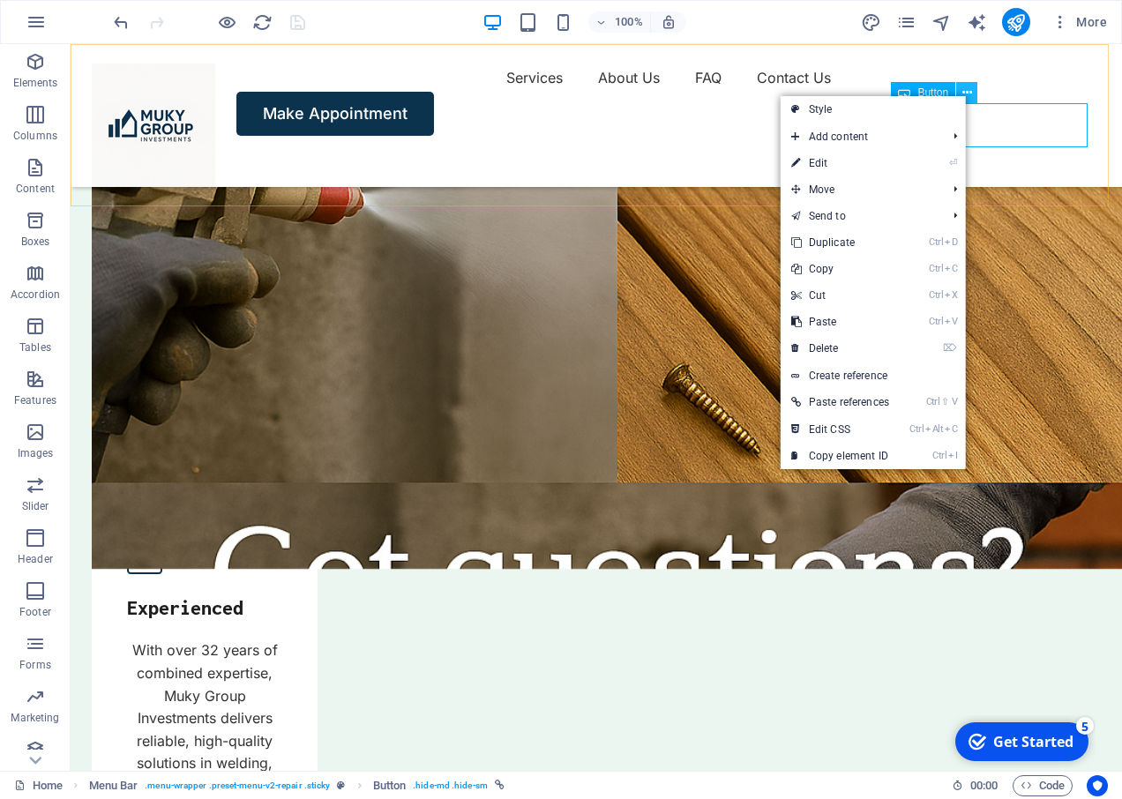
click at [968, 94] on icon at bounding box center [967, 93] width 10 height 19
click at [931, 91] on span "Button" at bounding box center [932, 92] width 31 height 11
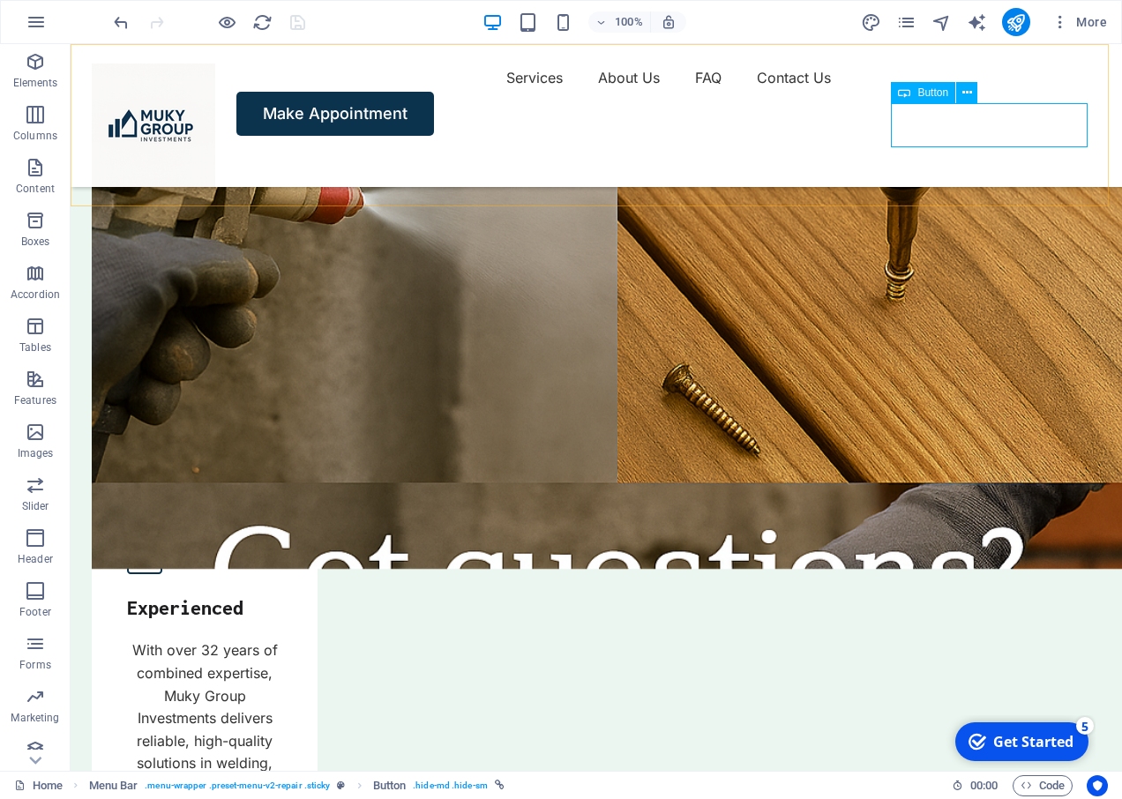
click at [931, 91] on span "Button" at bounding box center [932, 92] width 31 height 11
click at [716, 99] on div "Services About Us FAQ Contact Us Make Appointment" at bounding box center [596, 115] width 1051 height 143
click at [973, 129] on div "Make Appointment" at bounding box center [596, 114] width 1009 height 44
click at [924, 91] on span "Button" at bounding box center [932, 92] width 31 height 11
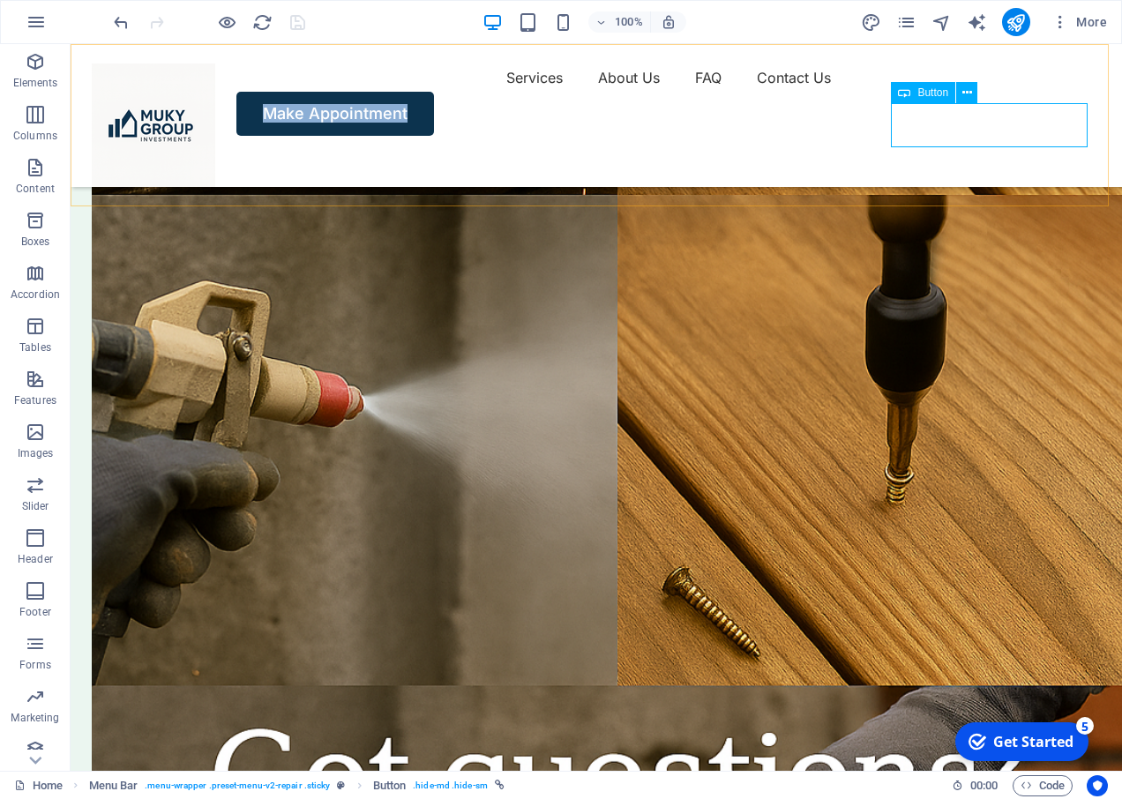
scroll to position [7865, 0]
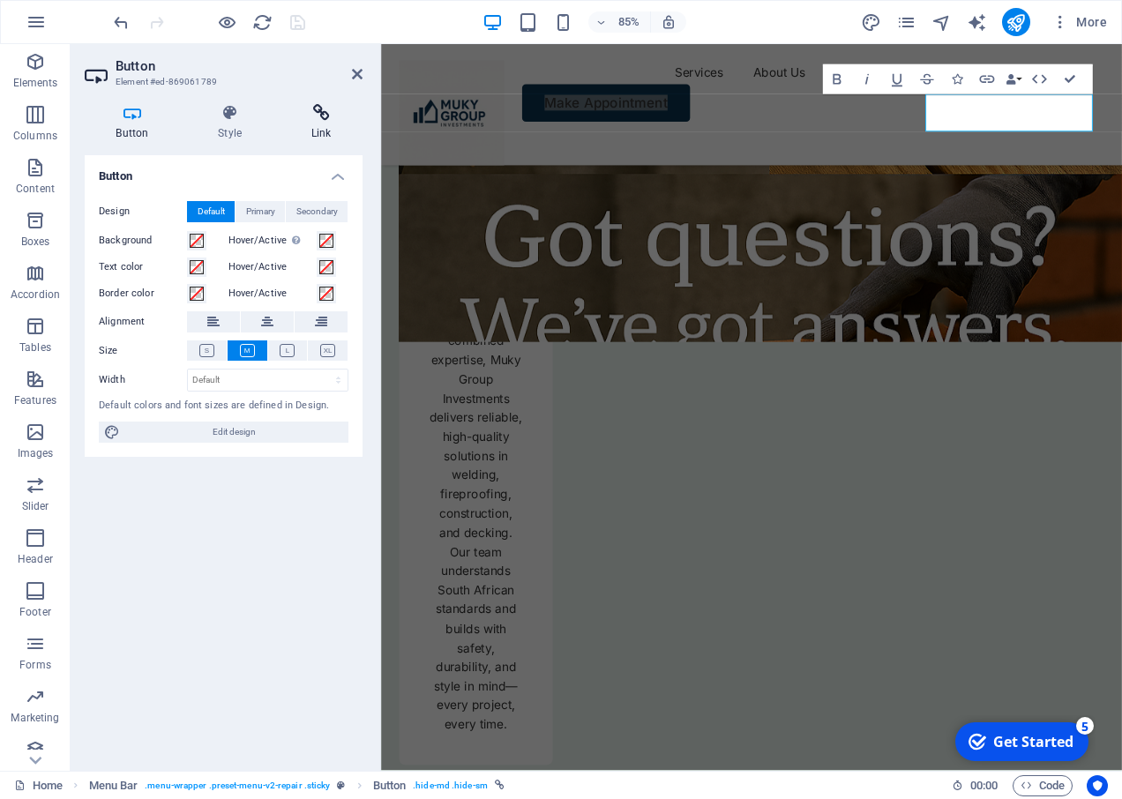
click at [323, 116] on icon at bounding box center [321, 113] width 83 height 18
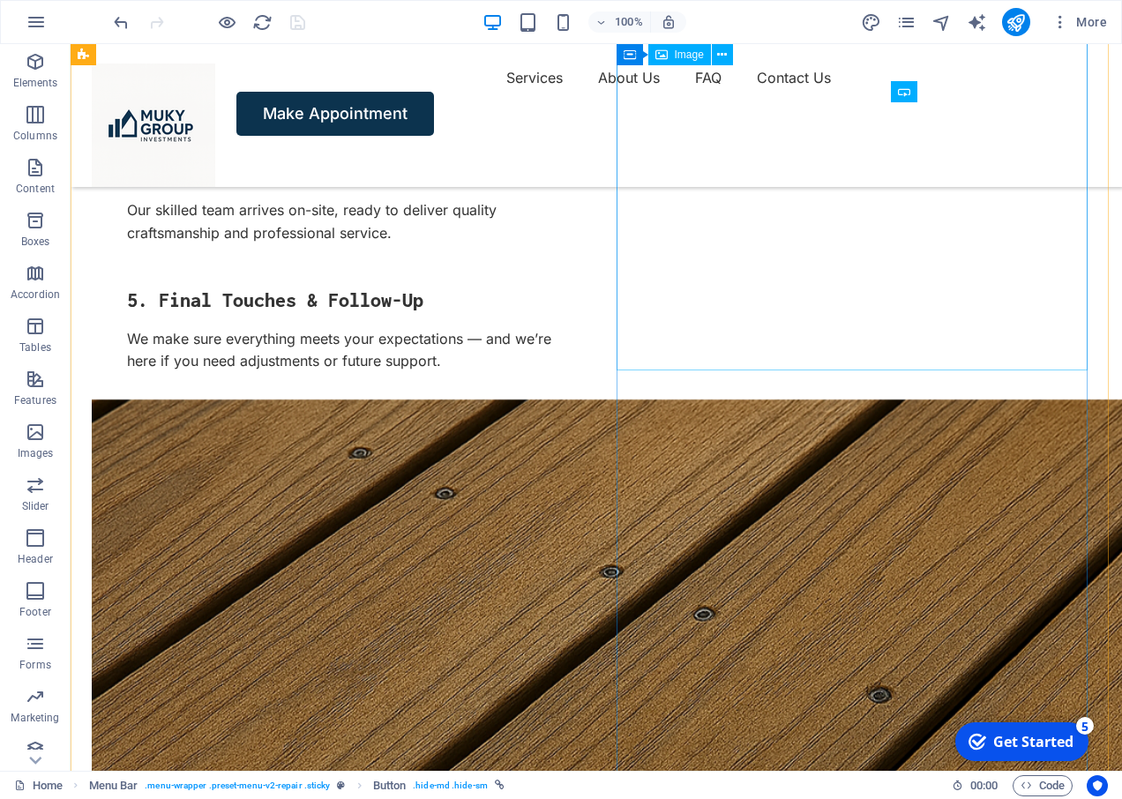
scroll to position [5045, 0]
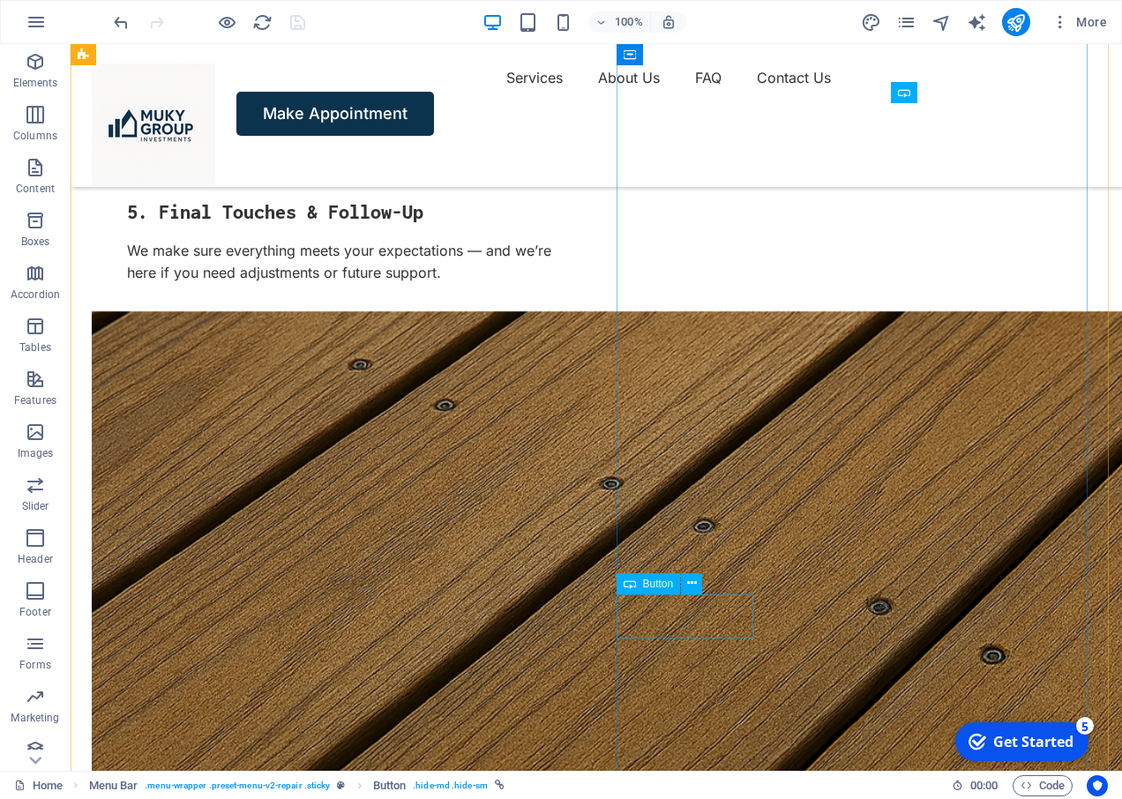
click at [657, 589] on span "Button" at bounding box center [658, 584] width 31 height 11
click at [657, 584] on span "Button" at bounding box center [658, 584] width 31 height 11
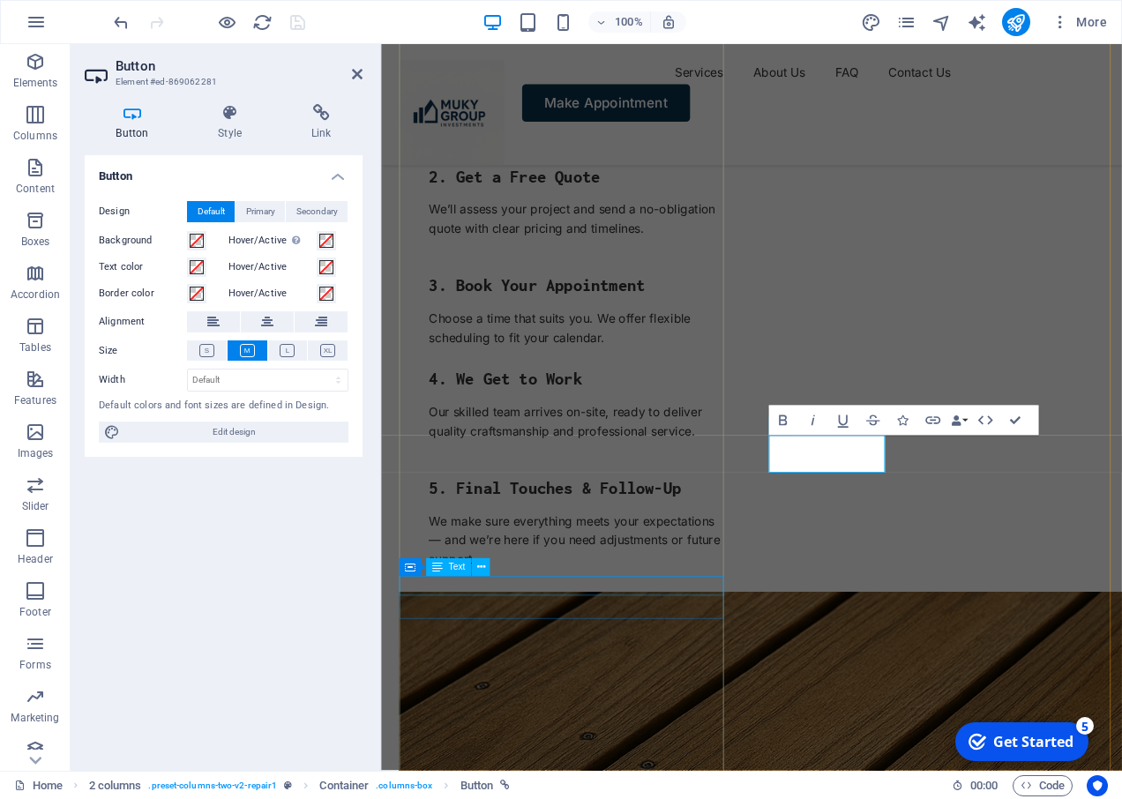
scroll to position [5624, 0]
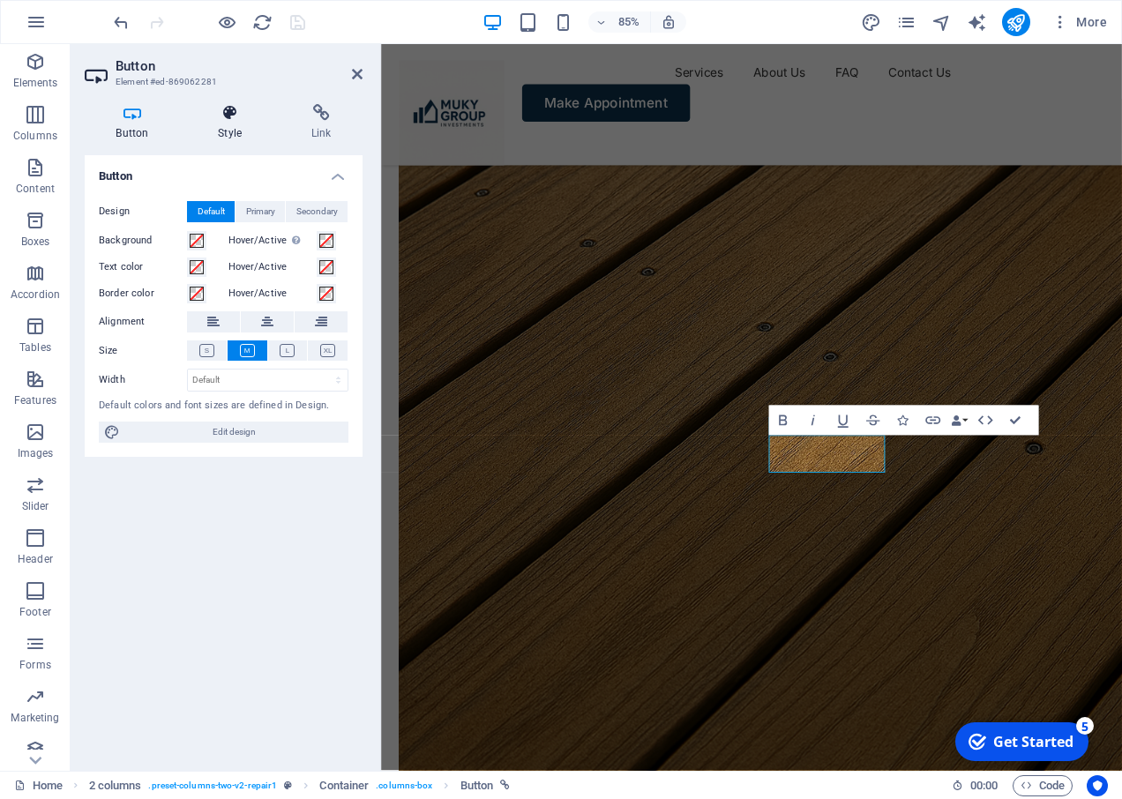
click at [228, 122] on h4 "Style" at bounding box center [233, 122] width 93 height 37
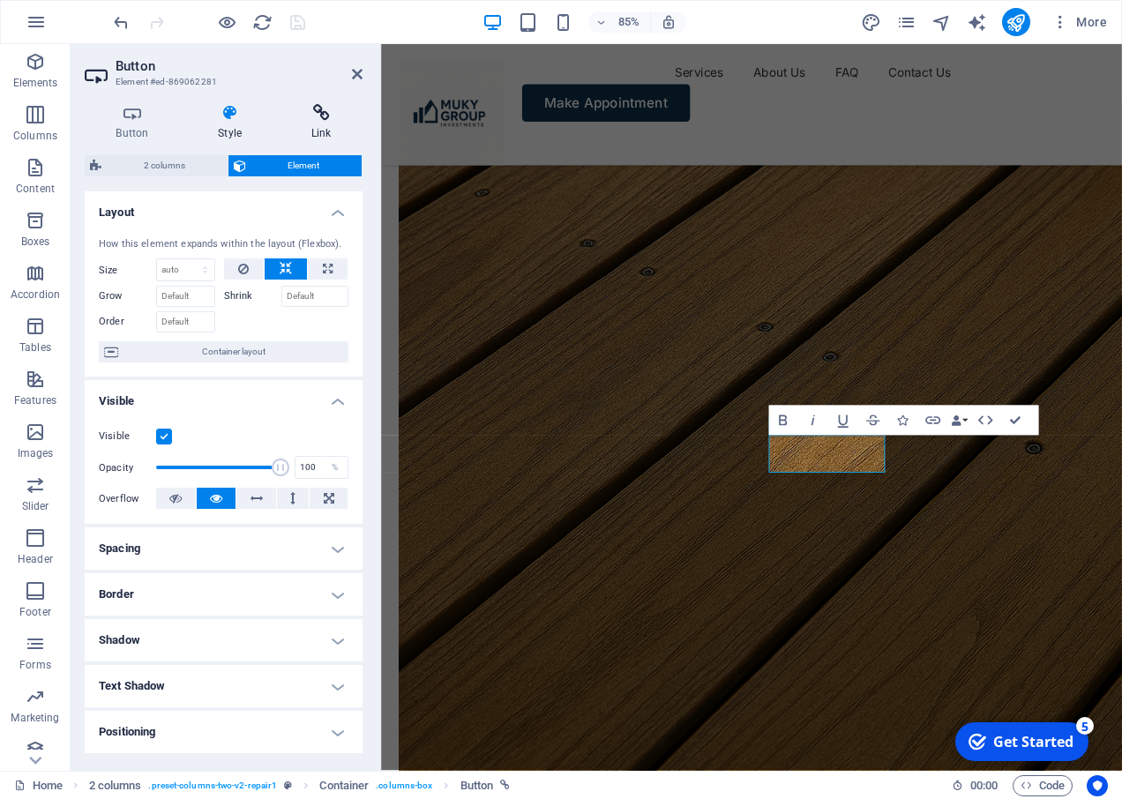
click at [319, 120] on icon at bounding box center [321, 113] width 83 height 18
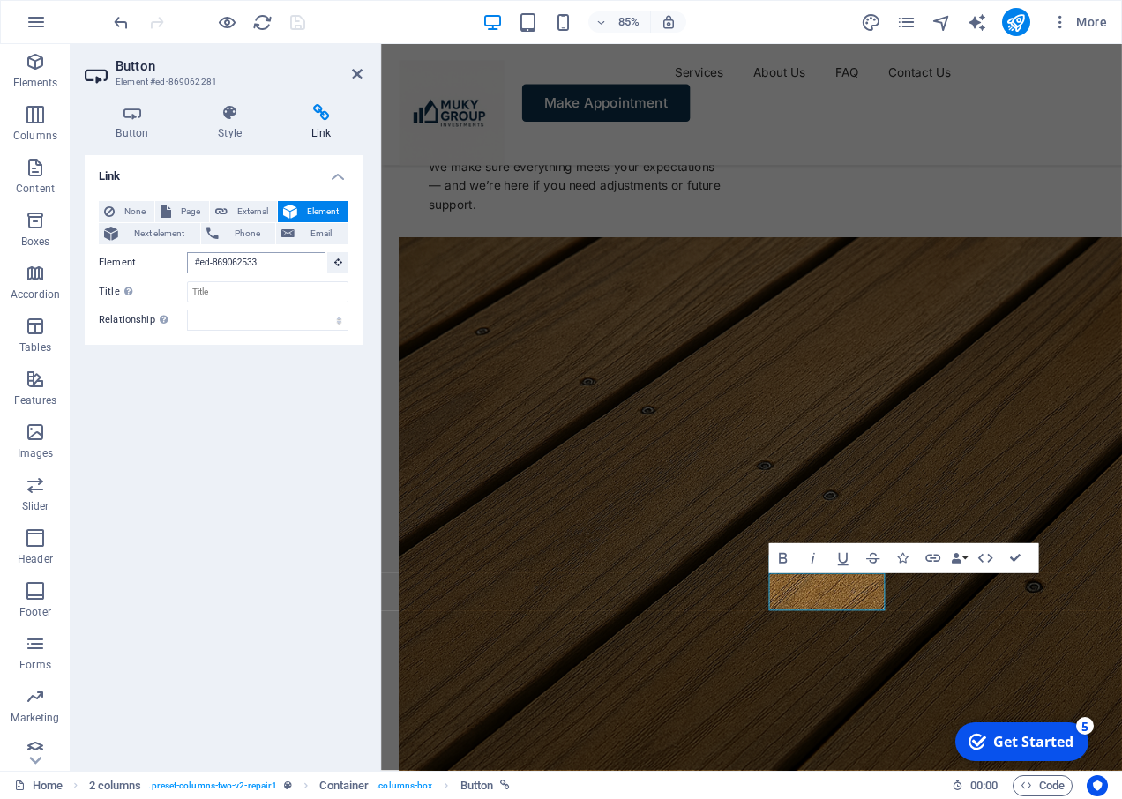
scroll to position [8661, 0]
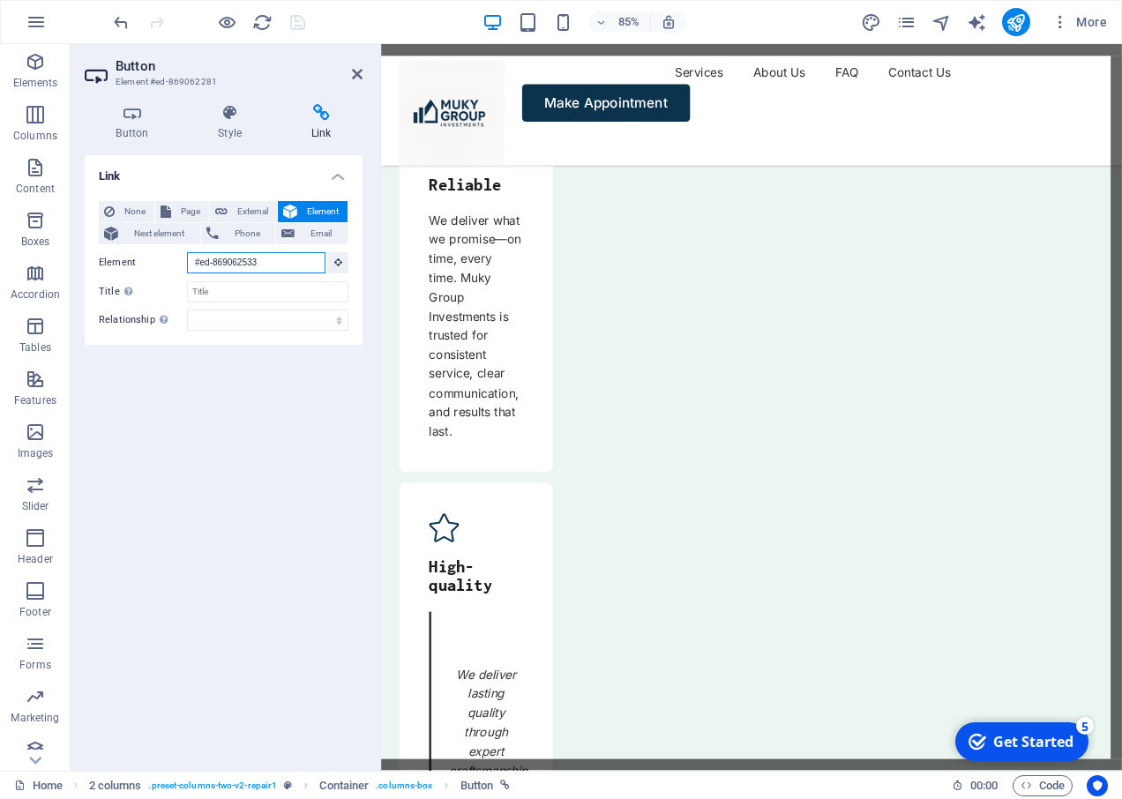
click at [227, 262] on input "#ed-869062533" at bounding box center [256, 262] width 138 height 21
paste input "[PHONE_NUMBER]"
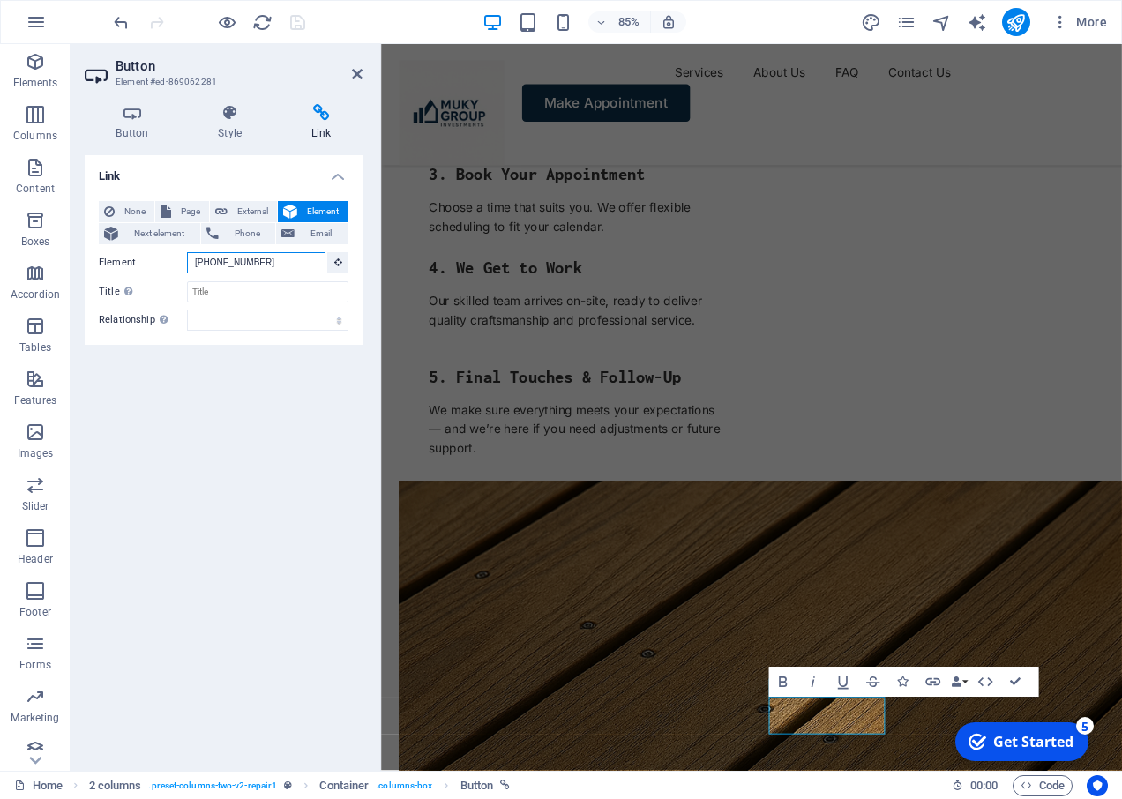
scroll to position [5137, 0]
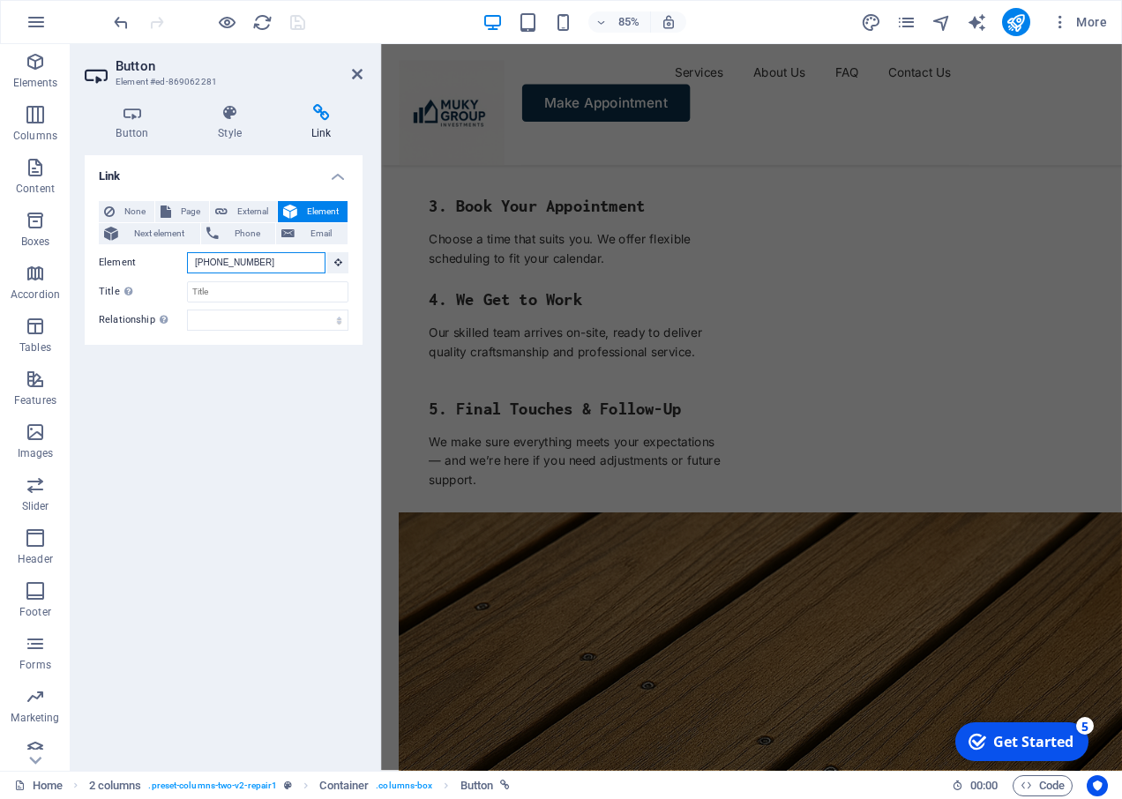
type input "[PHONE_NUMBER]"
click at [164, 22] on div at bounding box center [209, 22] width 198 height 28
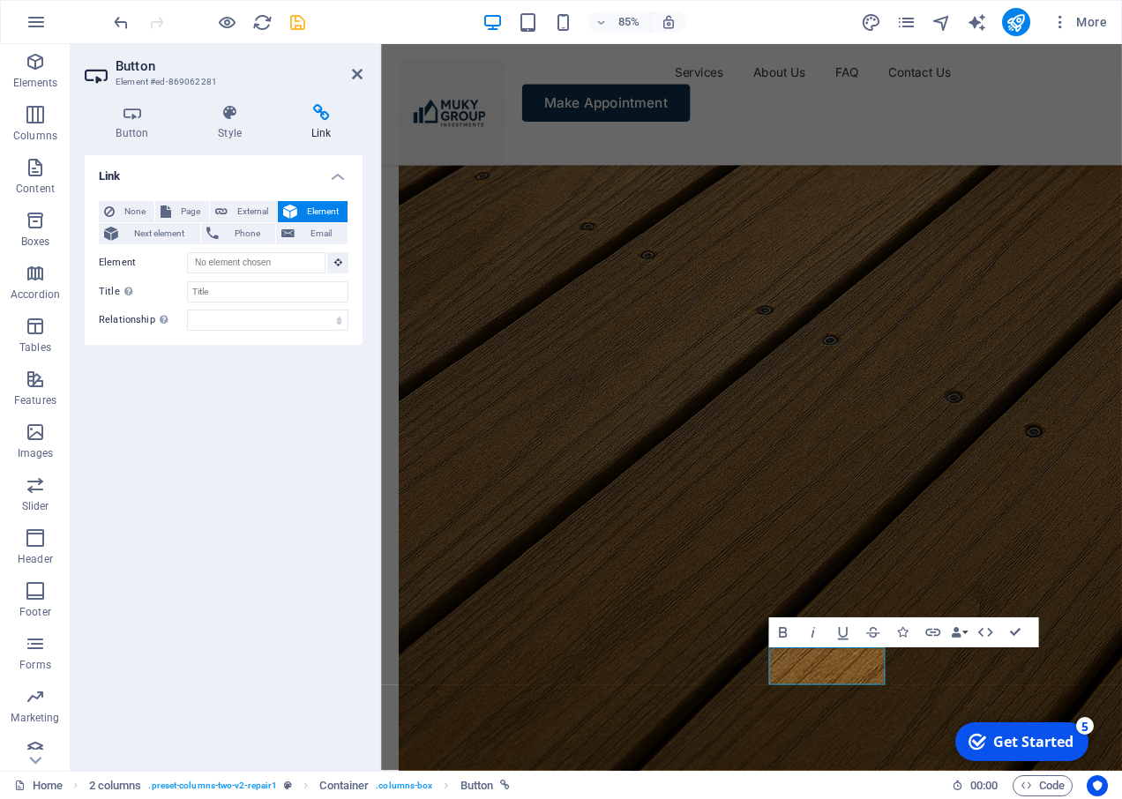
scroll to position [5679, 0]
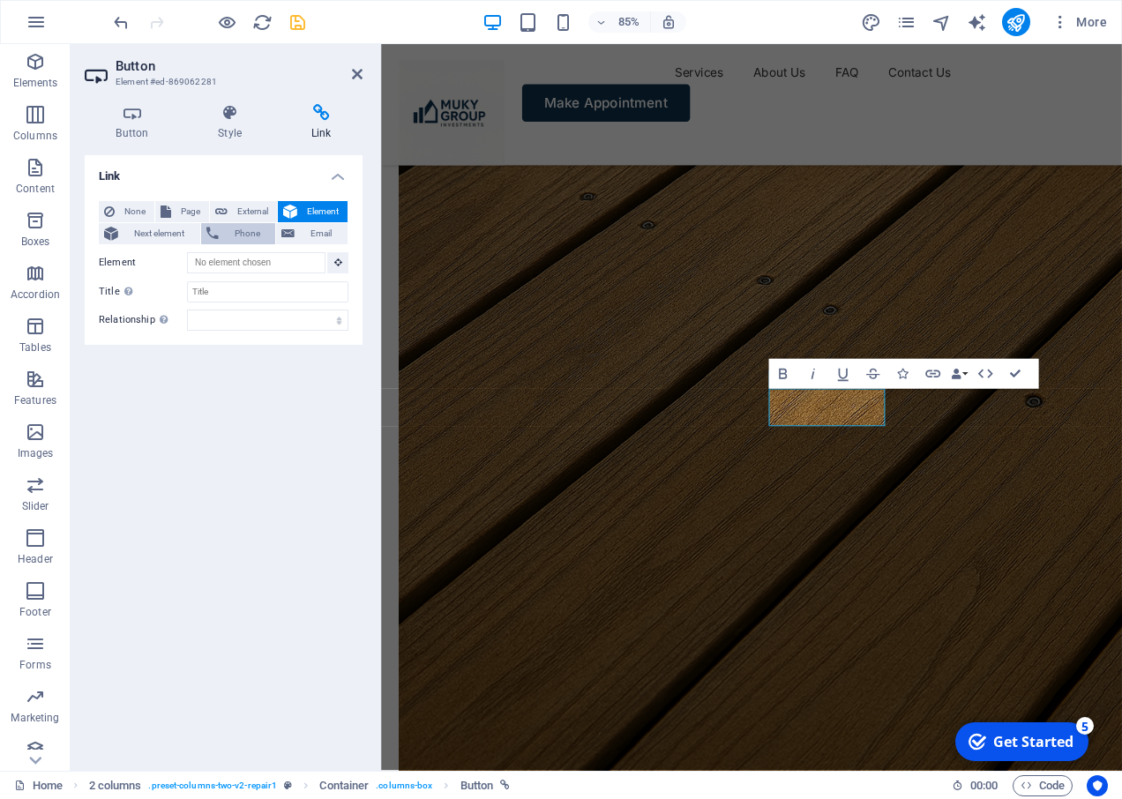
click at [211, 238] on icon at bounding box center [212, 233] width 12 height 21
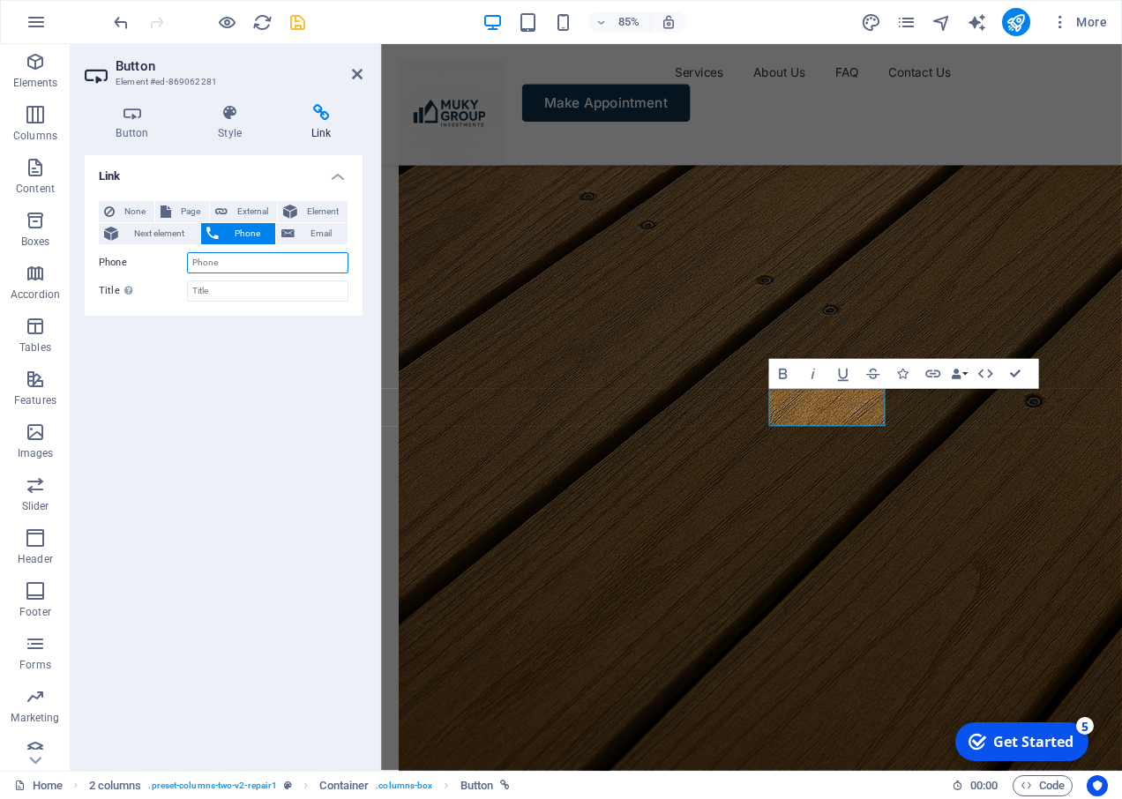
click at [210, 263] on input "Phone" at bounding box center [267, 262] width 161 height 21
paste input "[PHONE_NUMBER]"
type input "[PHONE_NUMBER]"
click at [297, 25] on icon "save" at bounding box center [298, 22] width 20 height 20
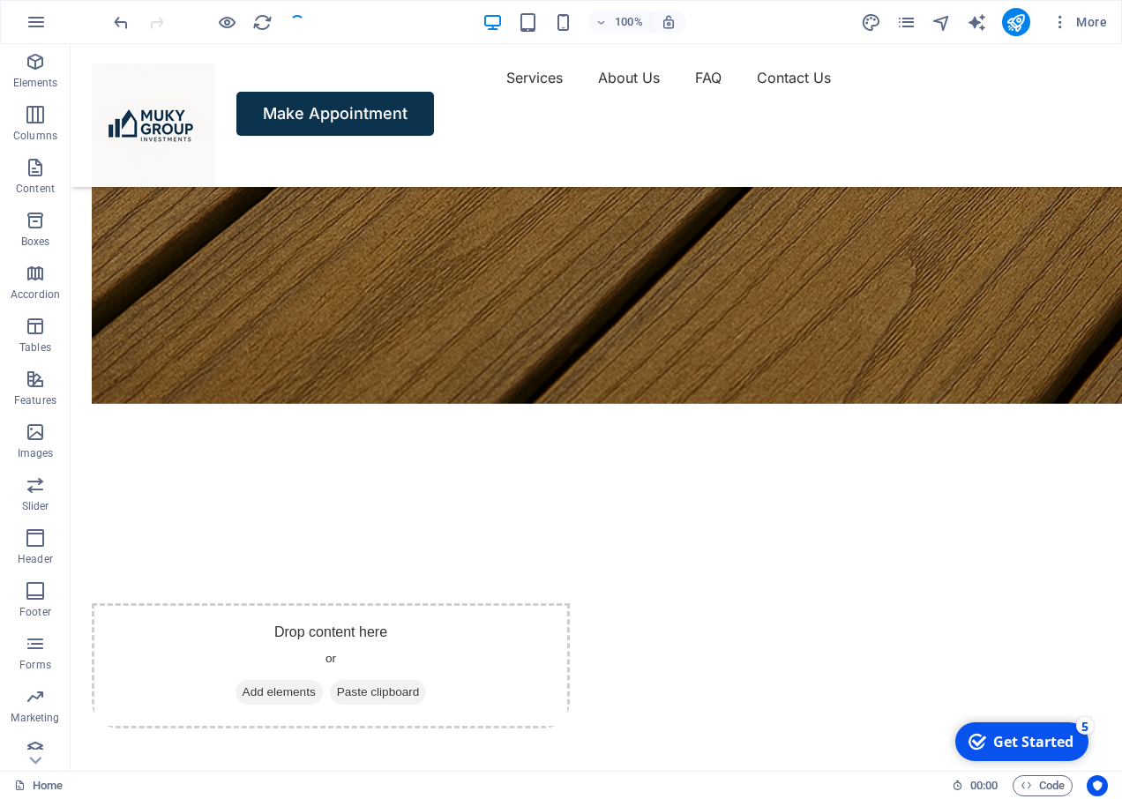
scroll to position [5099, 0]
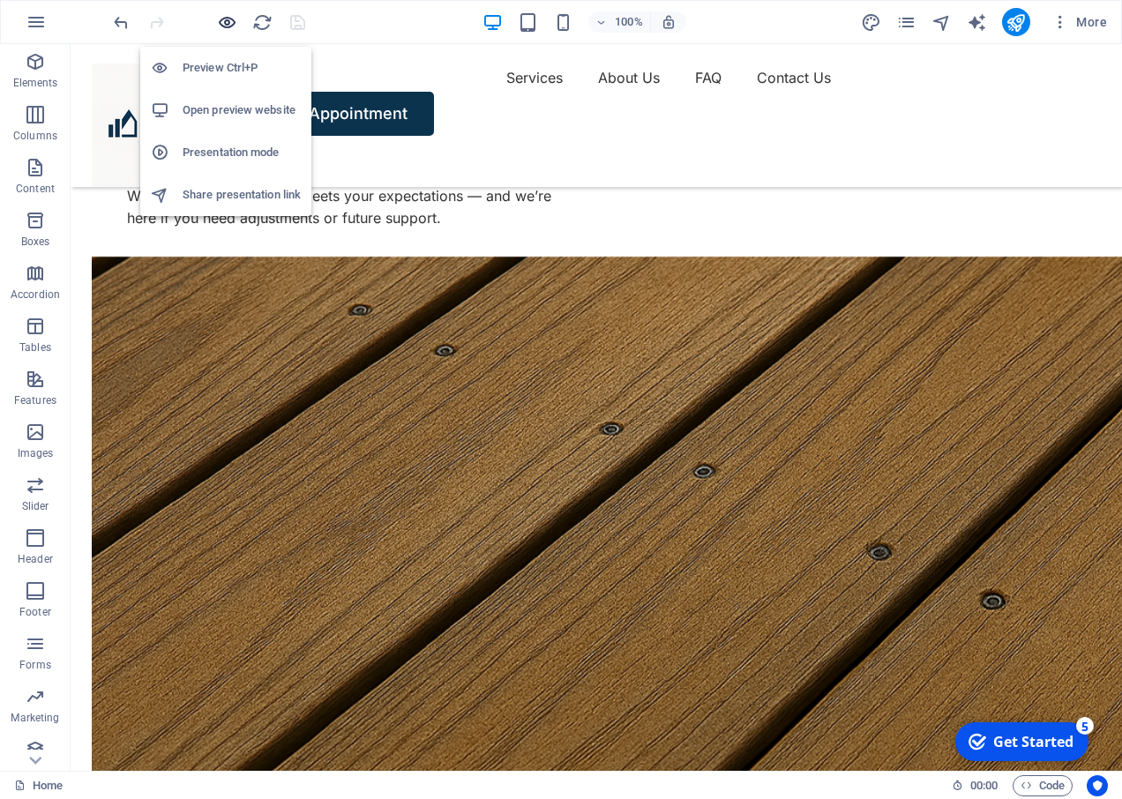
click at [235, 16] on icon "button" at bounding box center [227, 22] width 20 height 20
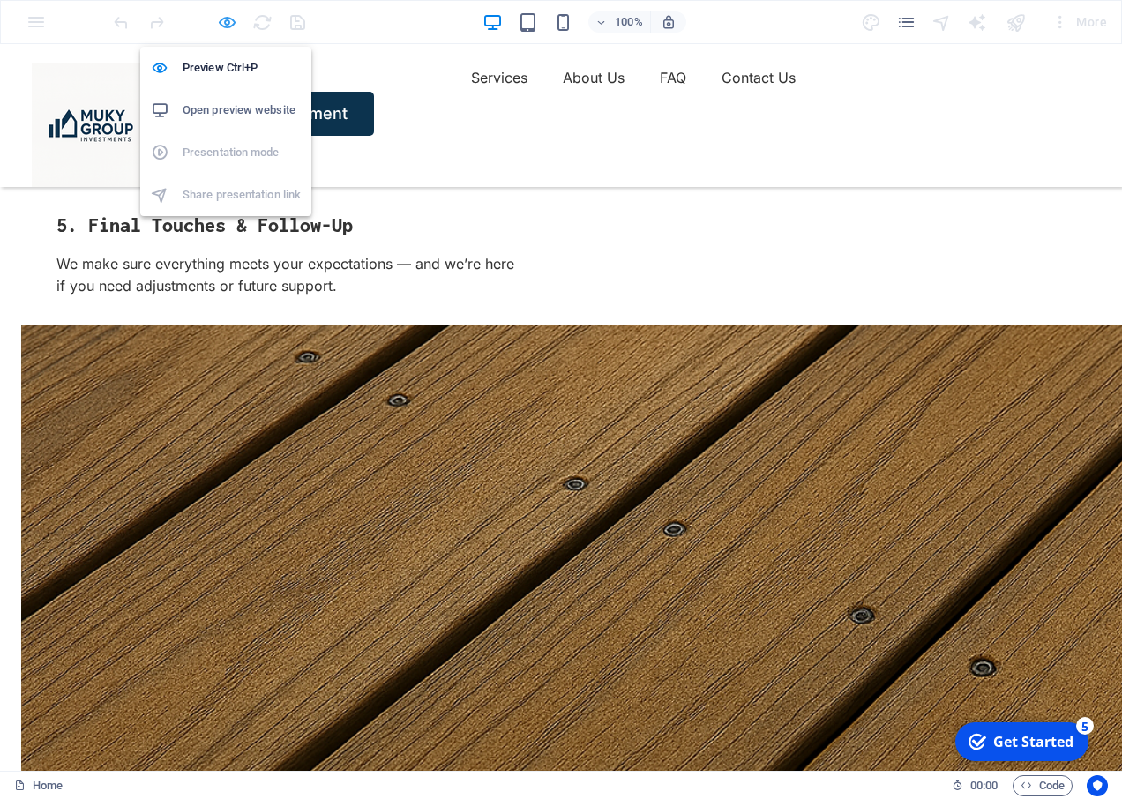
click at [228, 23] on icon "button" at bounding box center [227, 22] width 20 height 20
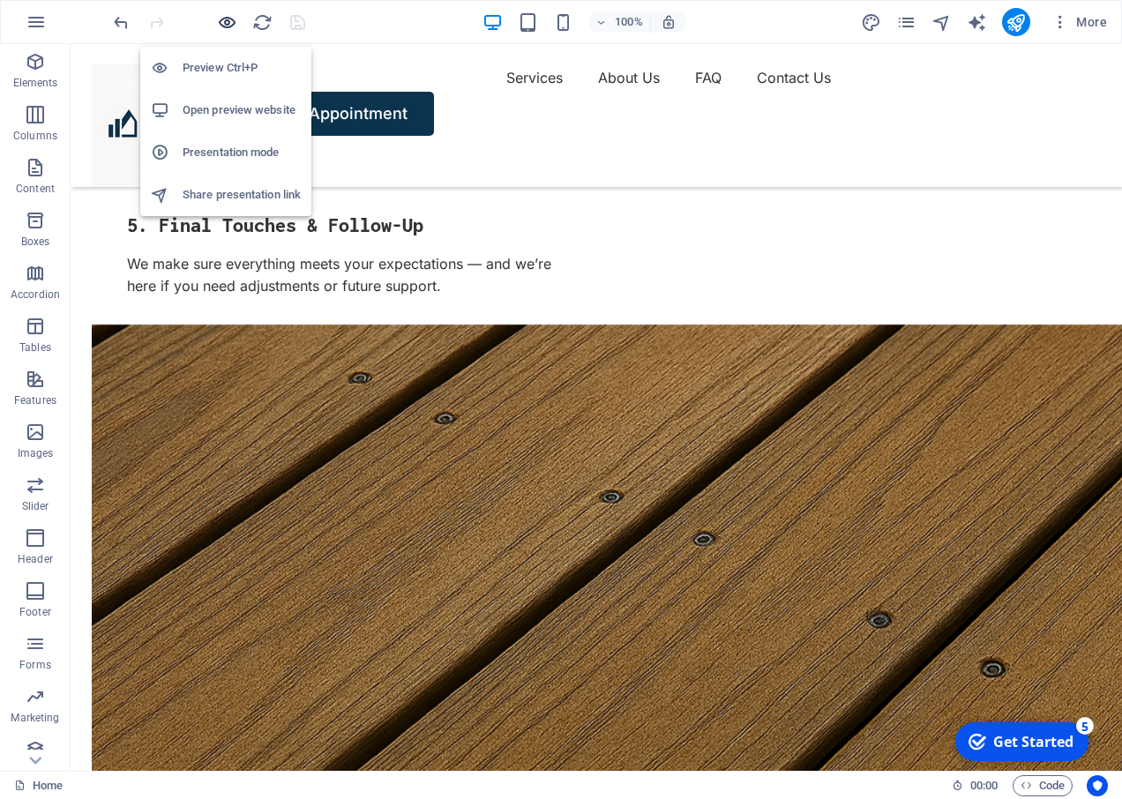
scroll to position [5099, 0]
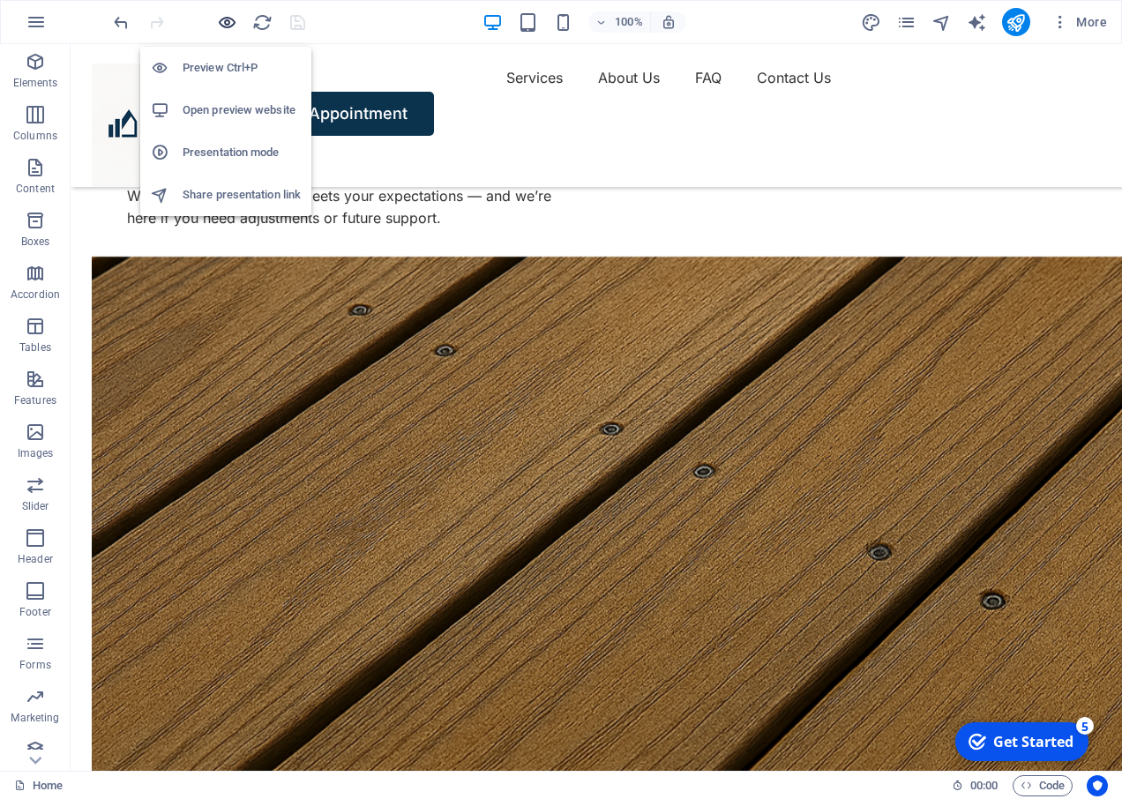
click at [228, 23] on icon "button" at bounding box center [227, 22] width 20 height 20
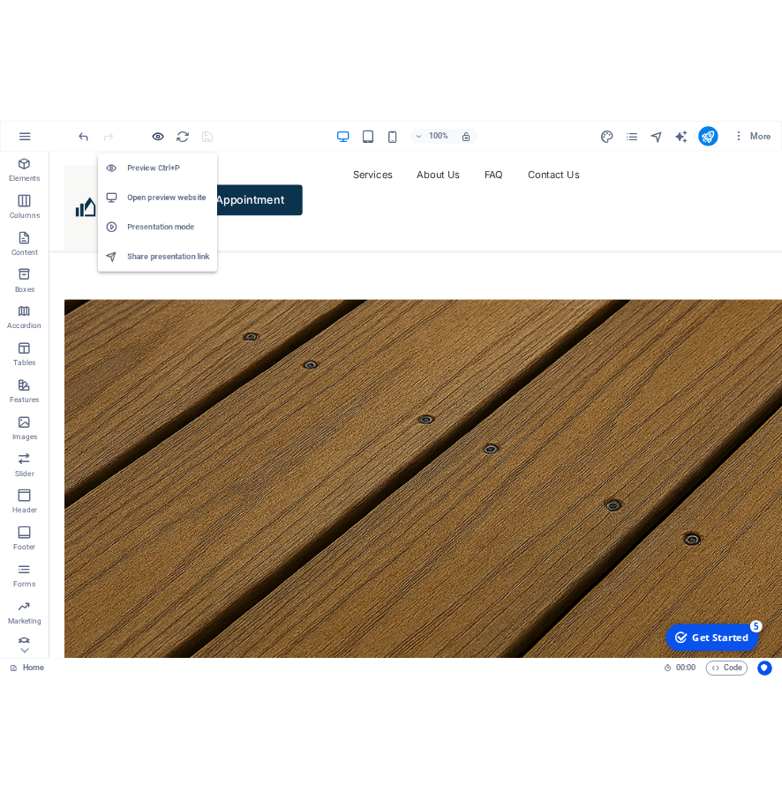
scroll to position [5031, 0]
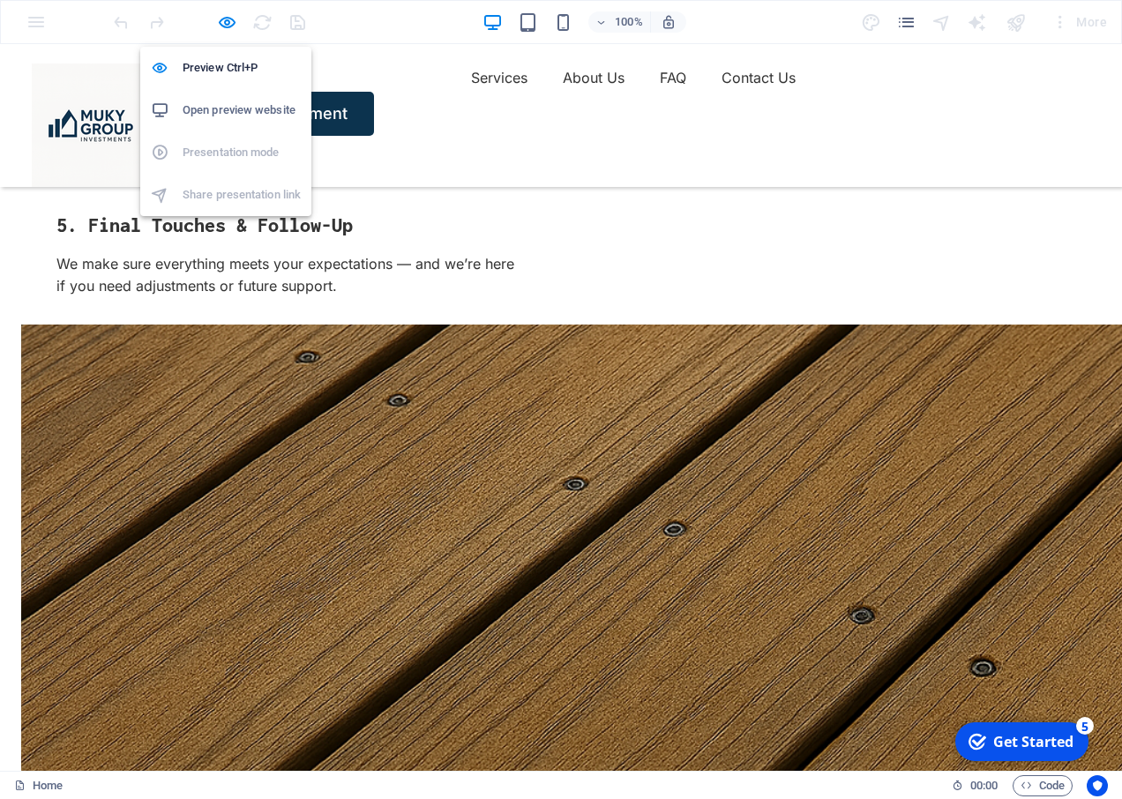
click at [238, 113] on h6 "Open preview website" at bounding box center [242, 110] width 118 height 21
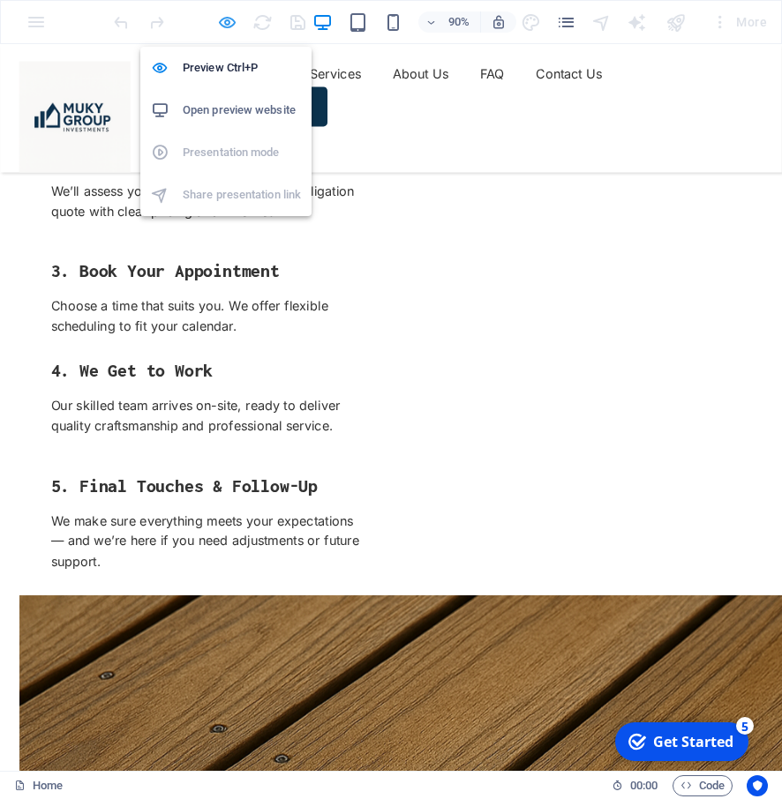
click at [221, 23] on icon "button" at bounding box center [227, 22] width 20 height 20
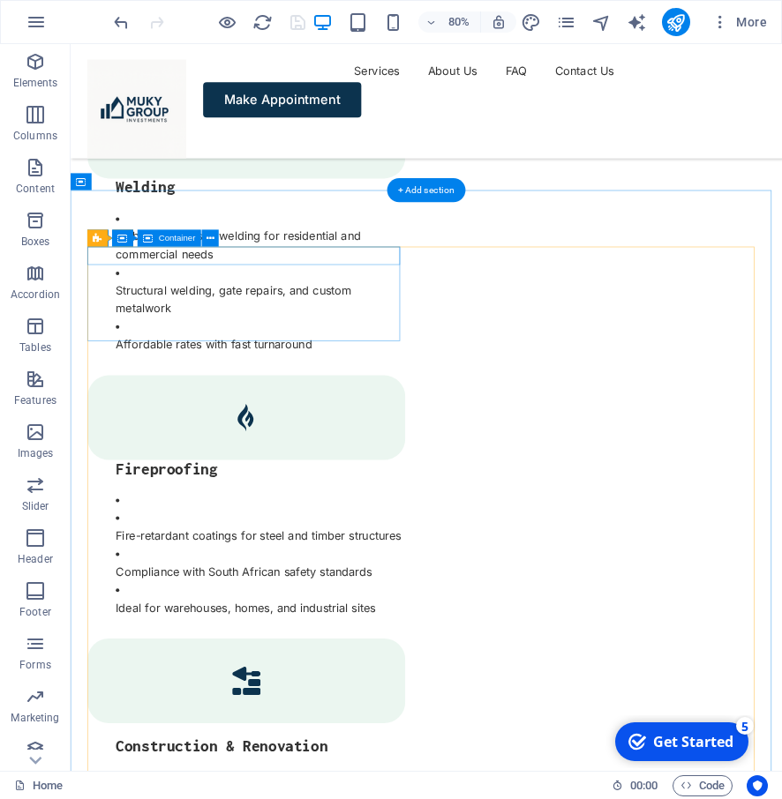
scroll to position [3246, 0]
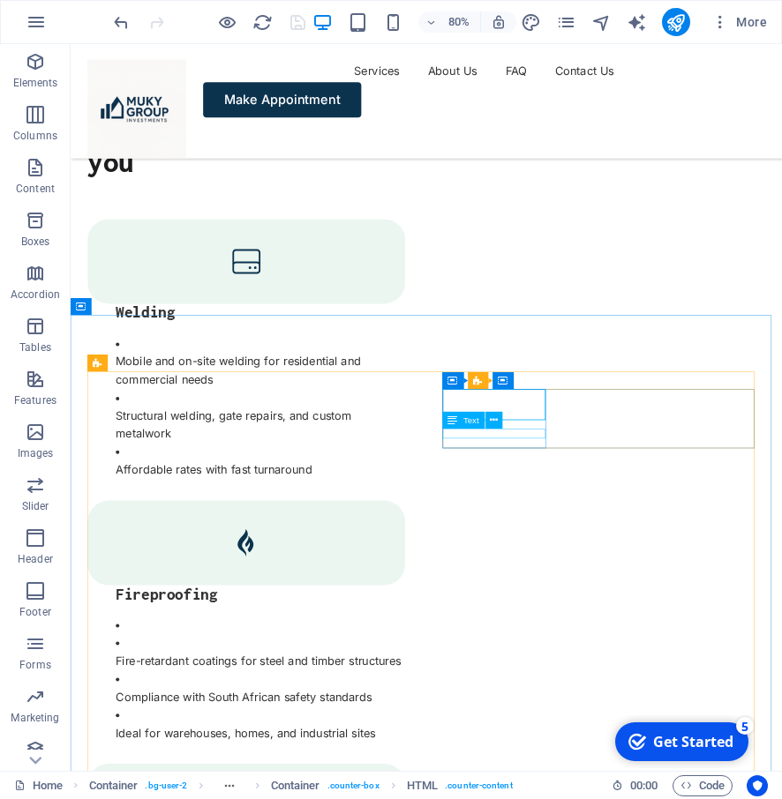
click at [465, 423] on span "Text" at bounding box center [471, 420] width 16 height 9
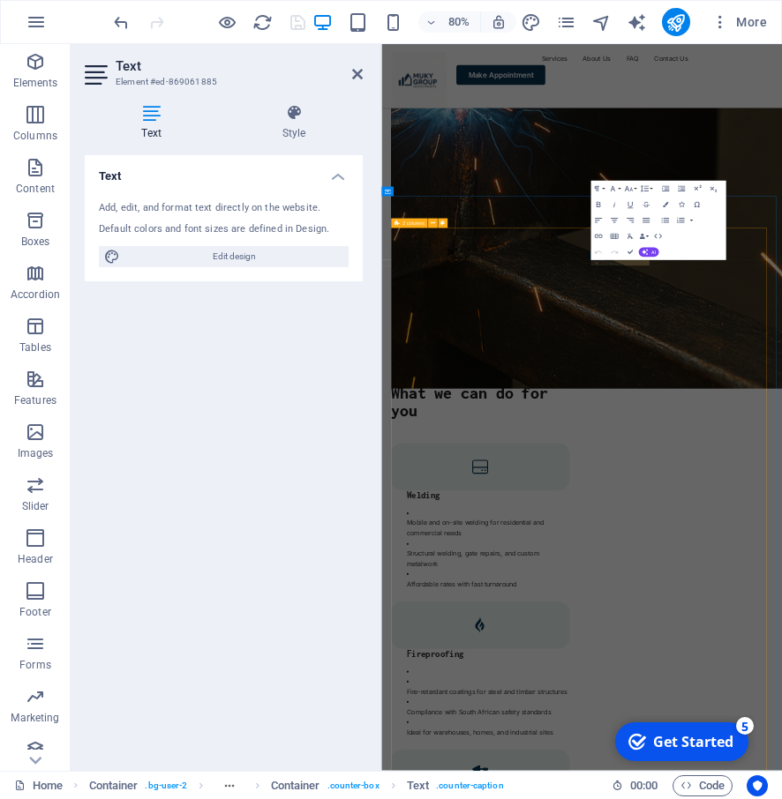
scroll to position [3914, 0]
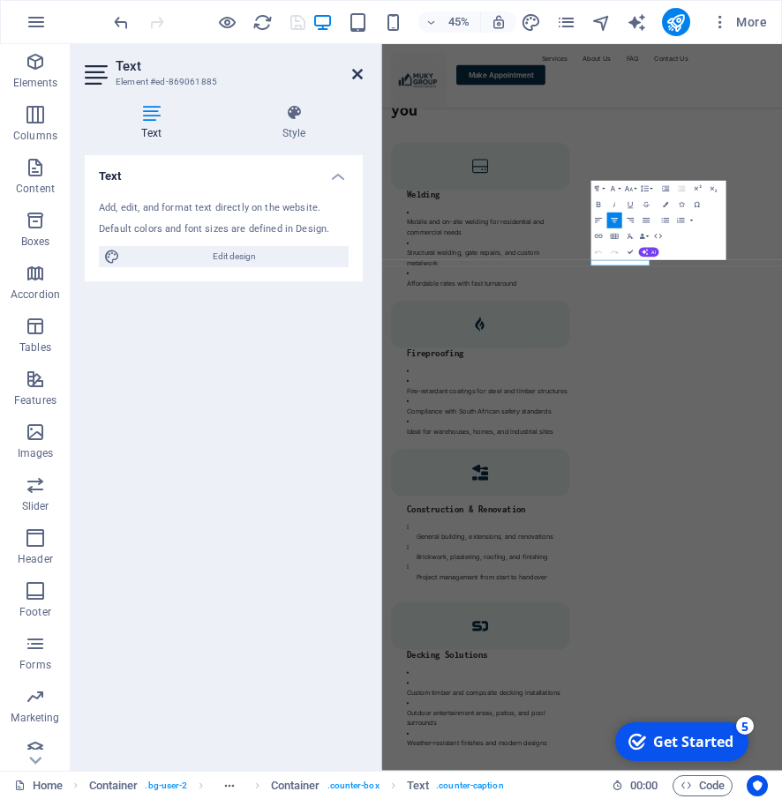
click at [357, 74] on icon at bounding box center [357, 74] width 11 height 14
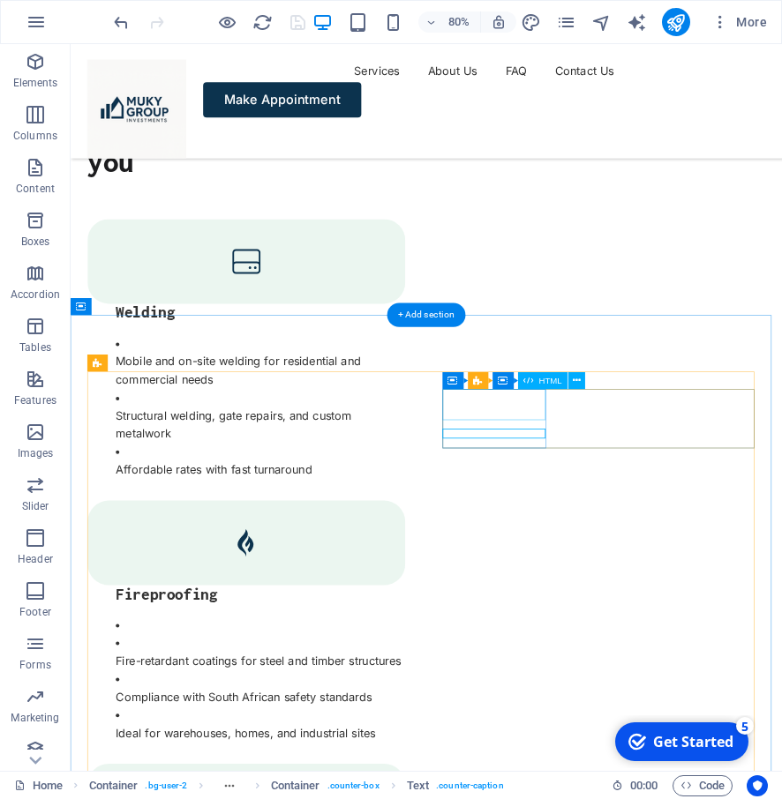
click at [535, 389] on div "HTML" at bounding box center [543, 380] width 50 height 17
click at [535, 381] on div "HTML" at bounding box center [543, 380] width 50 height 17
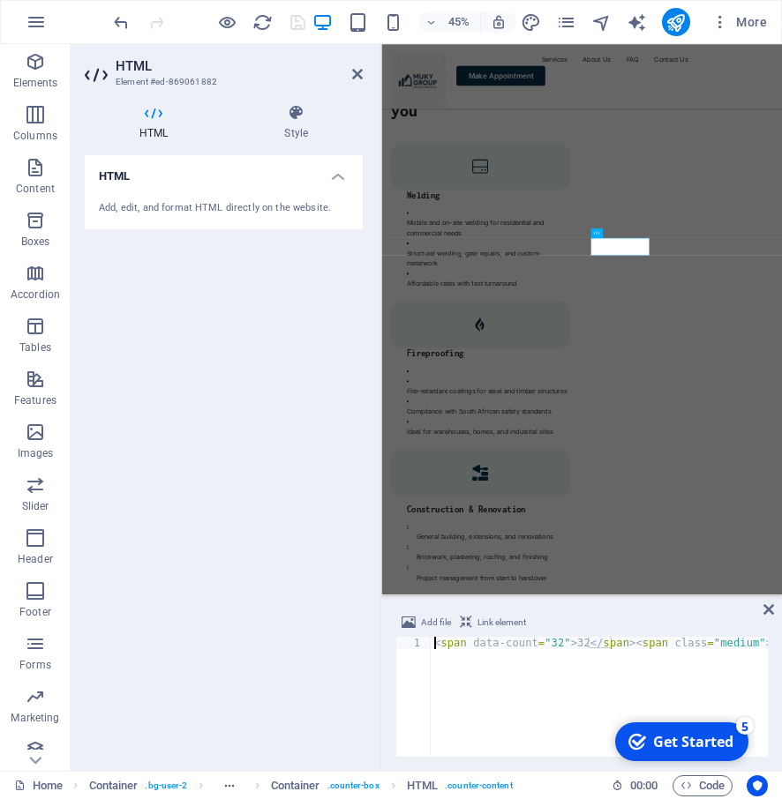
click at [146, 210] on div "Add, edit, and format HTML directly on the website." at bounding box center [224, 208] width 250 height 15
click at [310, 208] on div "Add, edit, and format HTML directly on the website." at bounding box center [224, 208] width 250 height 15
click at [341, 176] on h4 "HTML" at bounding box center [224, 171] width 278 height 32
click at [339, 176] on h4 "HTML" at bounding box center [224, 176] width 278 height 42
click at [206, 213] on div "Add, edit, and format HTML directly on the website." at bounding box center [224, 208] width 250 height 15
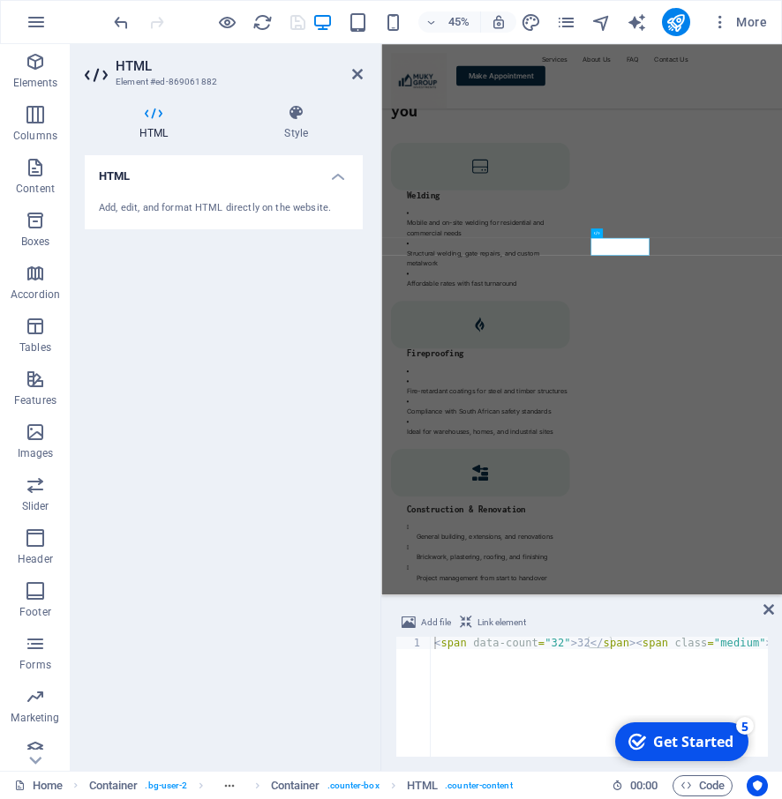
click at [205, 210] on div "Add, edit, and format HTML directly on the website." at bounding box center [224, 208] width 250 height 15
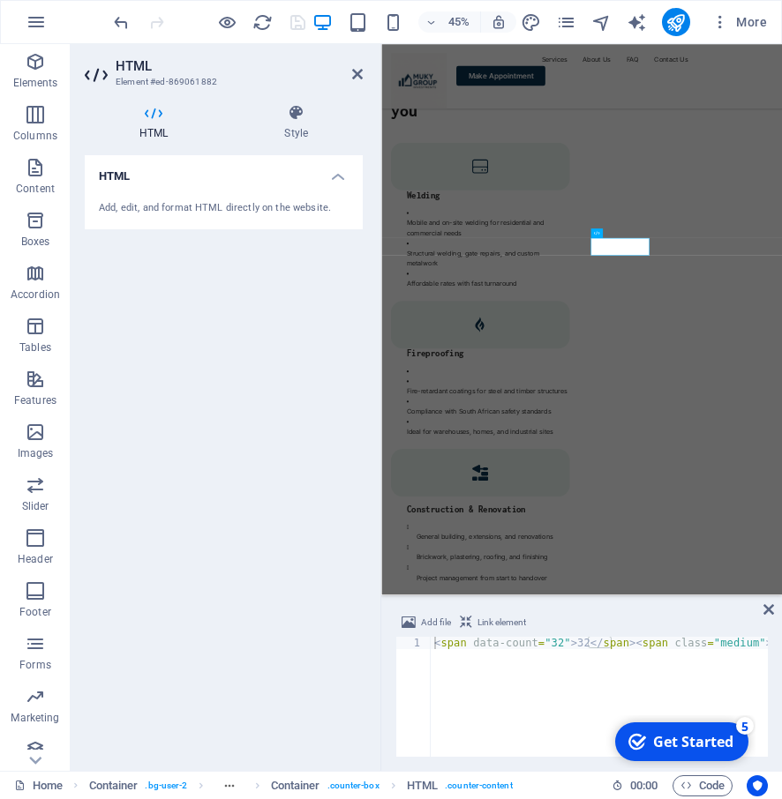
click at [205, 201] on div "Add, edit, and format HTML directly on the website." at bounding box center [224, 208] width 250 height 15
drag, startPoint x: 205, startPoint y: 200, endPoint x: 237, endPoint y: 143, distance: 66.0
click at [206, 197] on div "Add, edit, and format HTML directly on the website." at bounding box center [224, 208] width 278 height 43
click at [282, 112] on icon at bounding box center [295, 113] width 133 height 18
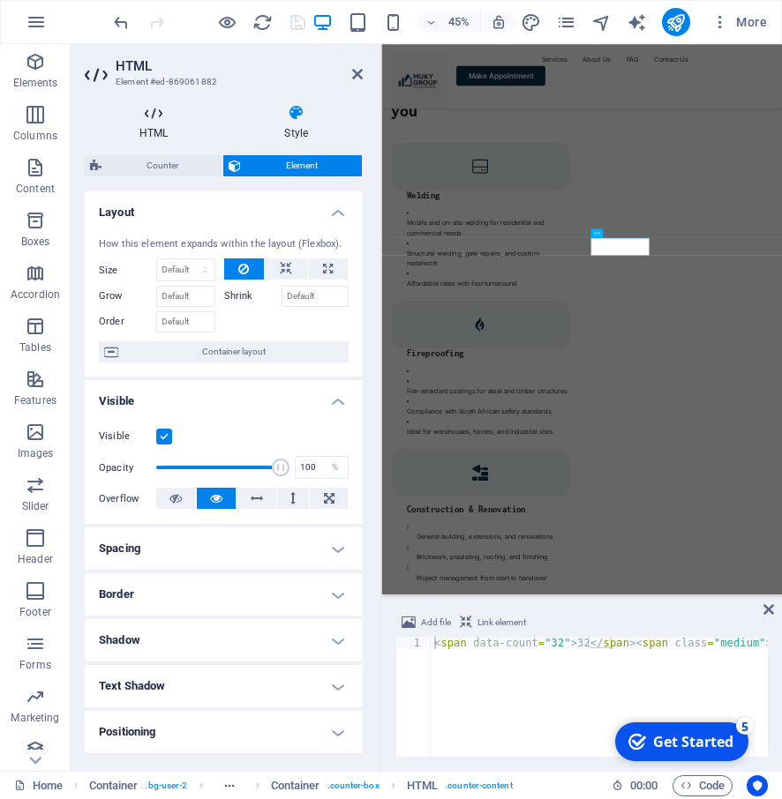
click at [147, 118] on icon at bounding box center [154, 113] width 138 height 18
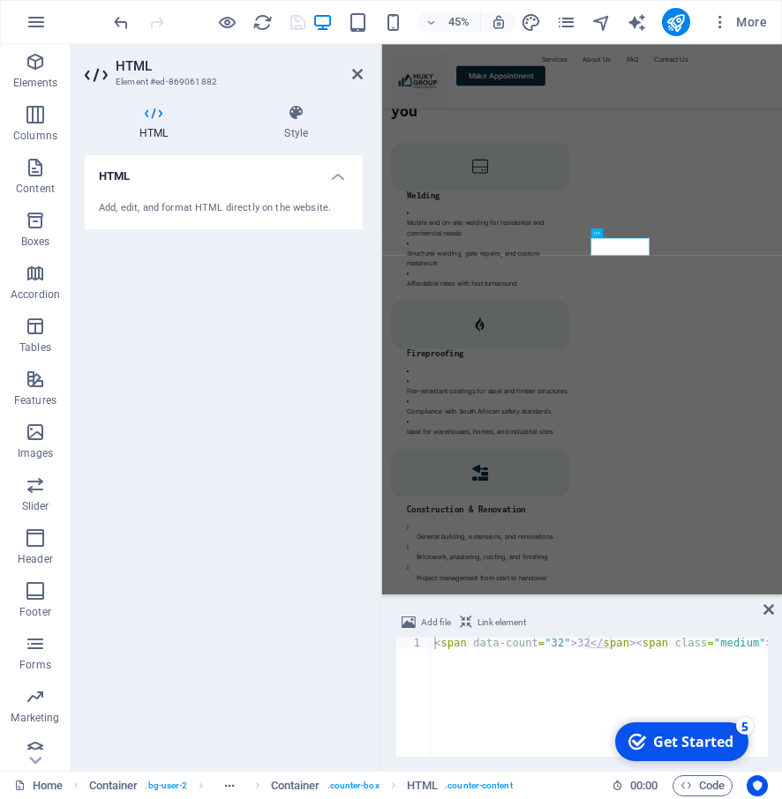
click at [205, 79] on h3 "Element #ed-869061882" at bounding box center [222, 82] width 212 height 16
click at [157, 201] on div "Add, edit, and format HTML directly on the website." at bounding box center [224, 208] width 250 height 15
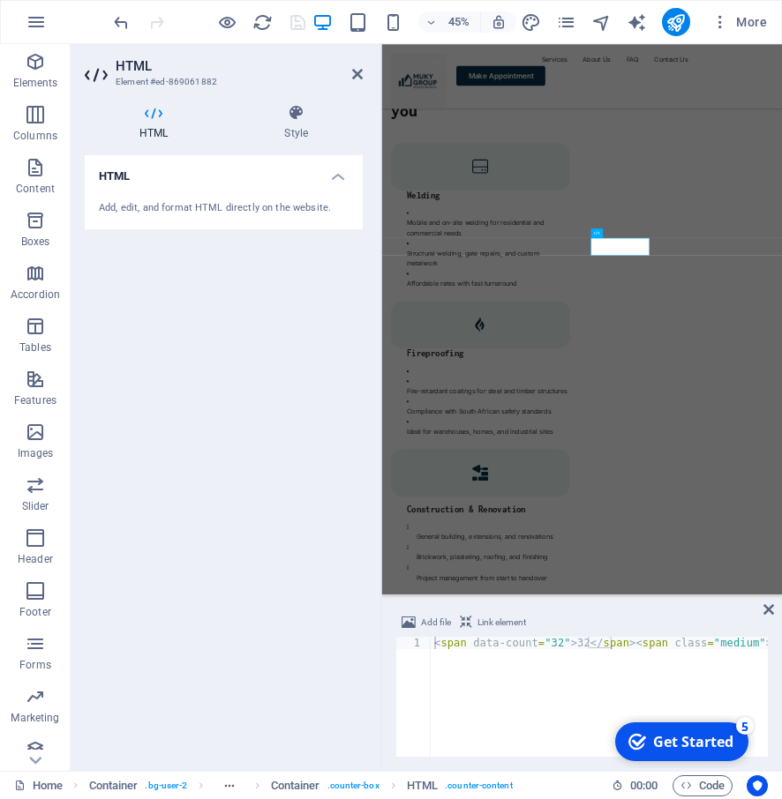
click at [157, 201] on div "Add, edit, and format HTML directly on the website." at bounding box center [224, 208] width 250 height 15
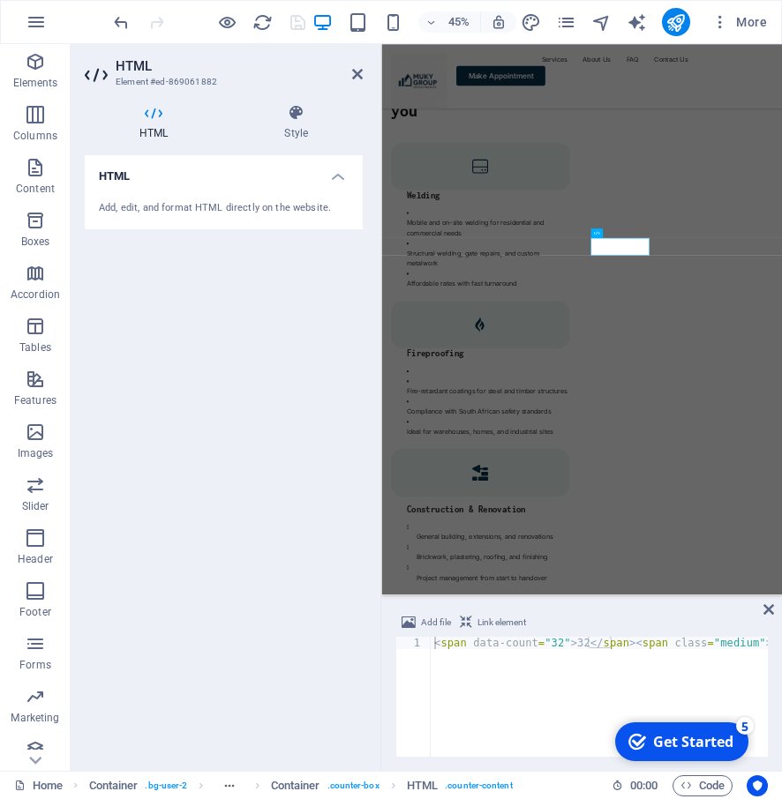
click at [148, 215] on div "Add, edit, and format HTML directly on the website." at bounding box center [224, 208] width 250 height 15
click at [119, 175] on h4 "HTML" at bounding box center [224, 171] width 278 height 32
drag, startPoint x: 119, startPoint y: 175, endPoint x: 100, endPoint y: 189, distance: 24.0
click at [99, 189] on h4 "HTML" at bounding box center [224, 176] width 278 height 42
click at [111, 208] on div "Add, edit, and format HTML directly on the website." at bounding box center [224, 208] width 250 height 15
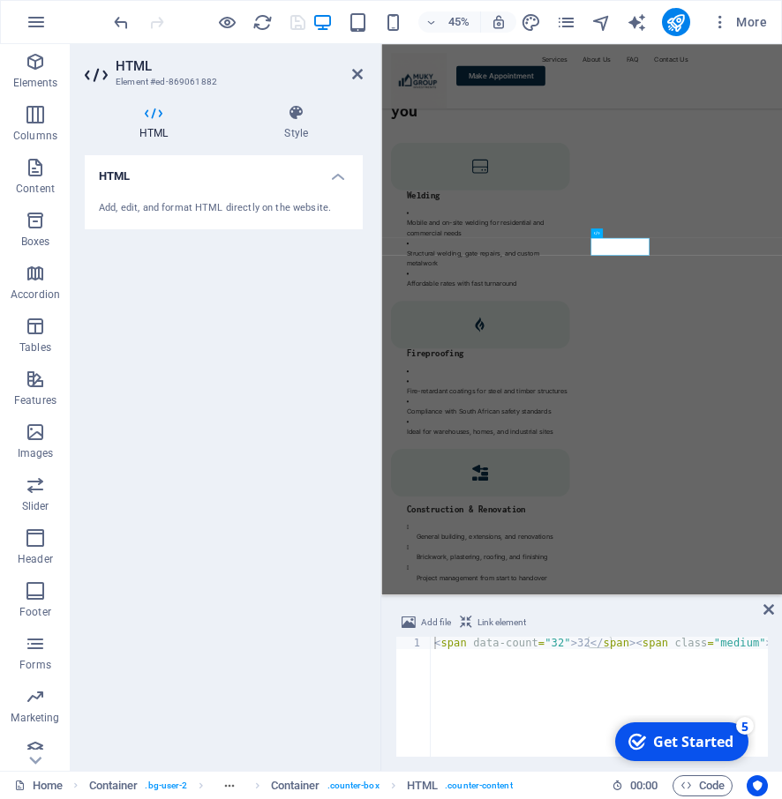
click at [333, 181] on h4 "HTML" at bounding box center [224, 171] width 278 height 32
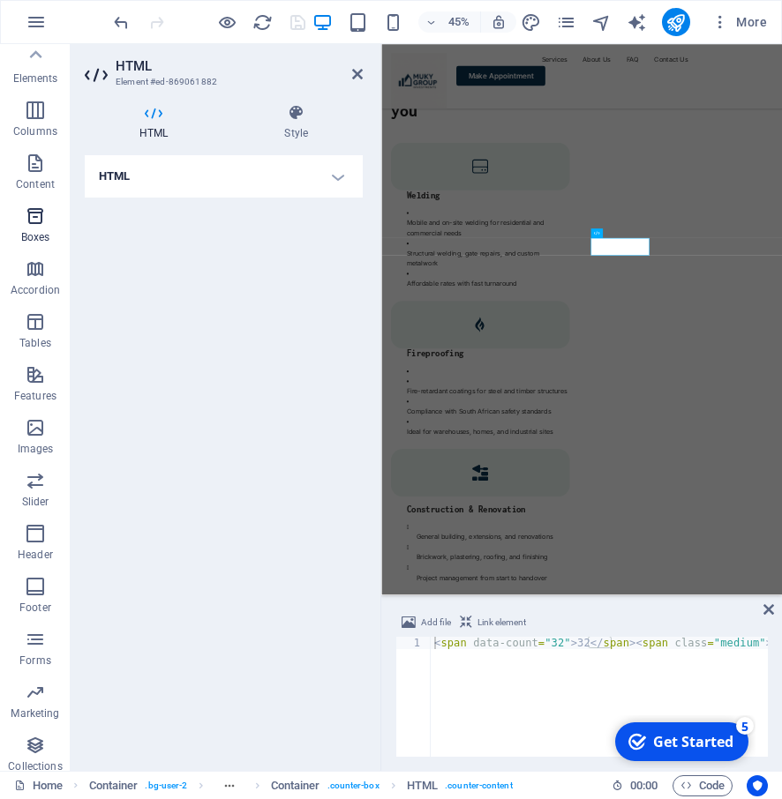
scroll to position [0, 0]
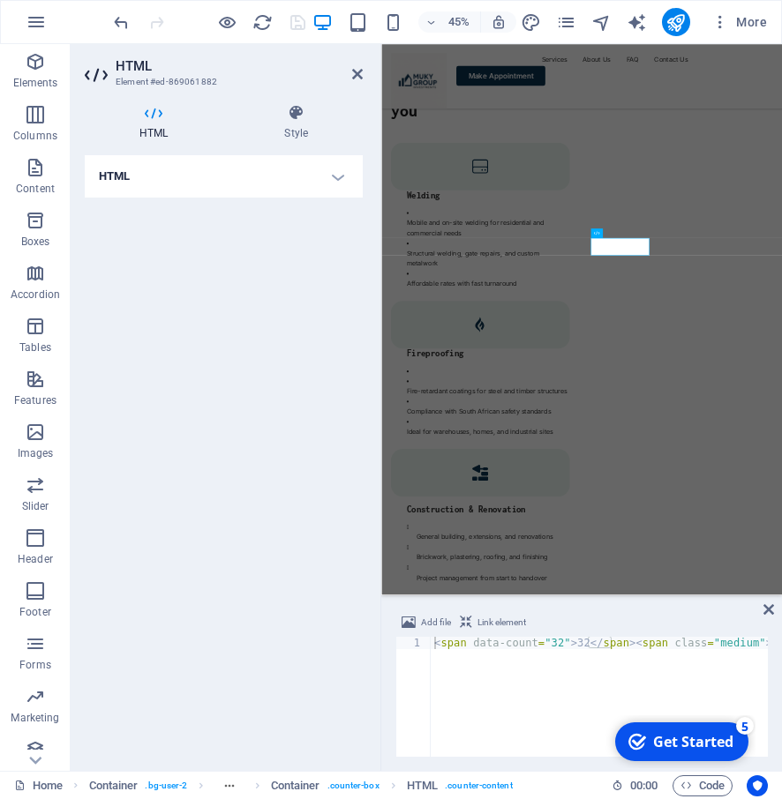
click at [161, 111] on icon at bounding box center [154, 113] width 138 height 18
click at [300, 117] on icon at bounding box center [295, 113] width 133 height 18
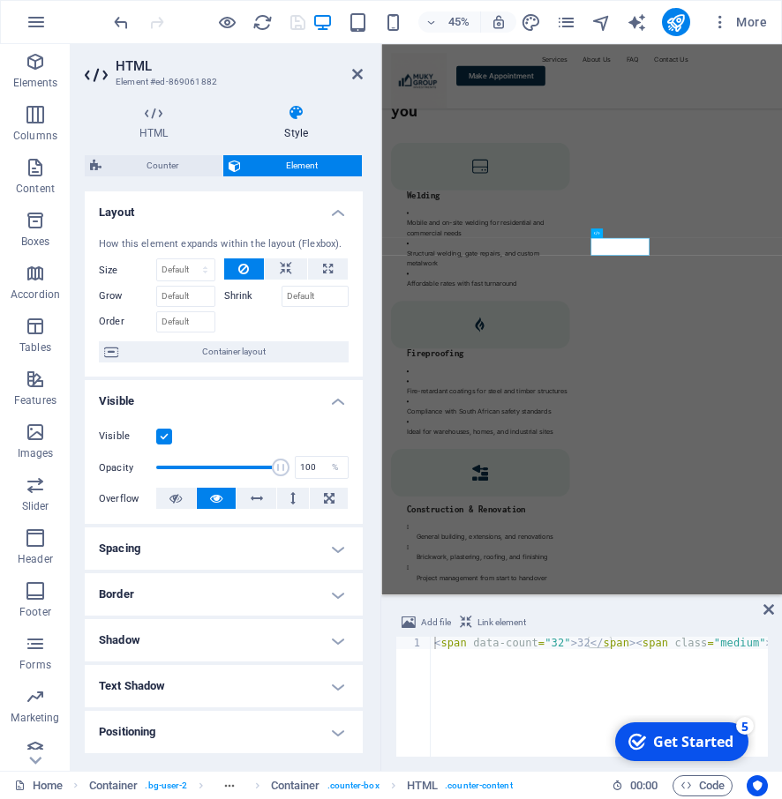
click at [284, 169] on span "Element" at bounding box center [301, 165] width 110 height 21
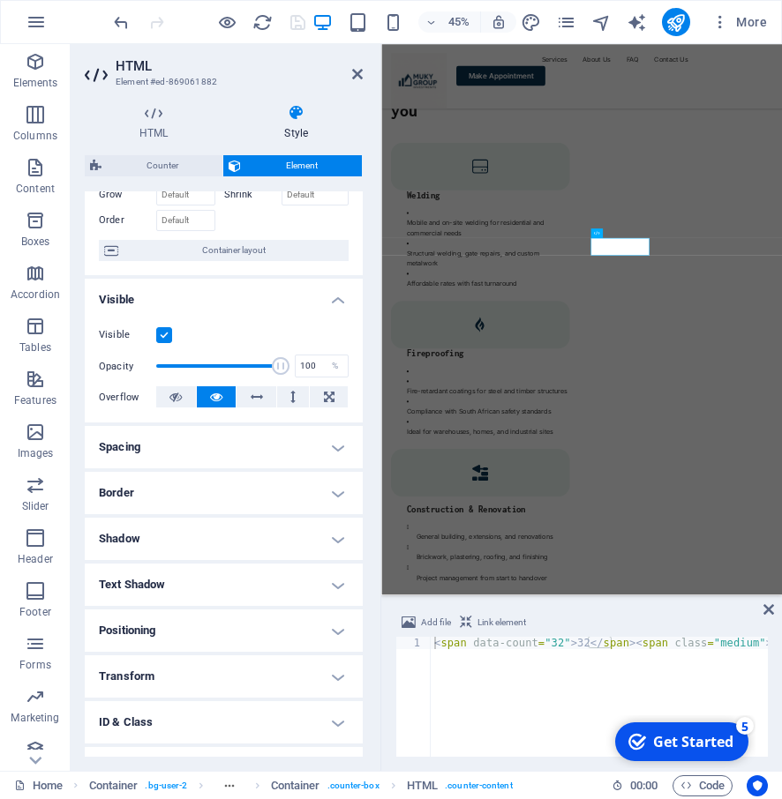
scroll to position [180, 0]
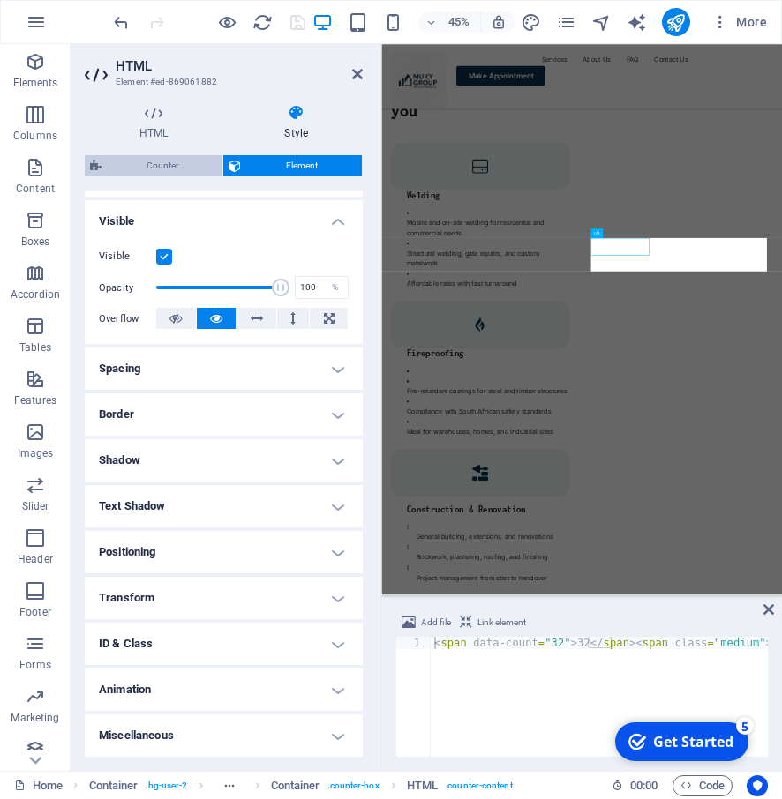
click at [154, 169] on span "Counter" at bounding box center [162, 165] width 110 height 21
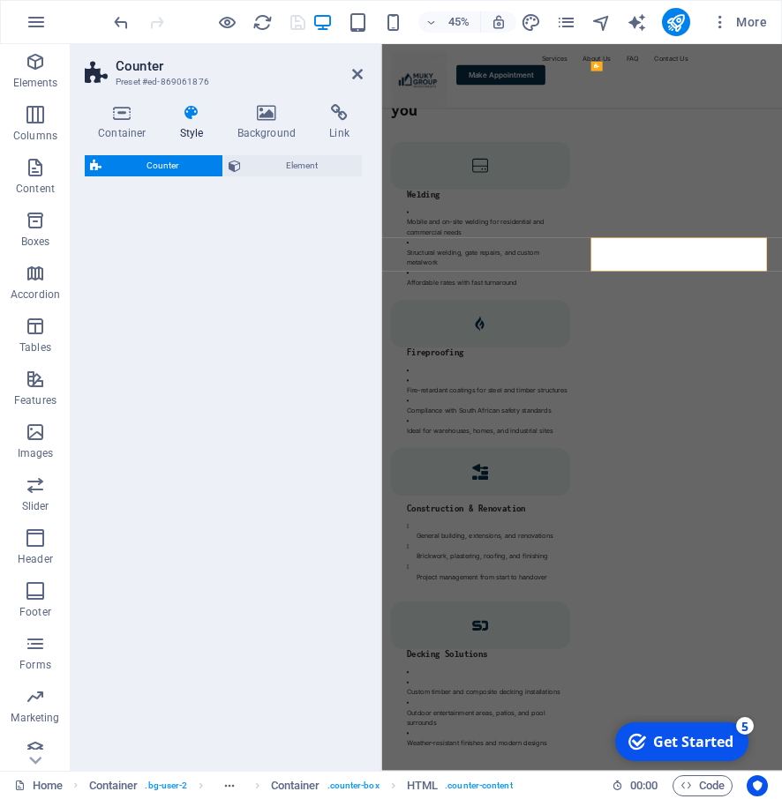
scroll to position [3914, 0]
select select "rem"
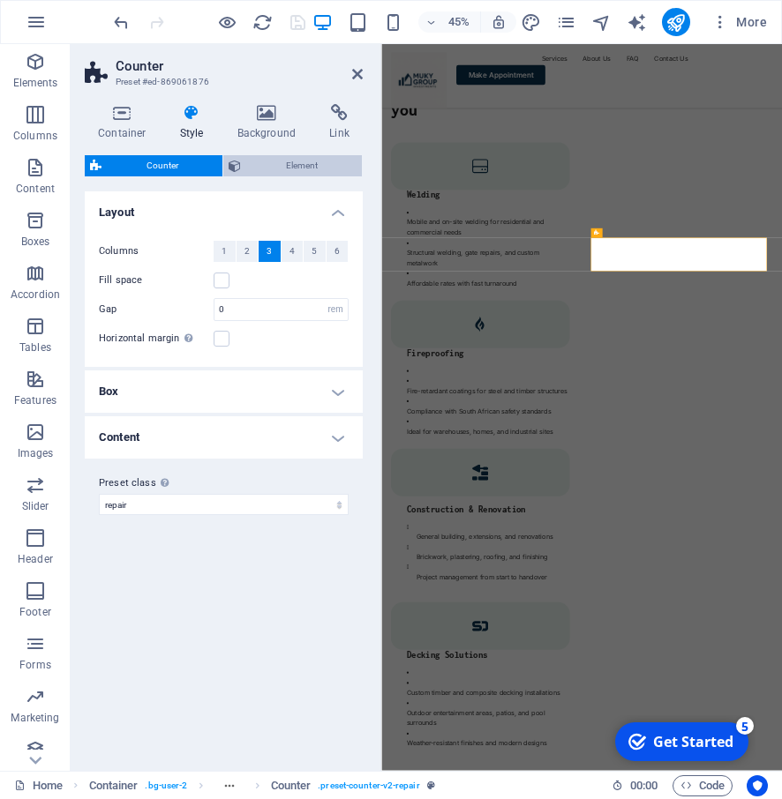
click at [297, 168] on span "Element" at bounding box center [301, 165] width 110 height 21
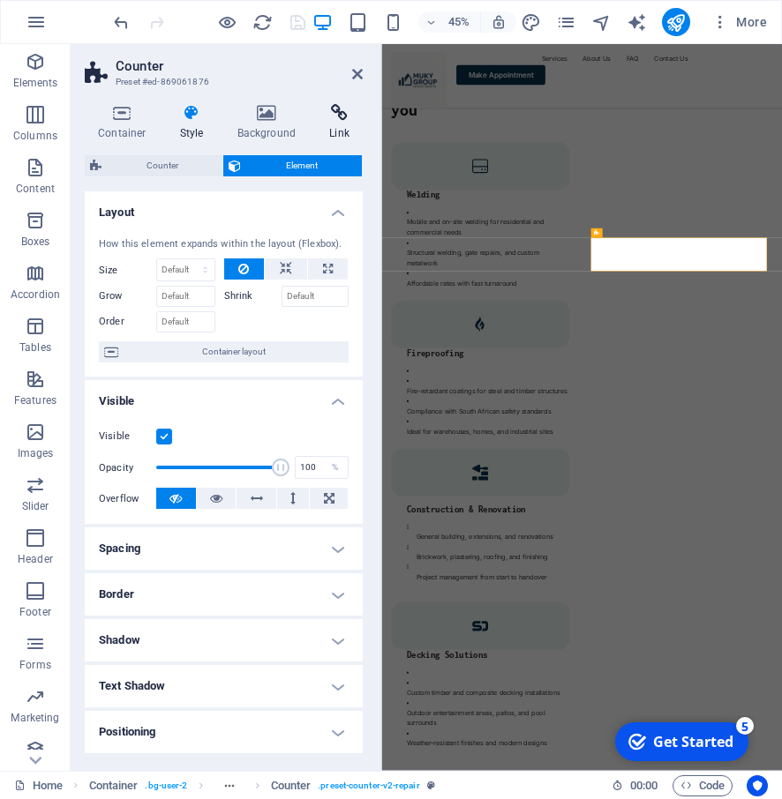
click at [339, 119] on icon at bounding box center [339, 113] width 47 height 18
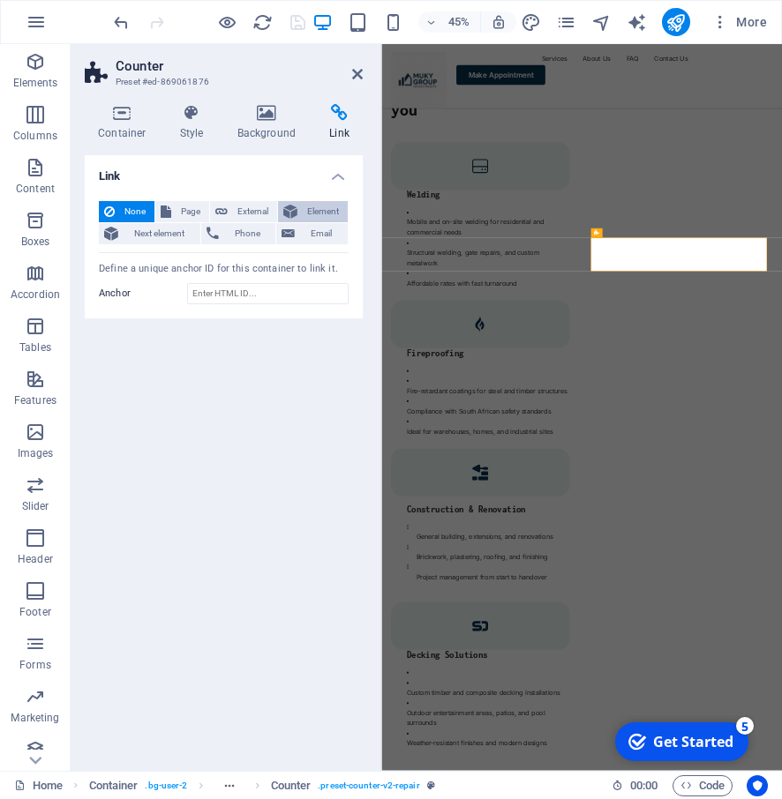
click at [290, 208] on icon at bounding box center [290, 211] width 14 height 21
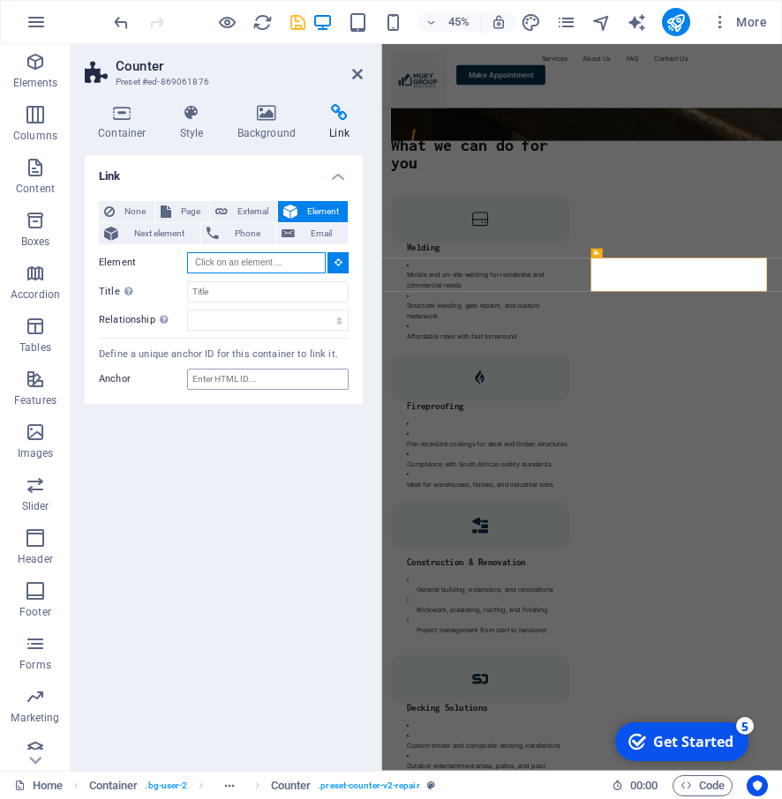
scroll to position [3751, 0]
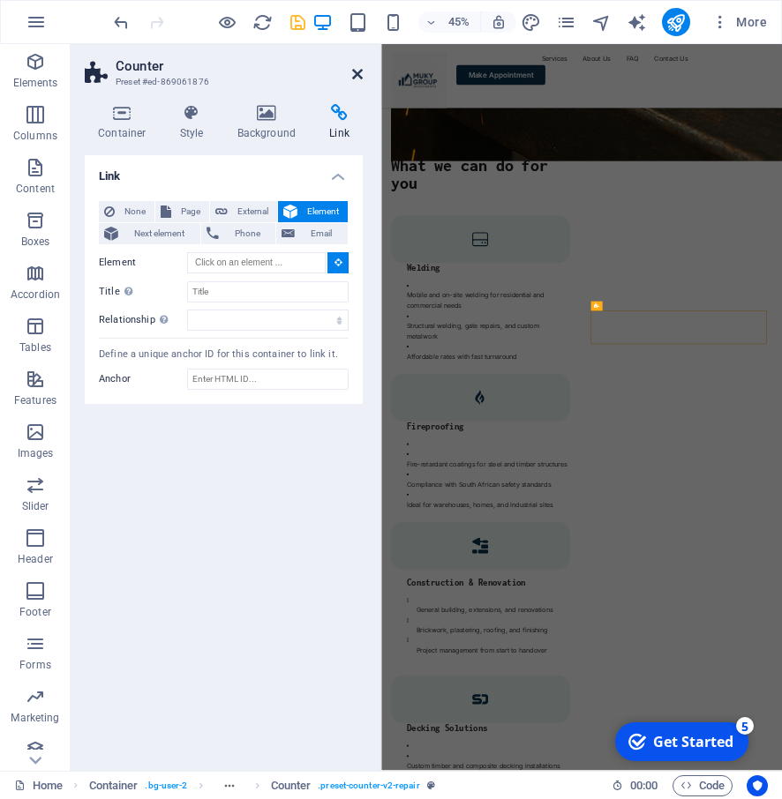
click at [355, 74] on icon at bounding box center [357, 74] width 11 height 14
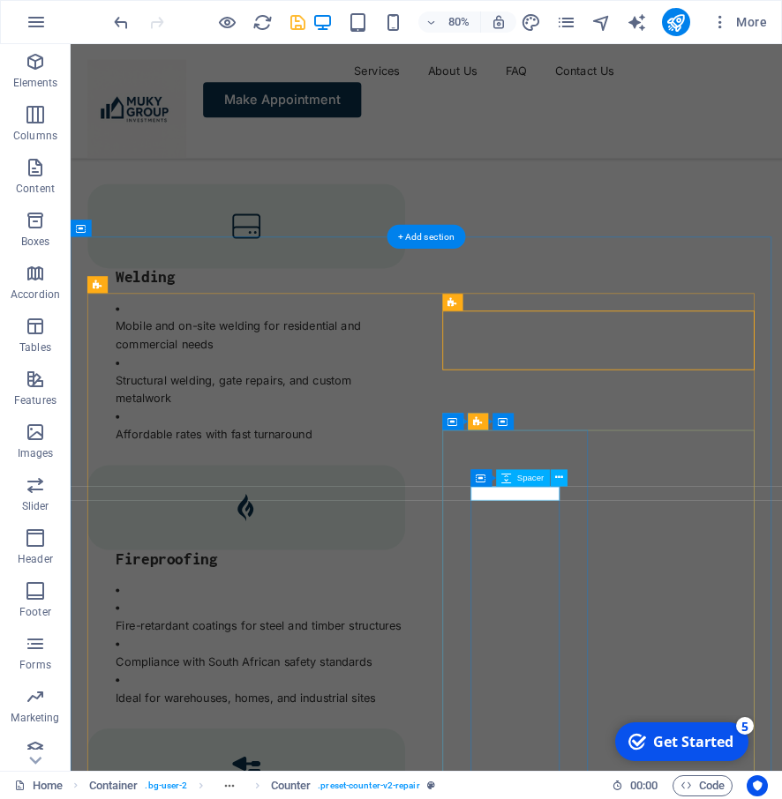
scroll to position [3613, 0]
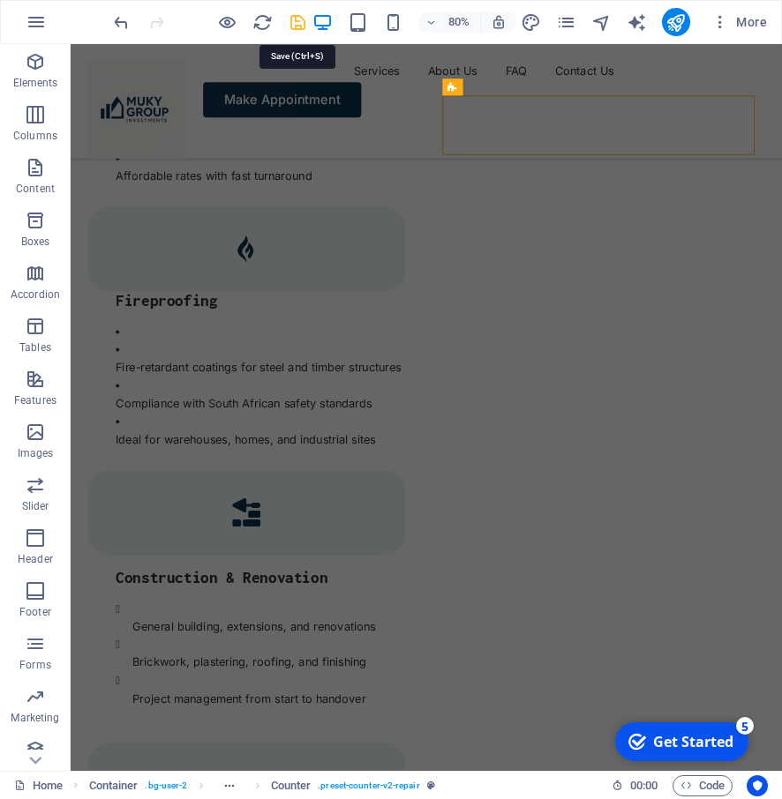
click at [290, 20] on icon "save" at bounding box center [298, 22] width 20 height 20
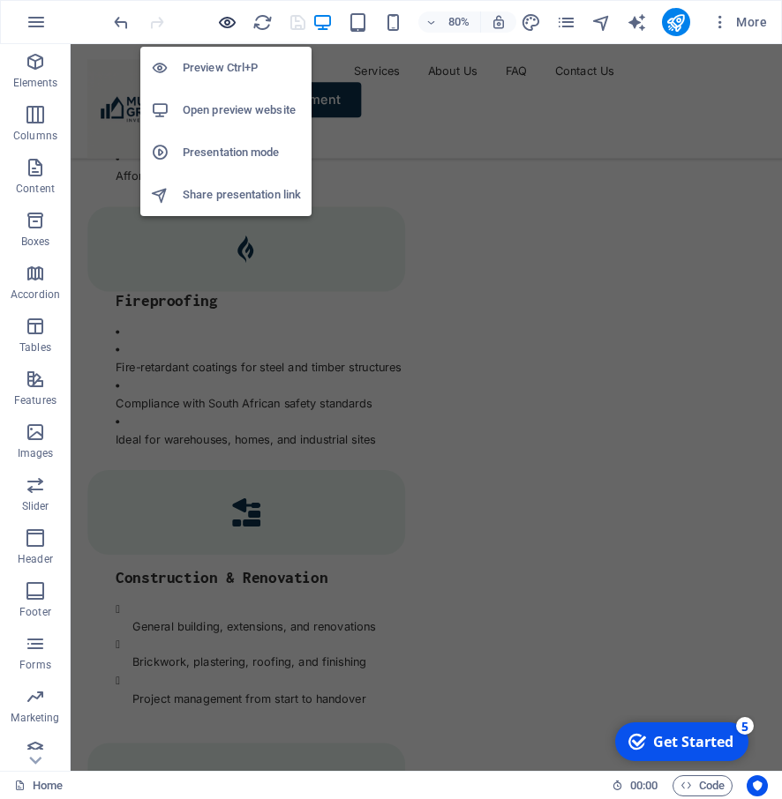
click at [220, 19] on icon "button" at bounding box center [227, 22] width 20 height 20
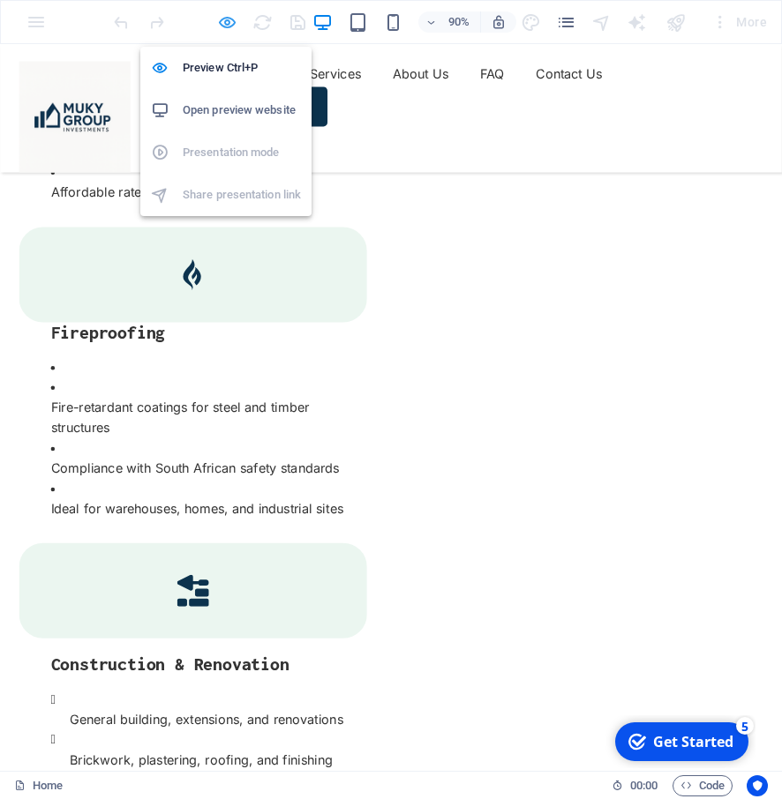
click at [228, 18] on icon "button" at bounding box center [227, 22] width 20 height 20
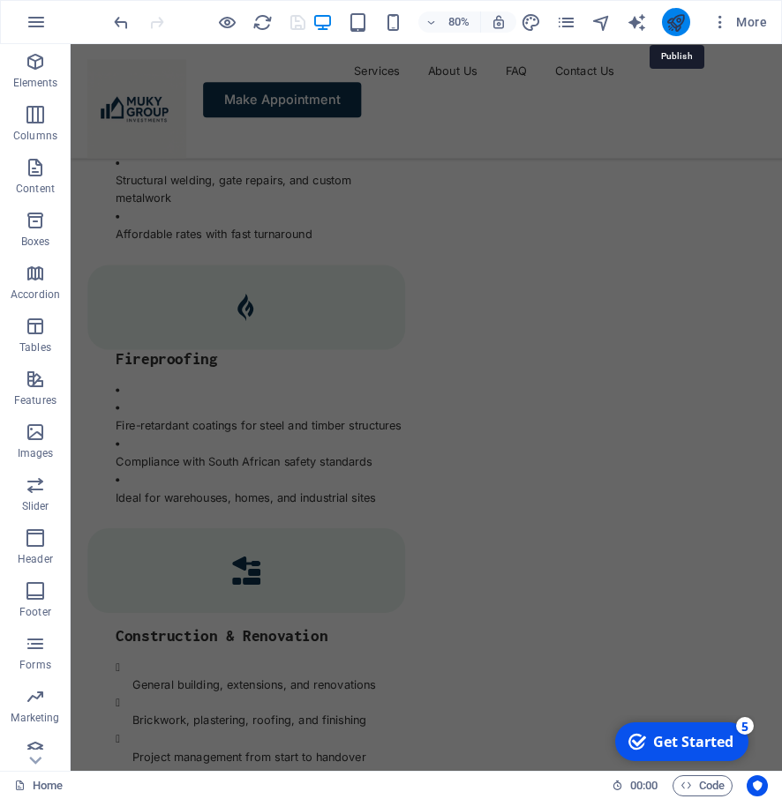
click at [679, 25] on icon "publish" at bounding box center [675, 22] width 20 height 20
